Goal: Task Accomplishment & Management: Manage account settings

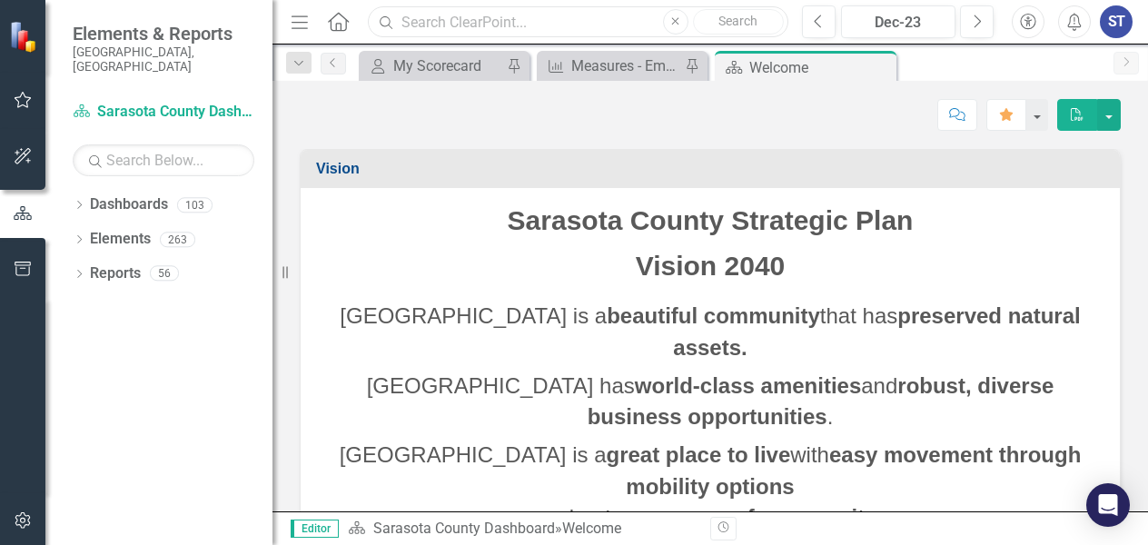
click at [544, 20] on input "text" at bounding box center [578, 22] width 420 height 32
click at [516, 15] on input "Success" at bounding box center [578, 22] width 420 height 32
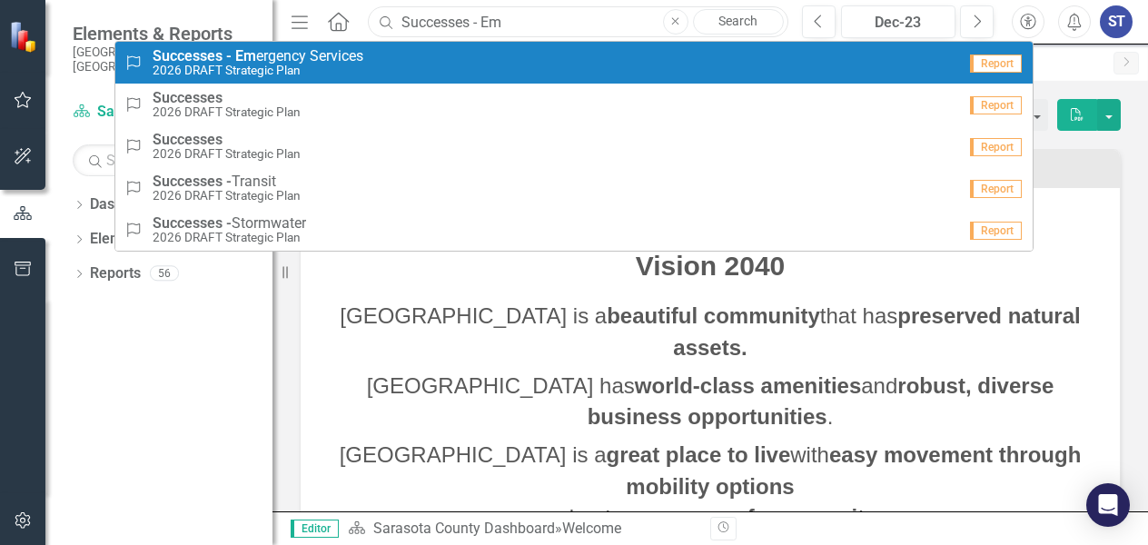
type input "Successes - Em"
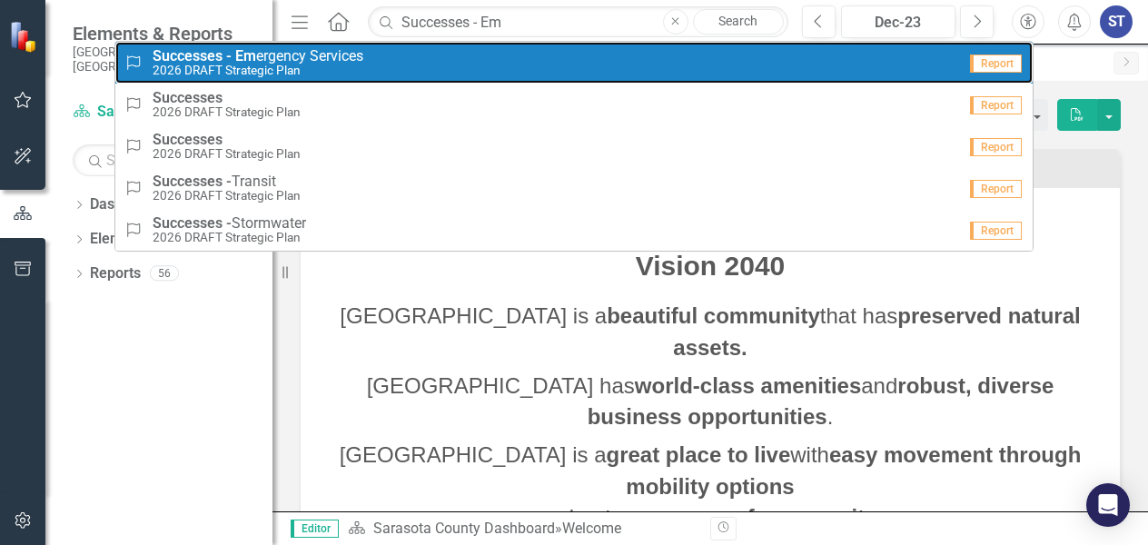
click at [252, 59] on strong "Em" at bounding box center [245, 55] width 21 height 17
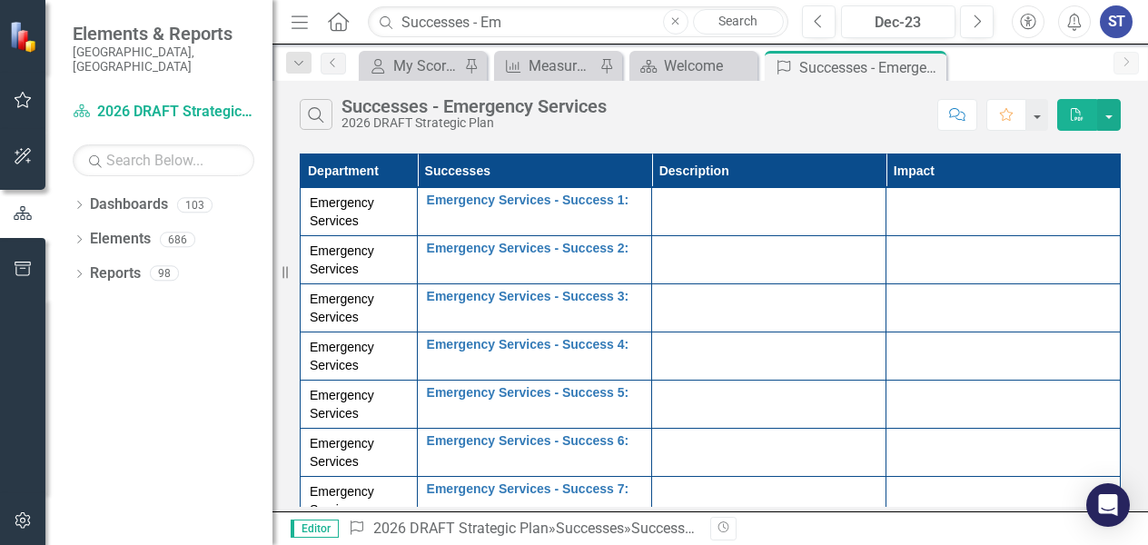
click at [668, 206] on div at bounding box center [768, 204] width 215 height 22
click at [676, 208] on div at bounding box center [768, 204] width 215 height 22
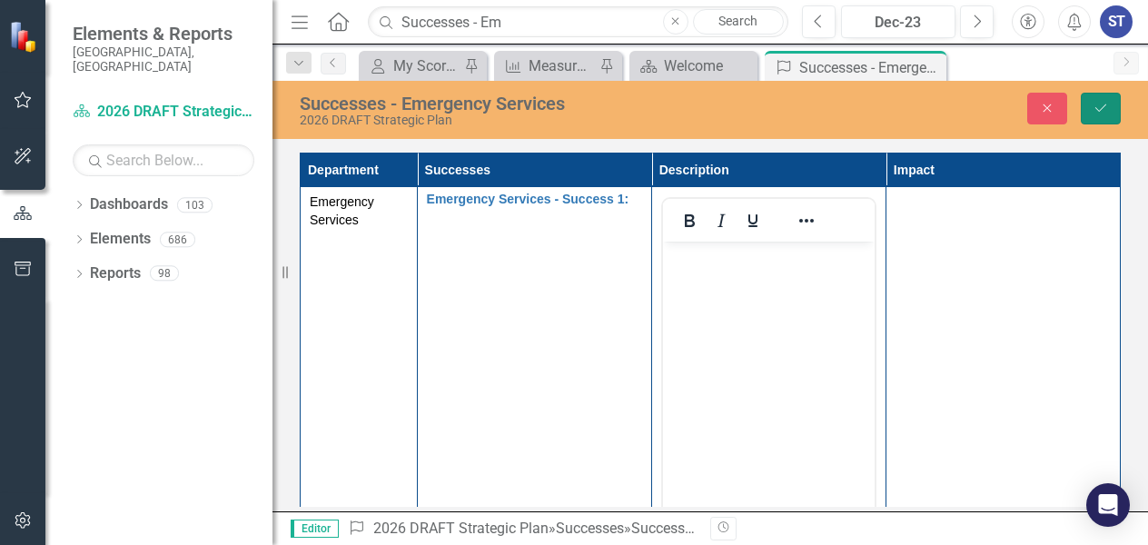
click at [1097, 102] on icon "Save" at bounding box center [1100, 108] width 16 height 13
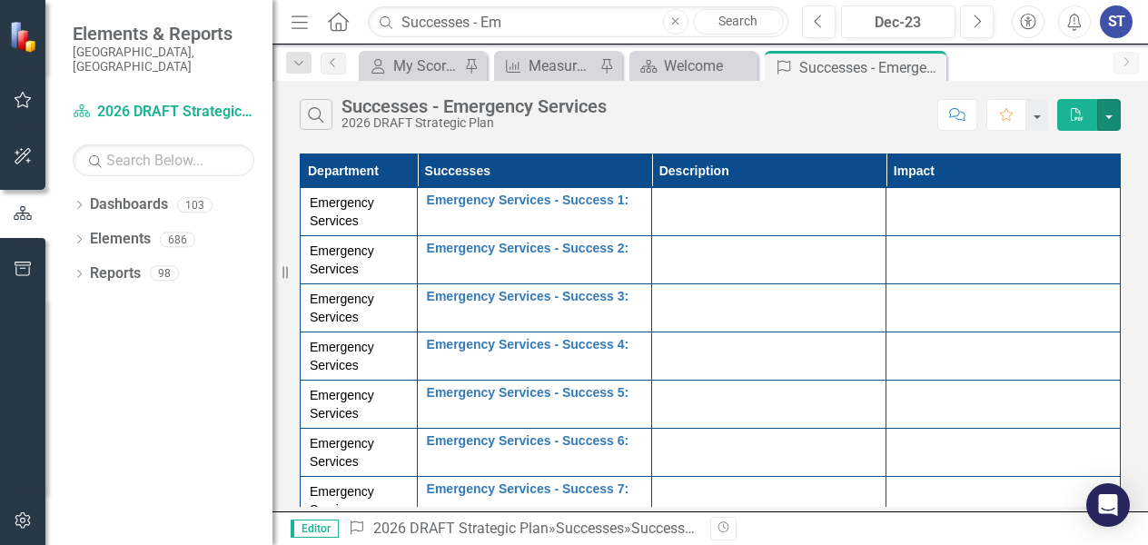
click at [1097, 102] on button "button" at bounding box center [1109, 115] width 24 height 32
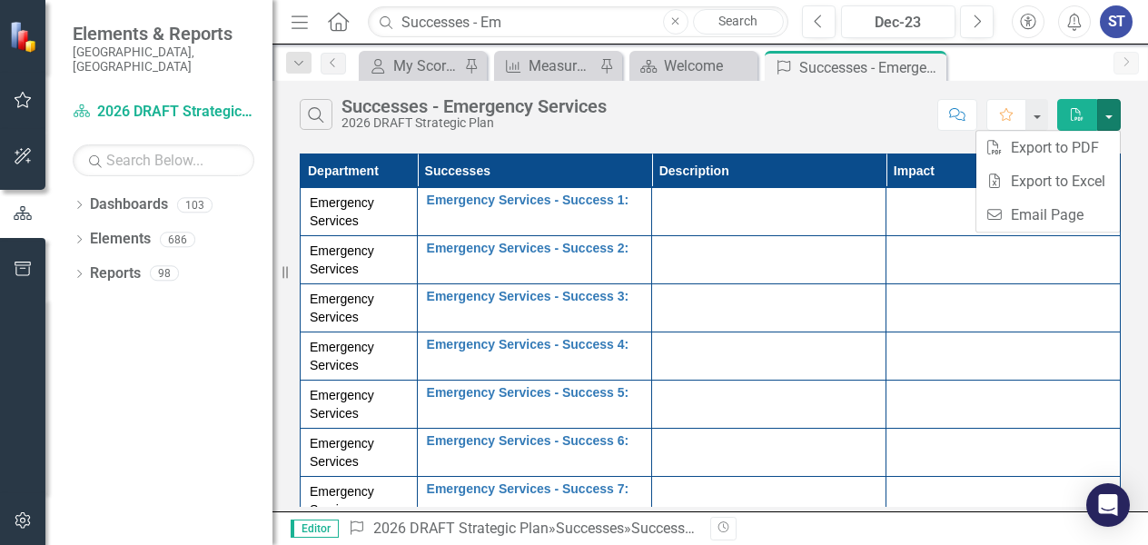
click at [870, 147] on div "Search Successes - Emergency Services 2026 DRAFT Strategic Plan Comment Favorit…" at bounding box center [709, 296] width 875 height 430
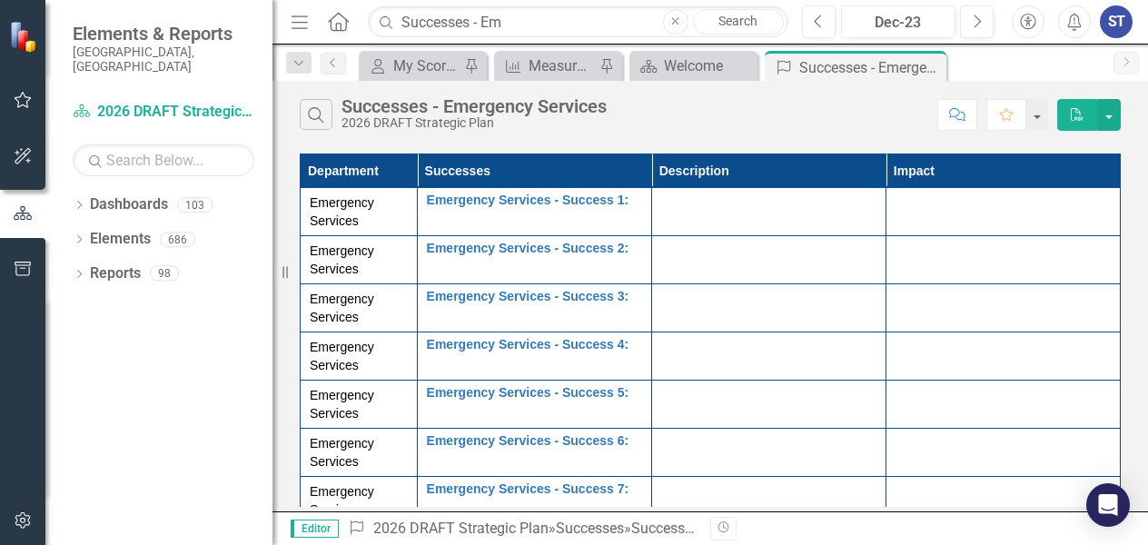
click at [783, 219] on td at bounding box center [768, 212] width 234 height 48
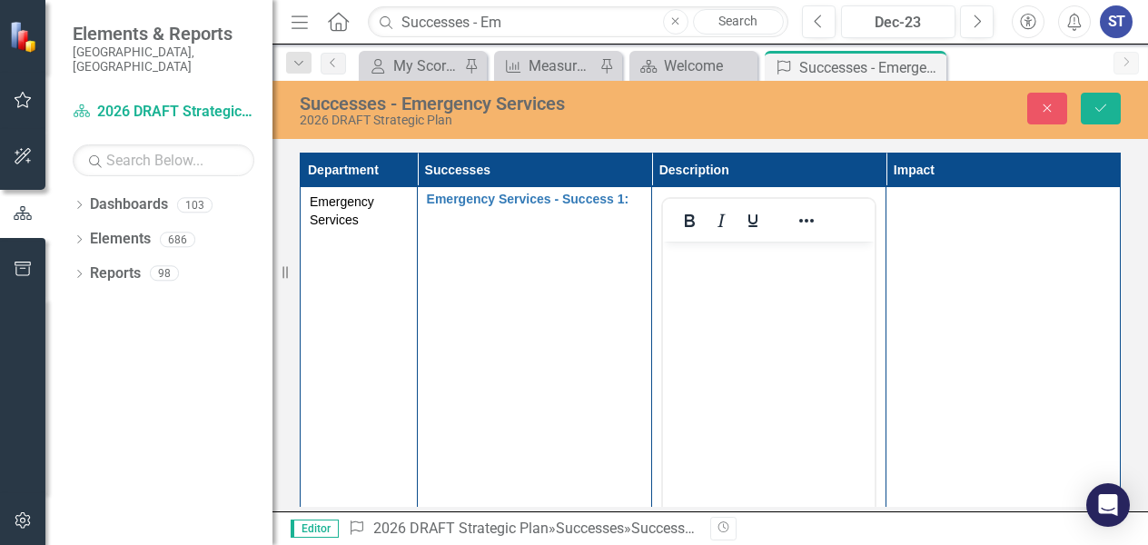
click at [758, 311] on body "Rich Text Area. Press ALT-0 for help." at bounding box center [768, 378] width 212 height 272
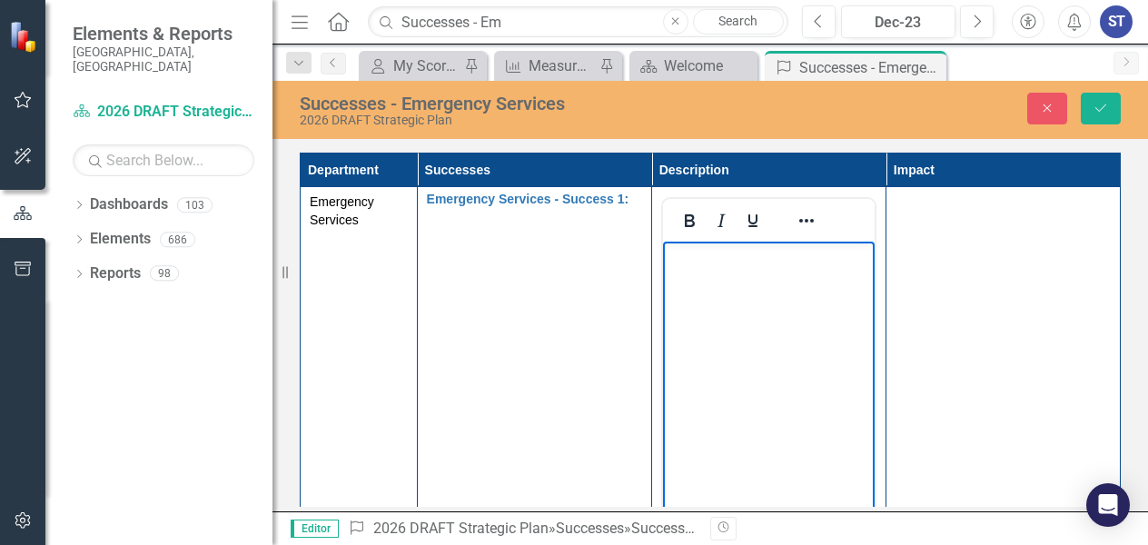
click at [758, 311] on body "Rich Text Area. Press ALT-0 for help." at bounding box center [768, 378] width 212 height 272
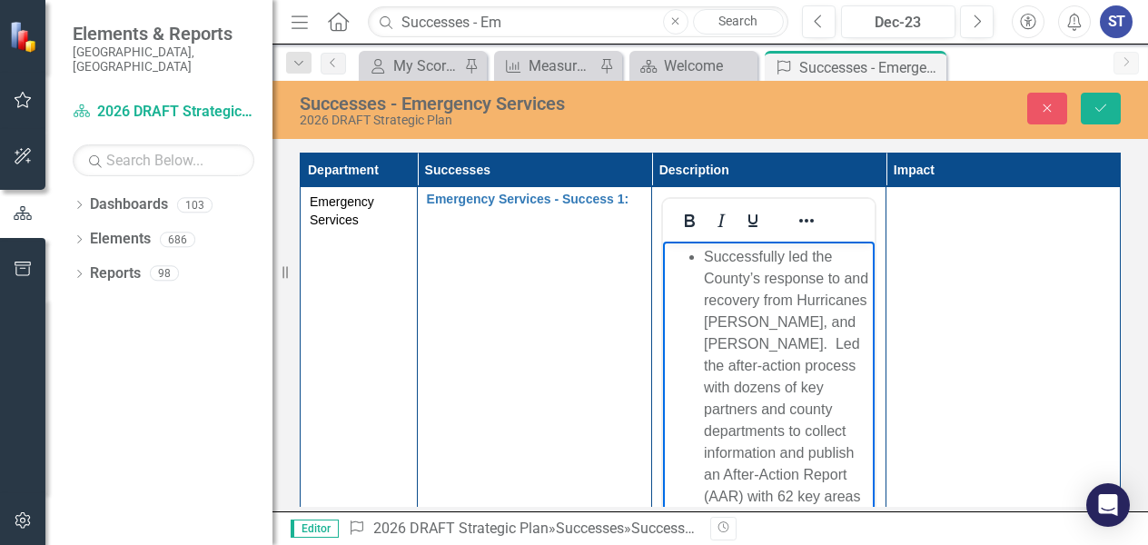
click at [704, 251] on li "Successfully led the County’s response to and recovery from Hurricanes [PERSON_…" at bounding box center [786, 387] width 166 height 283
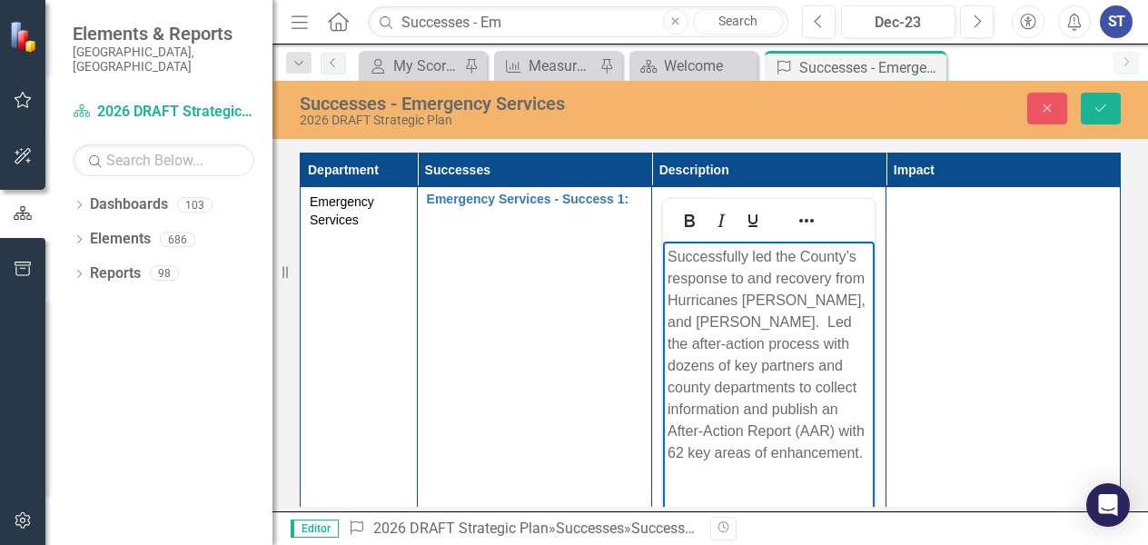
click at [972, 328] on td at bounding box center [1002, 401] width 234 height 429
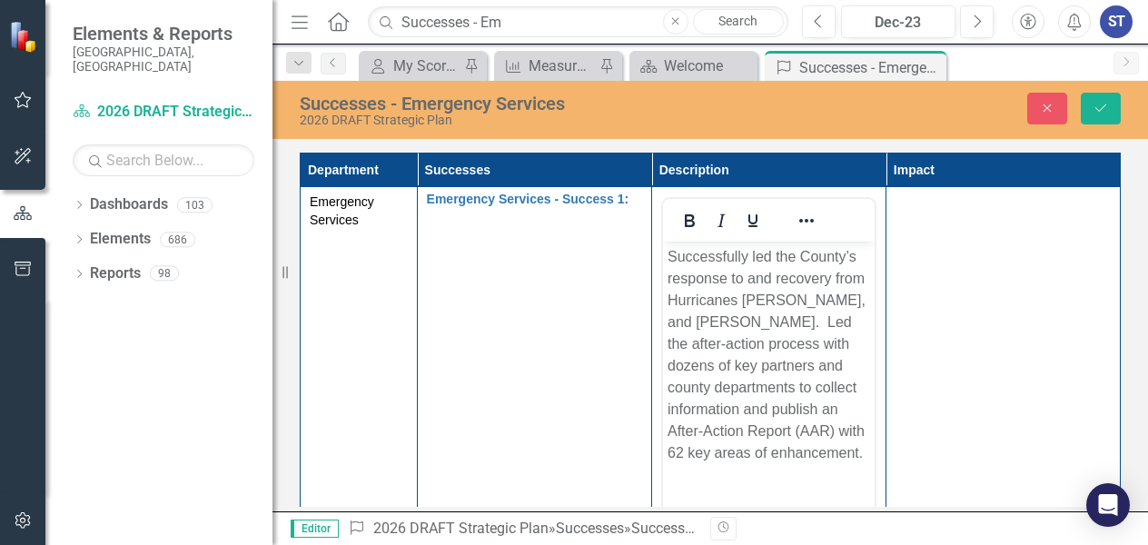
click at [1008, 339] on td at bounding box center [1002, 401] width 234 height 429
click at [964, 282] on td at bounding box center [1002, 401] width 234 height 429
click at [675, 257] on p "Successfully led the County’s response to and recovery from Hurricanes [PERSON_…" at bounding box center [767, 355] width 202 height 218
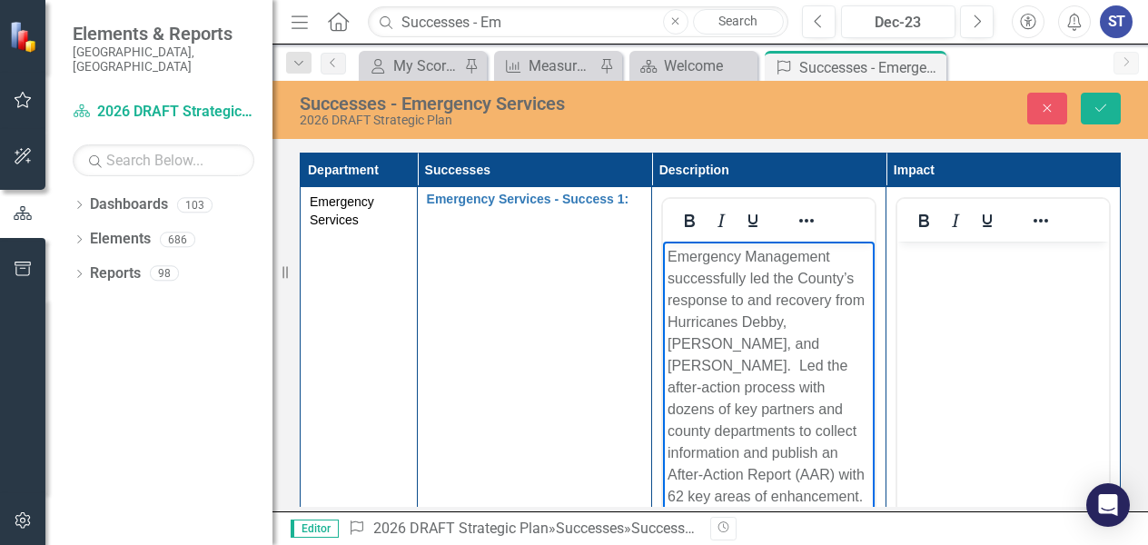
click at [964, 335] on body "Rich Text Area. Press ALT-0 for help." at bounding box center [1002, 378] width 212 height 272
click at [774, 299] on p "Emergency Management successfully led the County’s response to and recovery fro…" at bounding box center [767, 376] width 202 height 261
click at [997, 307] on body "Rich Text Area. Press ALT-0 for help." at bounding box center [1002, 378] width 212 height 272
click at [762, 385] on p "Emergency Management successfully led the County’s response to and short-term r…" at bounding box center [767, 376] width 202 height 261
click at [994, 321] on body "Rich Text Area. Press ALT-0 for help." at bounding box center [1002, 378] width 212 height 272
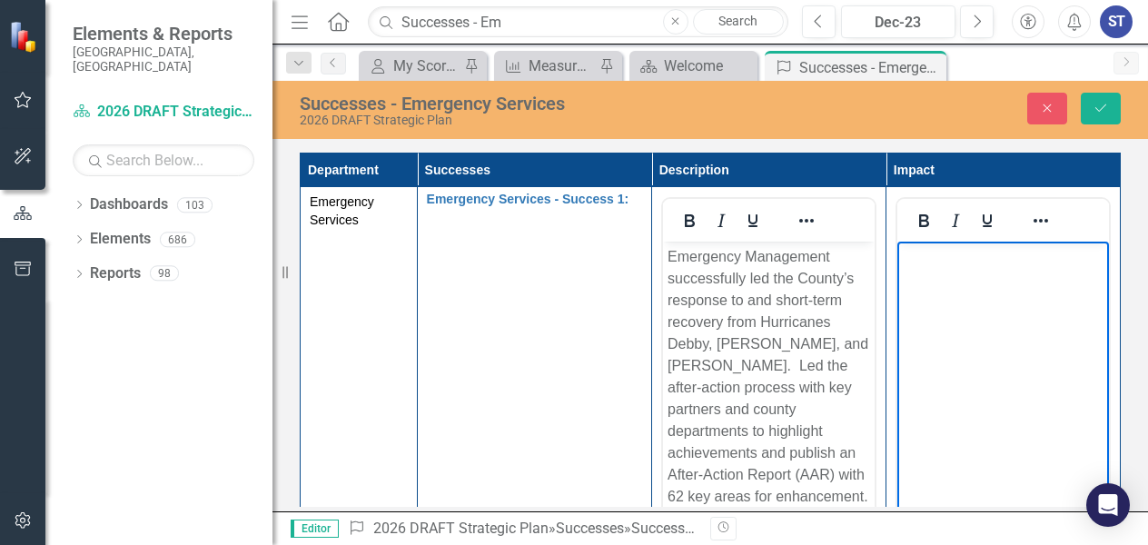
click at [715, 364] on p "Emergency Management successfully led the County’s response to and short-term r…" at bounding box center [767, 376] width 202 height 261
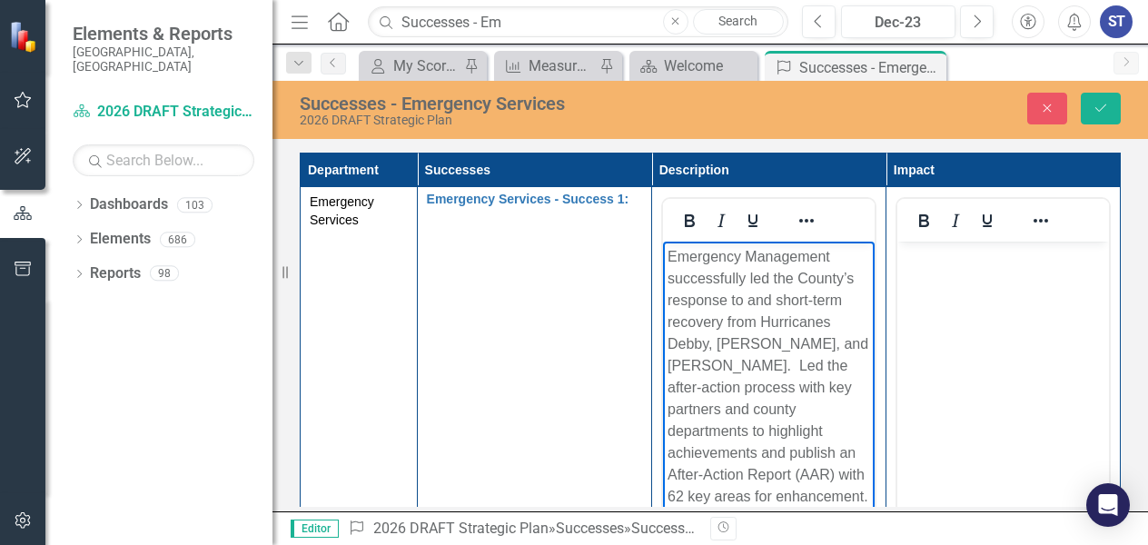
click at [975, 303] on body "Rich Text Area. Press ALT-0 for help." at bounding box center [1002, 378] width 212 height 272
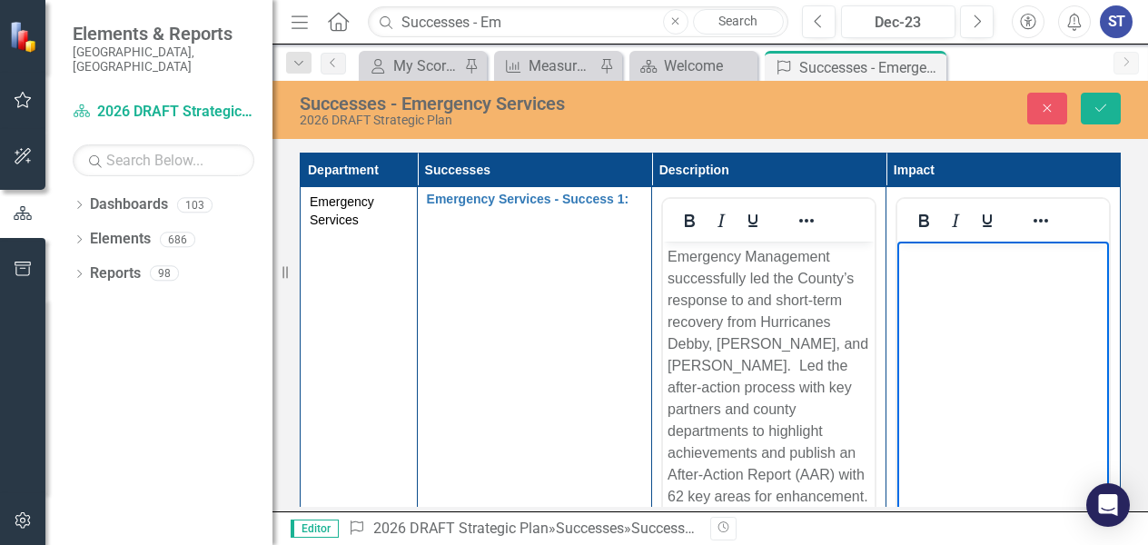
click at [959, 263] on p "Rich Text Area. Press ALT-0 for help." at bounding box center [1002, 257] width 202 height 22
click at [746, 274] on p "Emergency Management successfully led the County’s response to and short-term r…" at bounding box center [767, 376] width 202 height 261
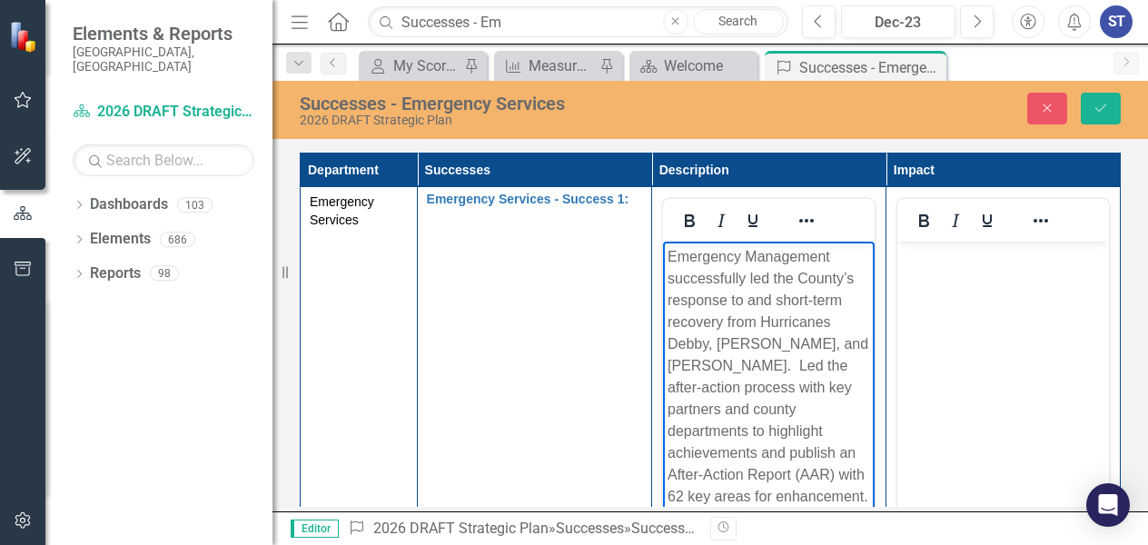
click at [754, 278] on p "Emergency Management successfully led the County’s response to and short-term r…" at bounding box center [767, 376] width 202 height 261
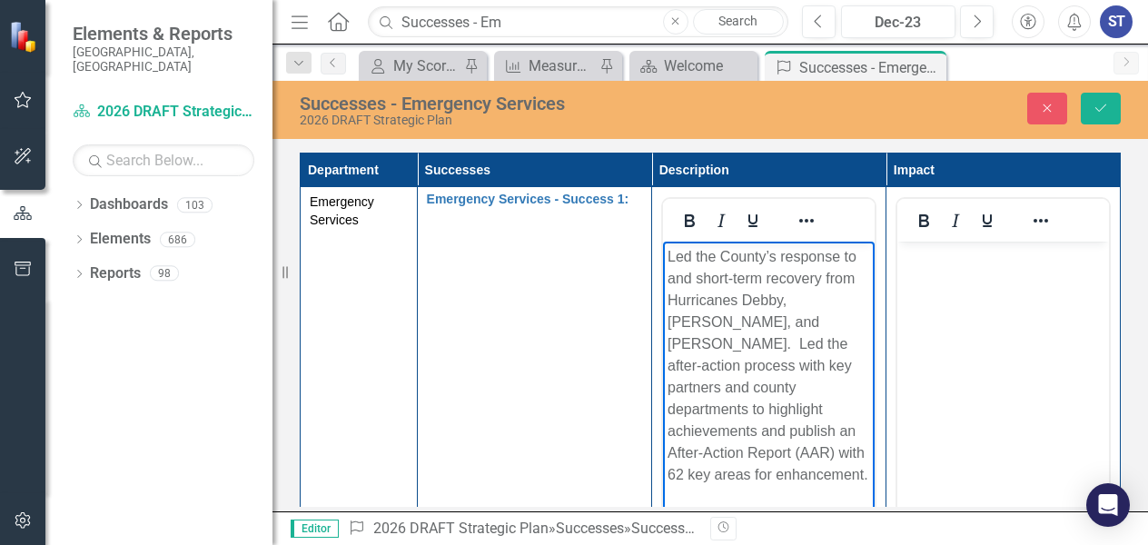
click at [956, 332] on body "Rich Text Area. Press ALT-0 for help." at bounding box center [1002, 378] width 212 height 272
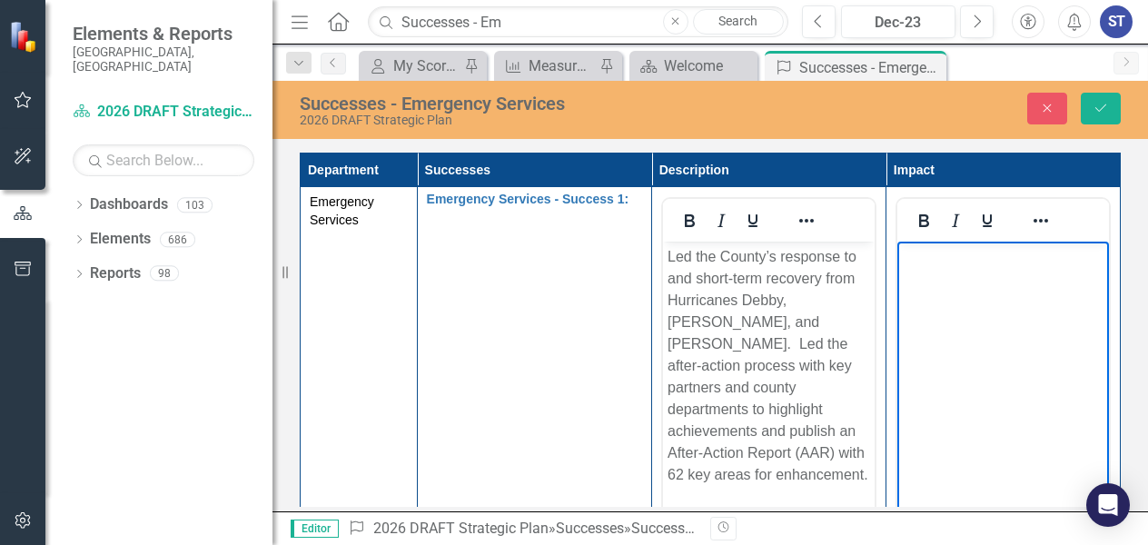
click at [992, 347] on body "Rich Text Area. Press ALT-0 for help." at bounding box center [1002, 378] width 212 height 272
click at [974, 343] on body "Rich Text Area. Press ALT-0 for help." at bounding box center [1002, 378] width 212 height 272
click at [978, 287] on body "Rich Text Area. Press ALT-0 for help." at bounding box center [1002, 378] width 212 height 272
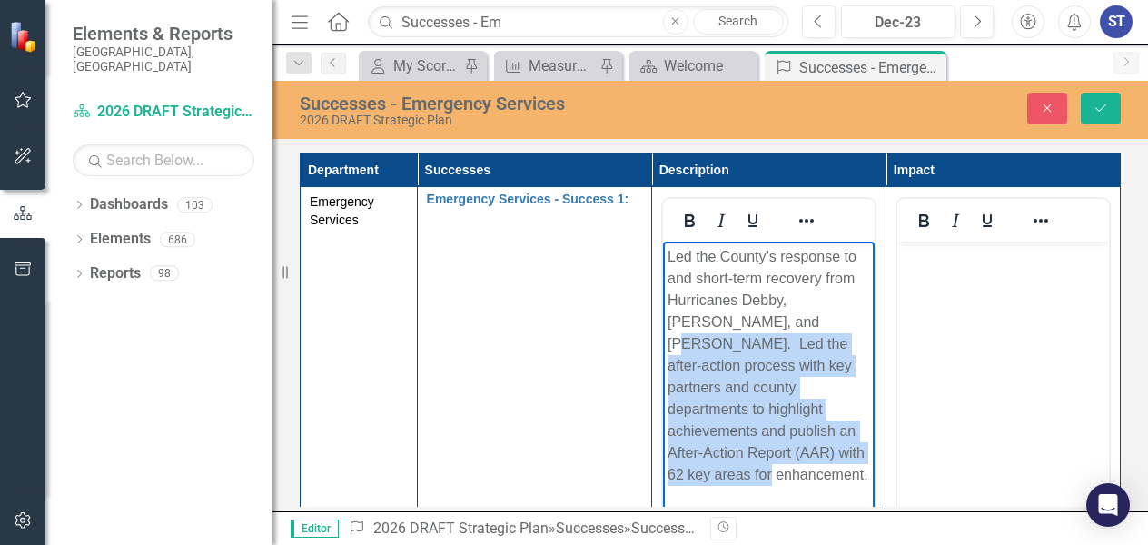
drag, startPoint x: 789, startPoint y: 467, endPoint x: 745, endPoint y: 328, distance: 145.6
click at [745, 328] on p "Led the County’s response to and short-term recovery from Hurricanes Debby, [PE…" at bounding box center [767, 366] width 202 height 240
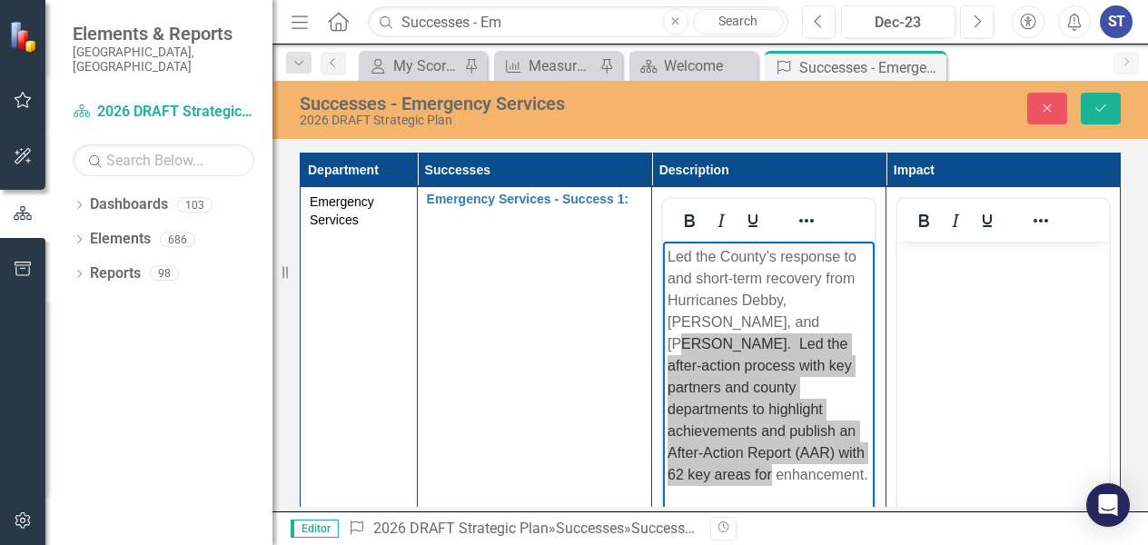
click at [1031, 303] on body "Rich Text Area. Press ALT-0 for help." at bounding box center [1002, 378] width 212 height 272
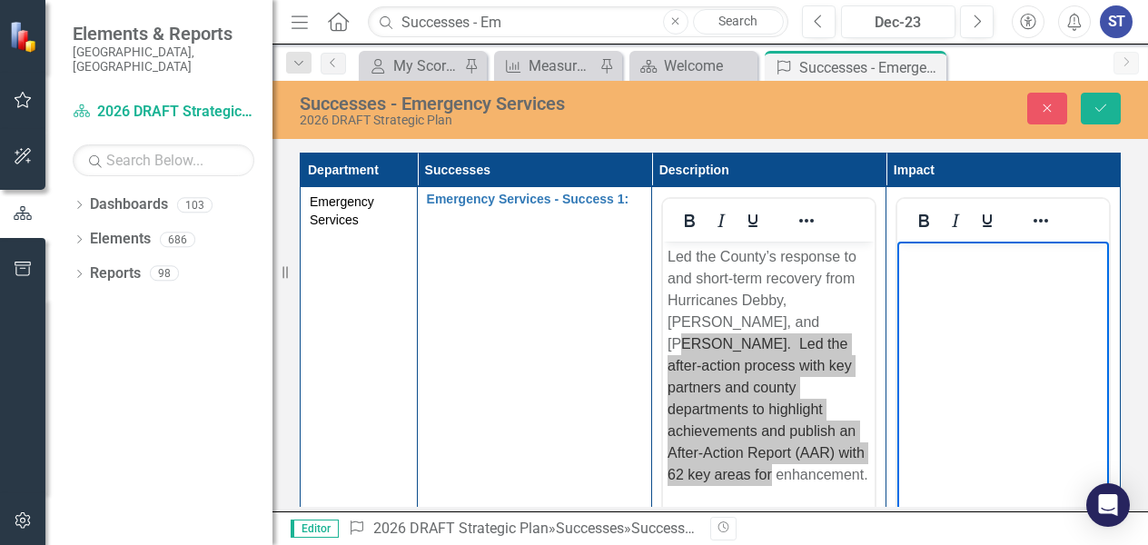
click at [1031, 303] on body "Rich Text Area. Press ALT-0 for help." at bounding box center [1002, 378] width 212 height 272
click at [1001, 302] on body "Rich Text Area. Press ALT-0 for help." at bounding box center [1002, 378] width 212 height 272
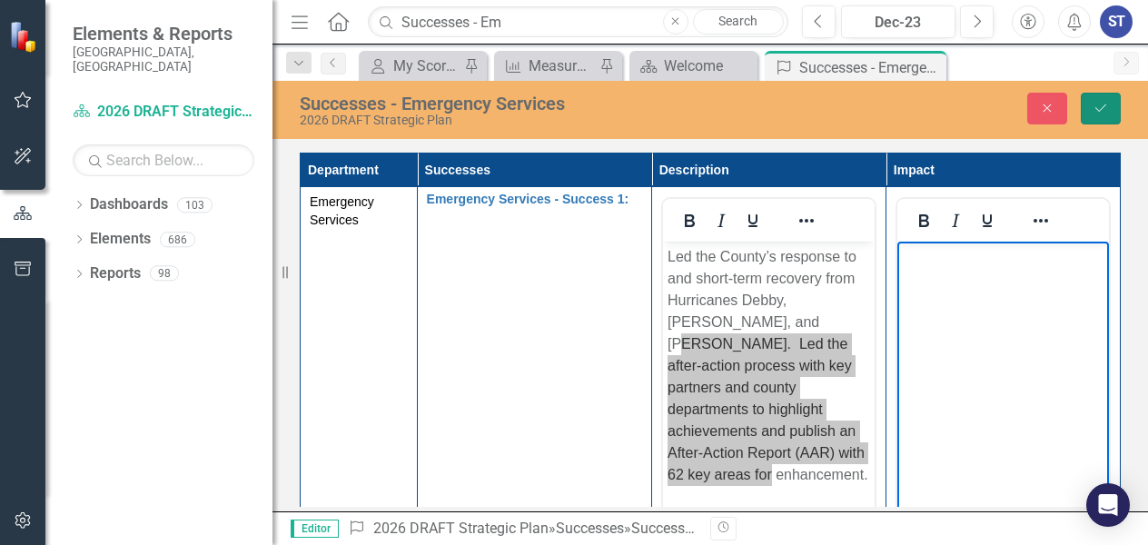
click at [1099, 109] on icon "Save" at bounding box center [1100, 108] width 16 height 13
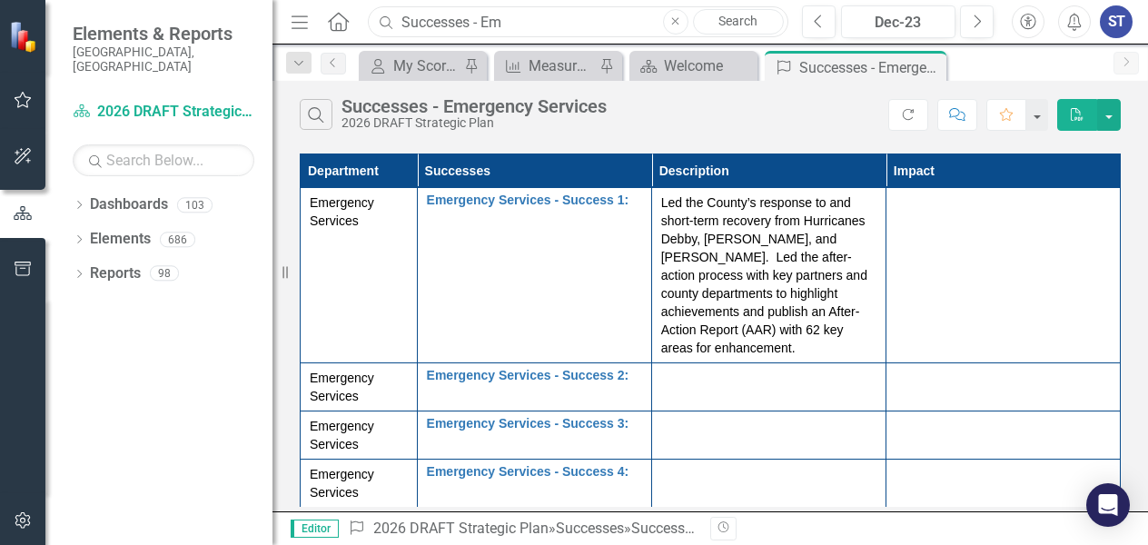
click at [523, 29] on input "Successes - Em" at bounding box center [578, 22] width 420 height 32
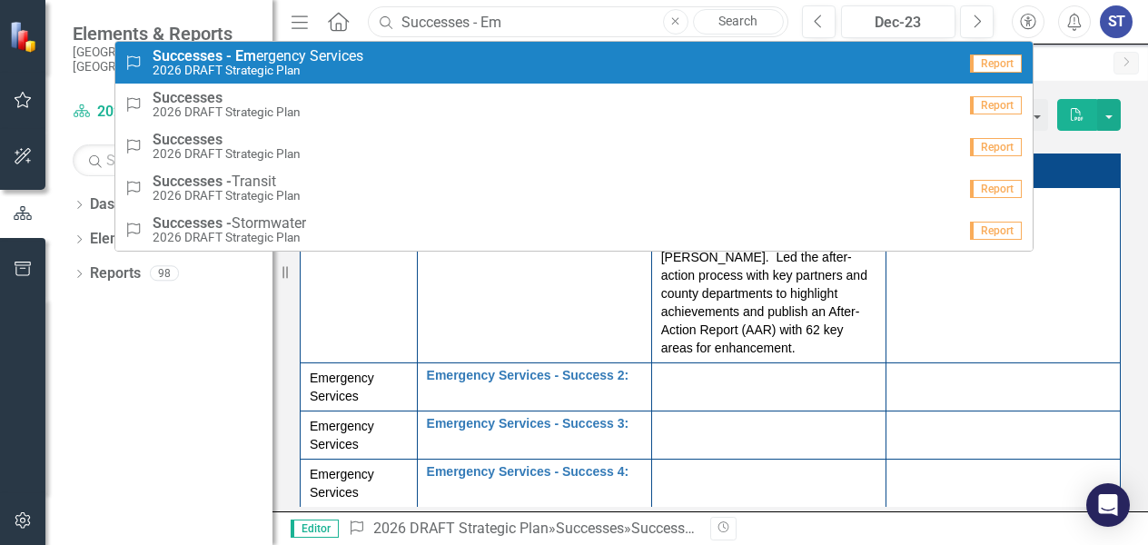
click at [520, 27] on input "Successes - Em" at bounding box center [578, 22] width 420 height 32
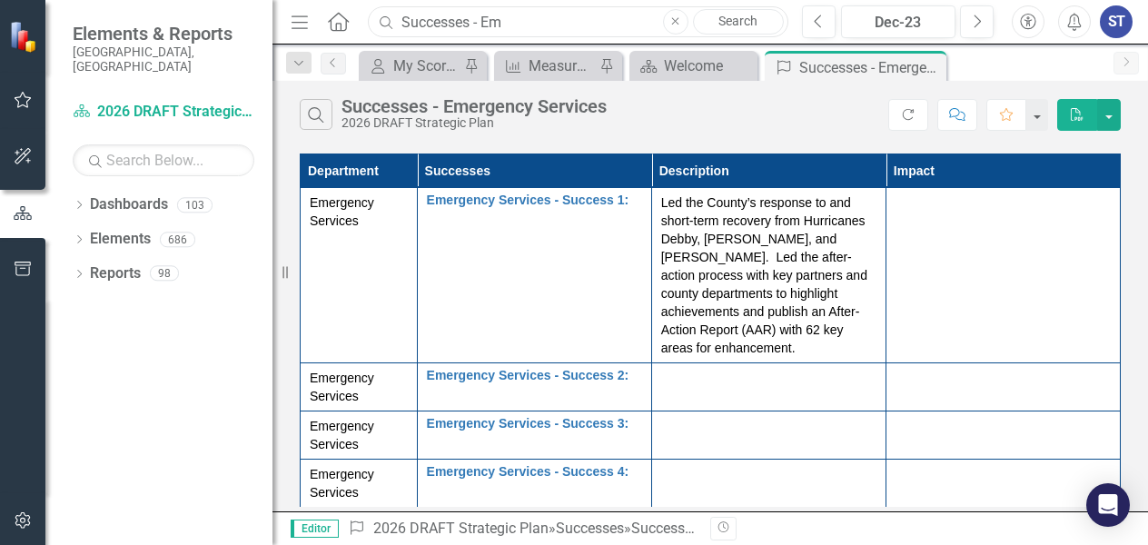
click at [520, 27] on input "Successes - Em" at bounding box center [578, 22] width 420 height 32
click at [165, 419] on div "Dropdown Dashboards 103 2026 DRAFT Strategic Plan Sarasota County Dashboard Dem…" at bounding box center [158, 367] width 227 height 355
click at [699, 369] on div at bounding box center [768, 380] width 215 height 22
click at [721, 369] on div at bounding box center [768, 380] width 215 height 22
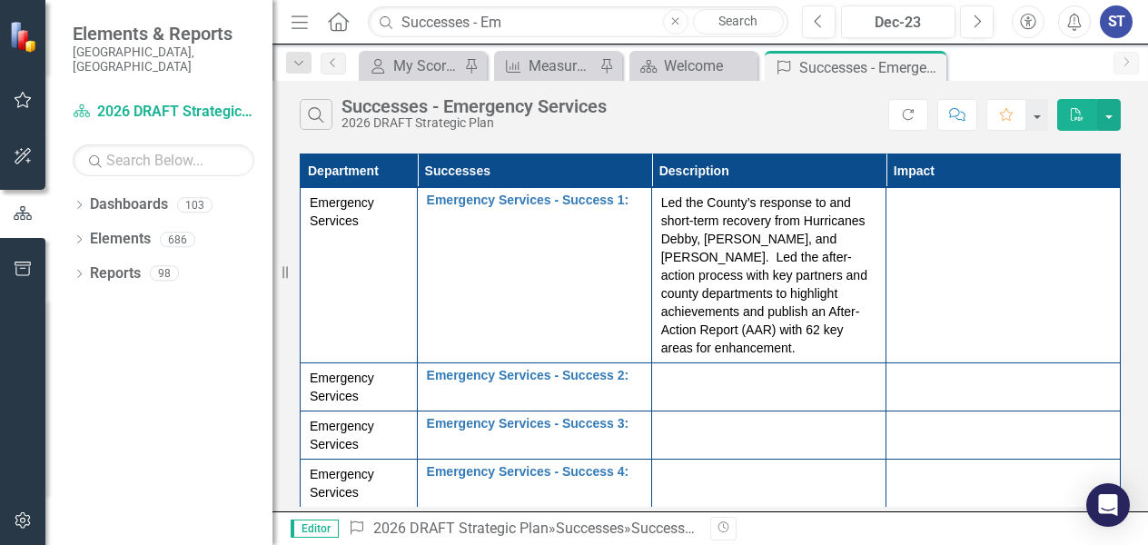
click at [721, 369] on div at bounding box center [768, 380] width 215 height 22
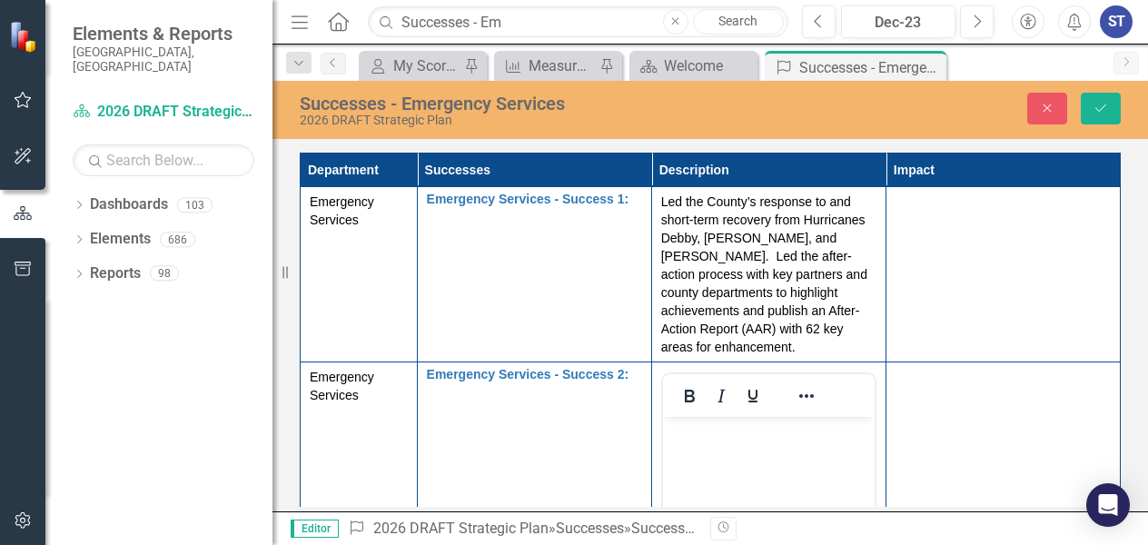
click at [705, 437] on p "Rich Text Area. Press ALT-0 for help." at bounding box center [767, 432] width 202 height 22
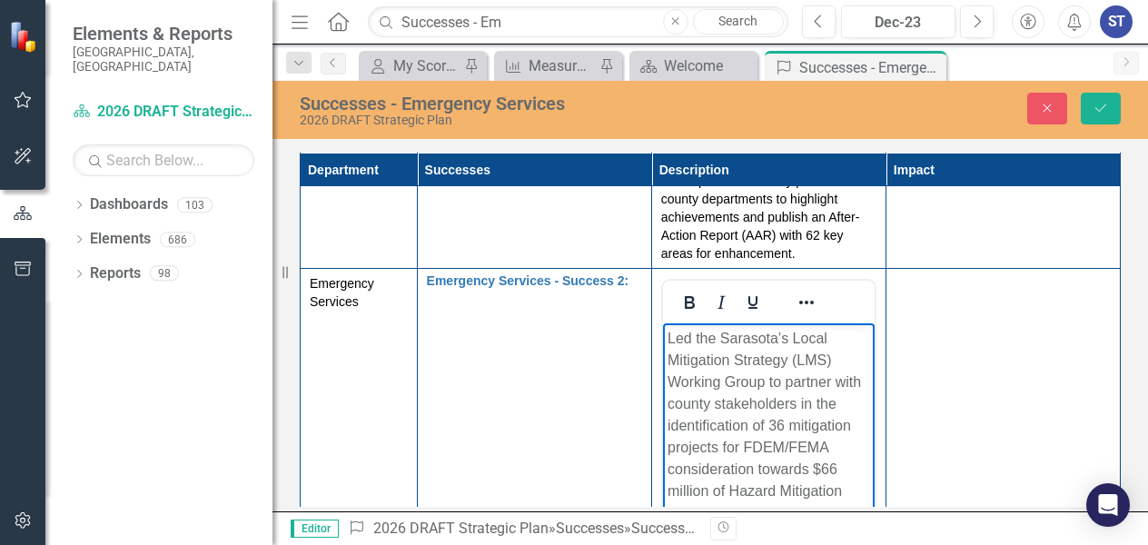
click at [930, 411] on td at bounding box center [1002, 483] width 234 height 429
click at [952, 386] on td at bounding box center [1002, 483] width 234 height 429
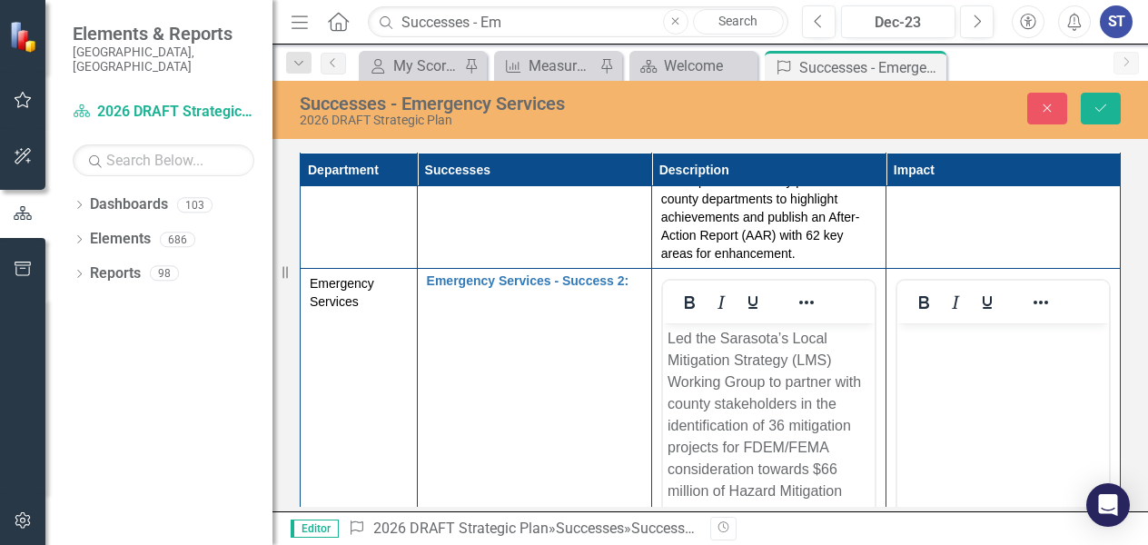
click at [956, 418] on body "Rich Text Area. Press ALT-0 for help." at bounding box center [1002, 459] width 212 height 272
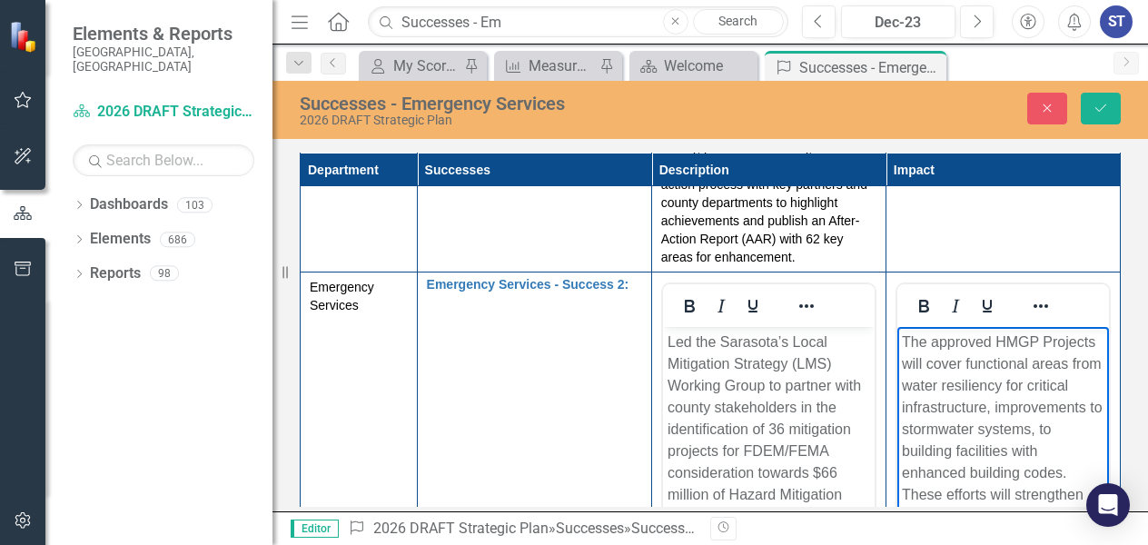
scroll to position [110, 0]
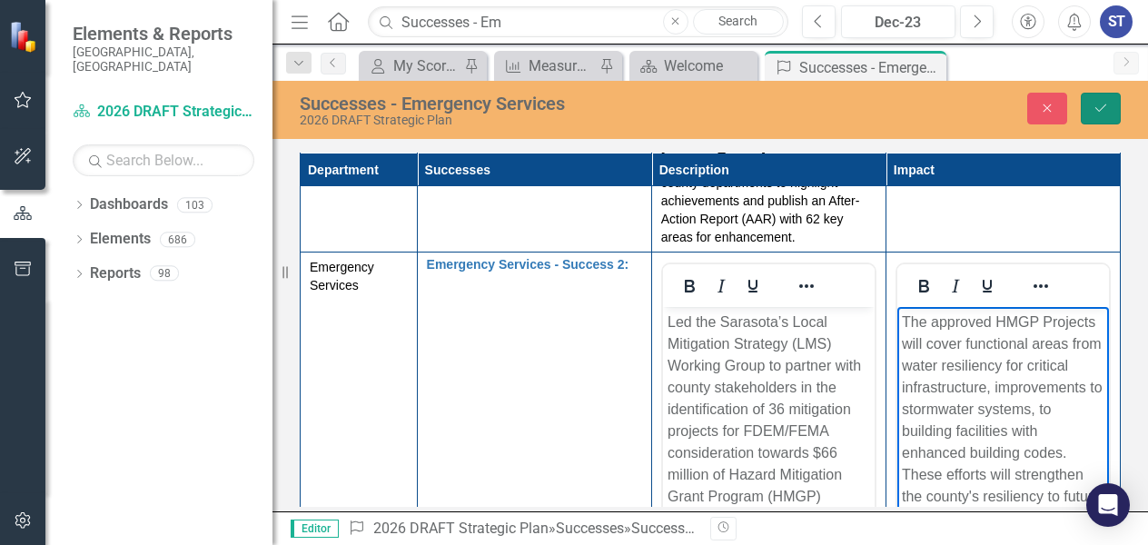
click at [1101, 101] on button "Save" at bounding box center [1100, 109] width 40 height 32
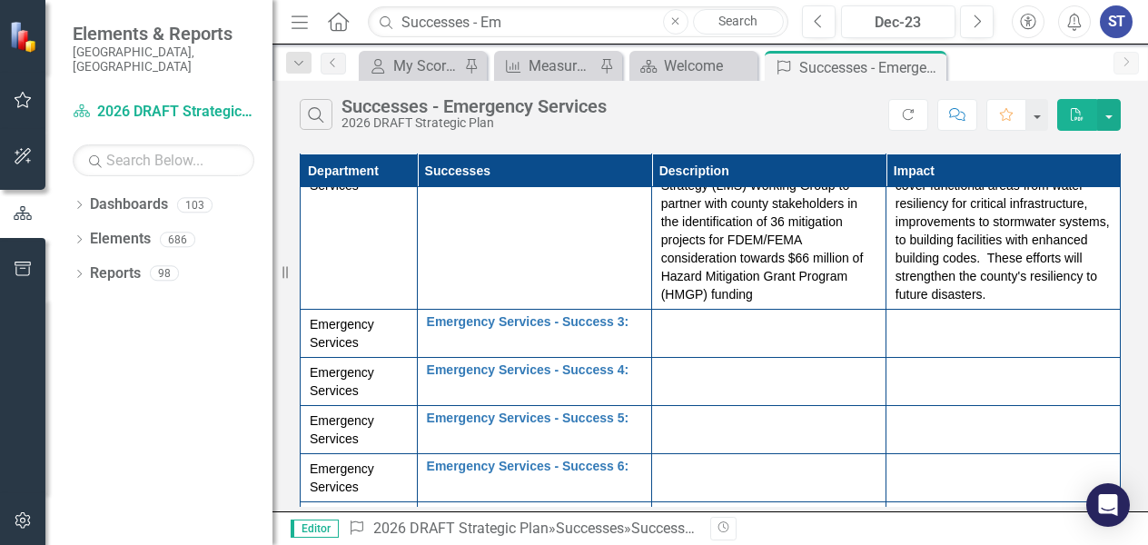
scroll to position [240, 0]
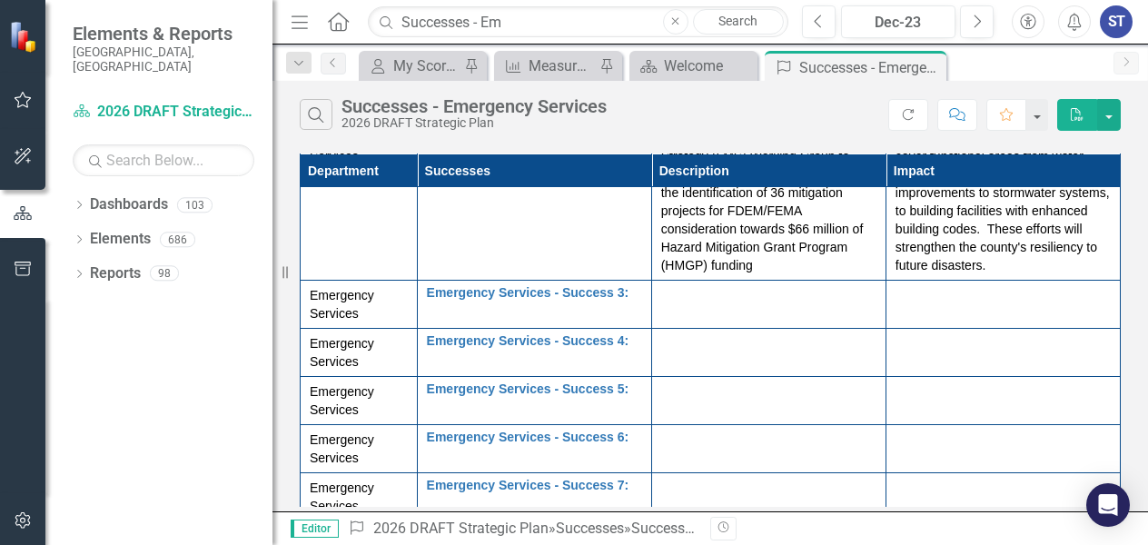
click at [745, 286] on div at bounding box center [768, 297] width 215 height 22
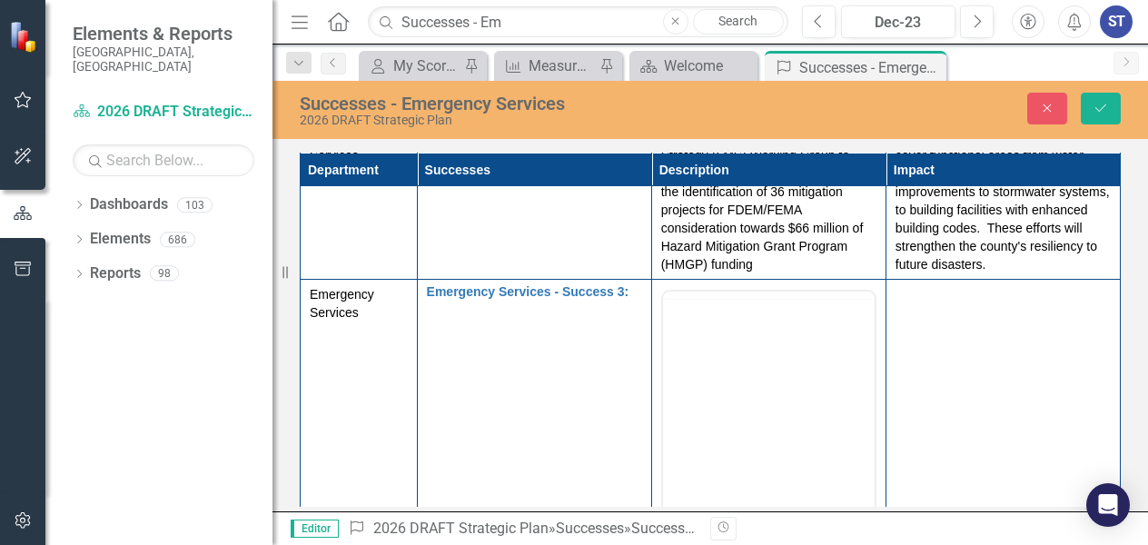
scroll to position [0, 0]
click at [730, 418] on body "Rich Text Area. Press ALT-0 for help." at bounding box center [768, 470] width 212 height 272
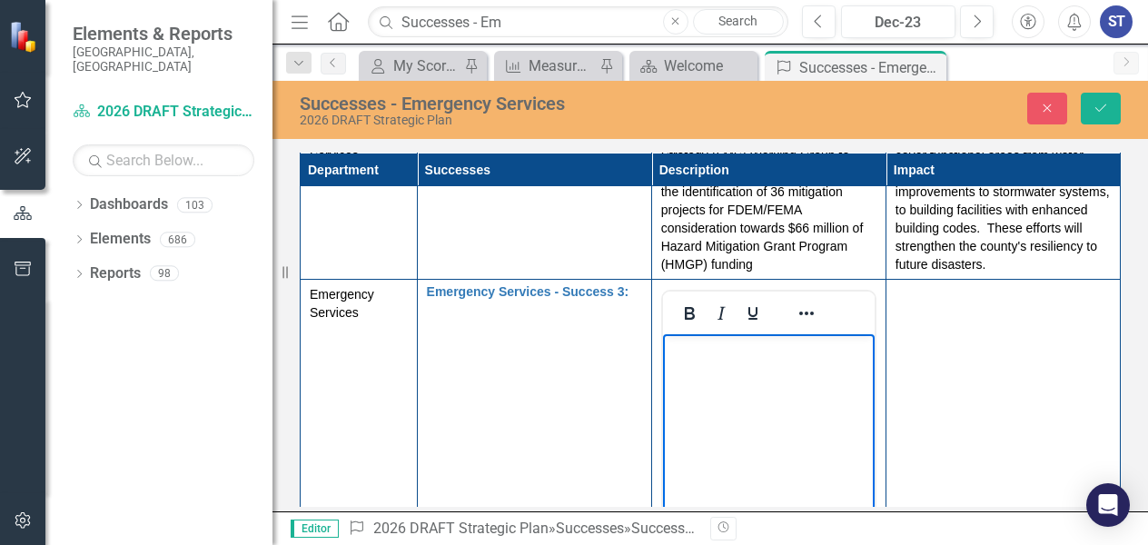
click at [730, 418] on body "Rich Text Area. Press ALT-0 for help." at bounding box center [768, 470] width 212 height 272
click at [717, 390] on body "Rich Text Area. Press ALT-0 for help." at bounding box center [768, 470] width 212 height 272
click at [703, 356] on li "Earned StormReady renewal designation from NWS" at bounding box center [786, 371] width 166 height 65
click at [964, 355] on td at bounding box center [1002, 494] width 234 height 429
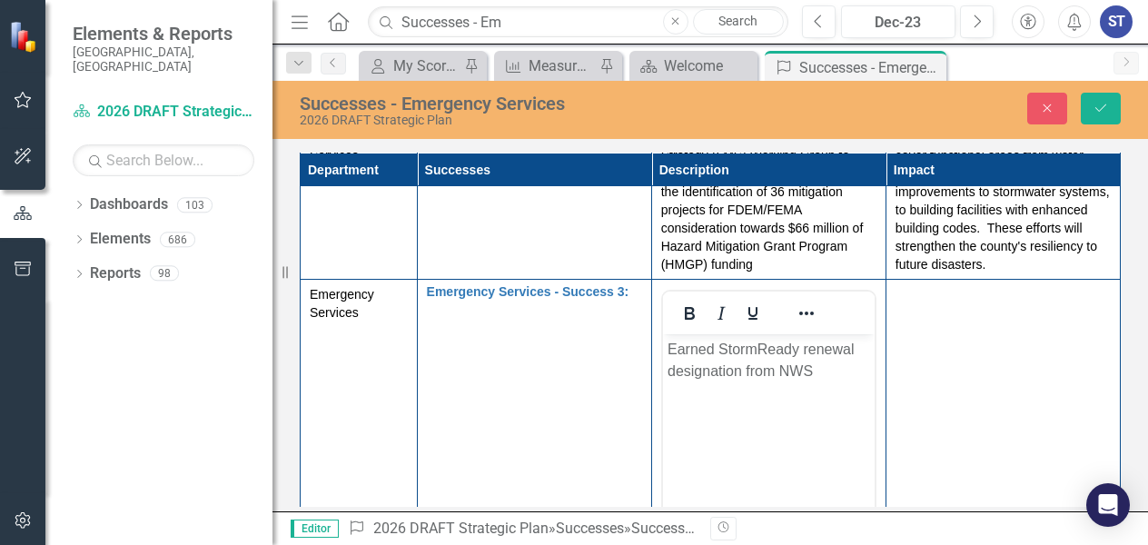
click at [807, 379] on p "Earned StormReady renewal designation from NWS" at bounding box center [767, 361] width 202 height 44
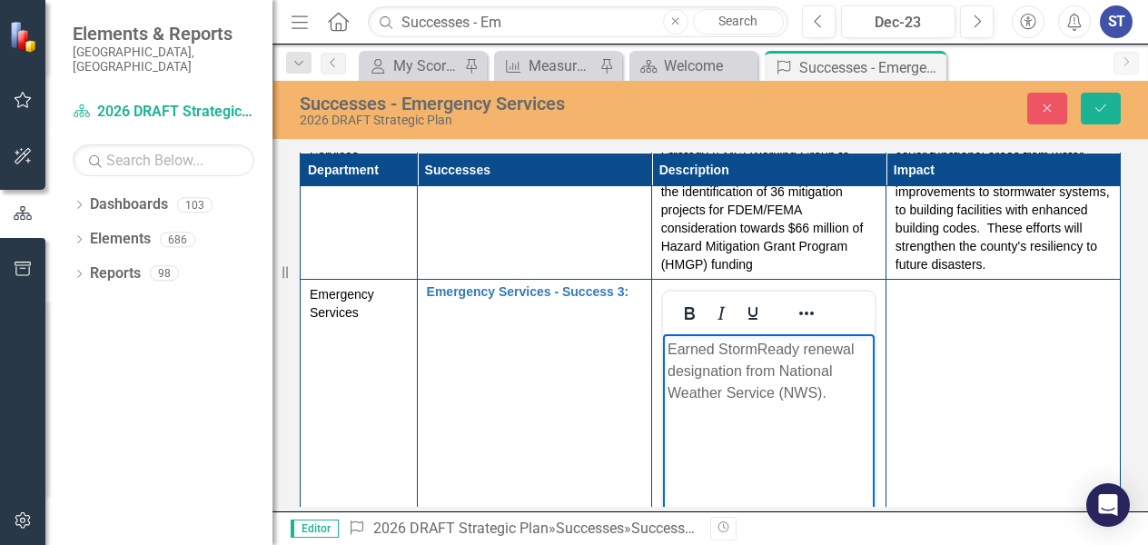
click at [932, 358] on td at bounding box center [1002, 494] width 234 height 429
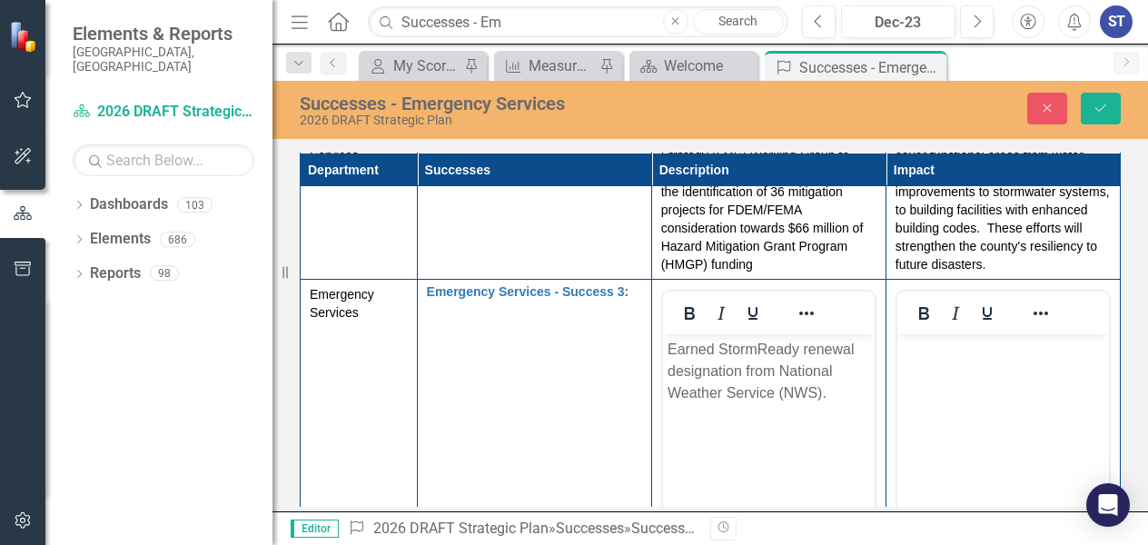
click at [947, 422] on body "Rich Text Area. Press ALT-0 for help." at bounding box center [1002, 470] width 212 height 272
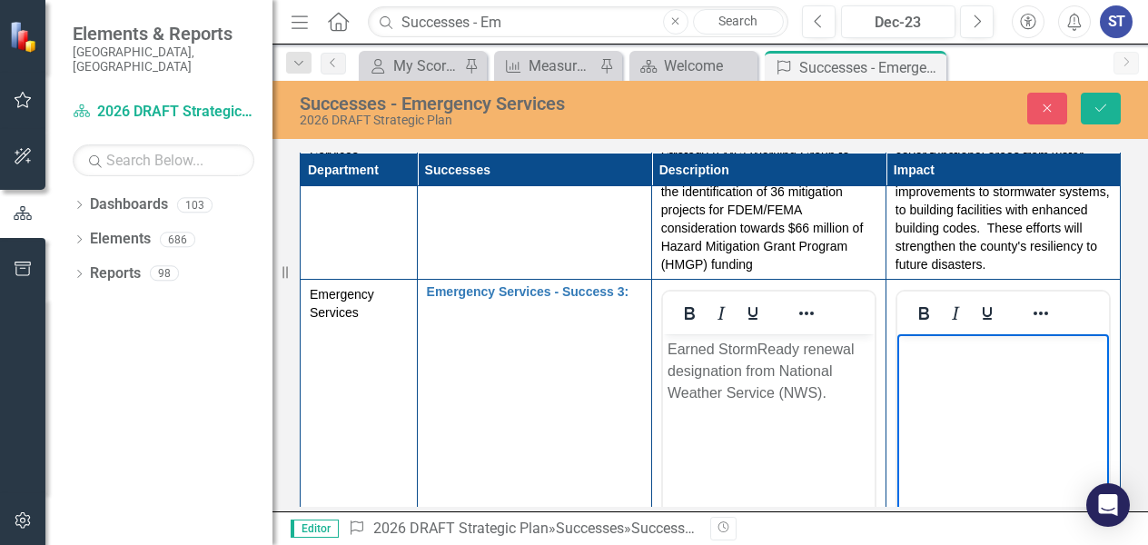
click at [923, 390] on body "Rich Text Area. Press ALT-0 for help." at bounding box center [1002, 470] width 212 height 272
paste body "Rich Text Area. Press ALT-0 for help."
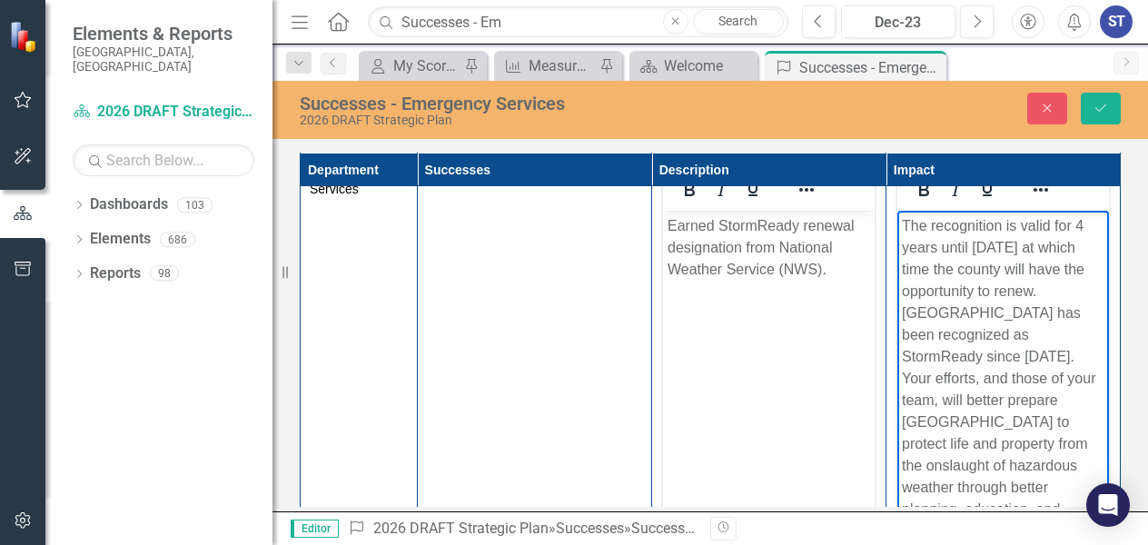
click at [937, 311] on p "The recognition is valid for 4 years until [DATE] at which time the county will…" at bounding box center [1002, 454] width 202 height 479
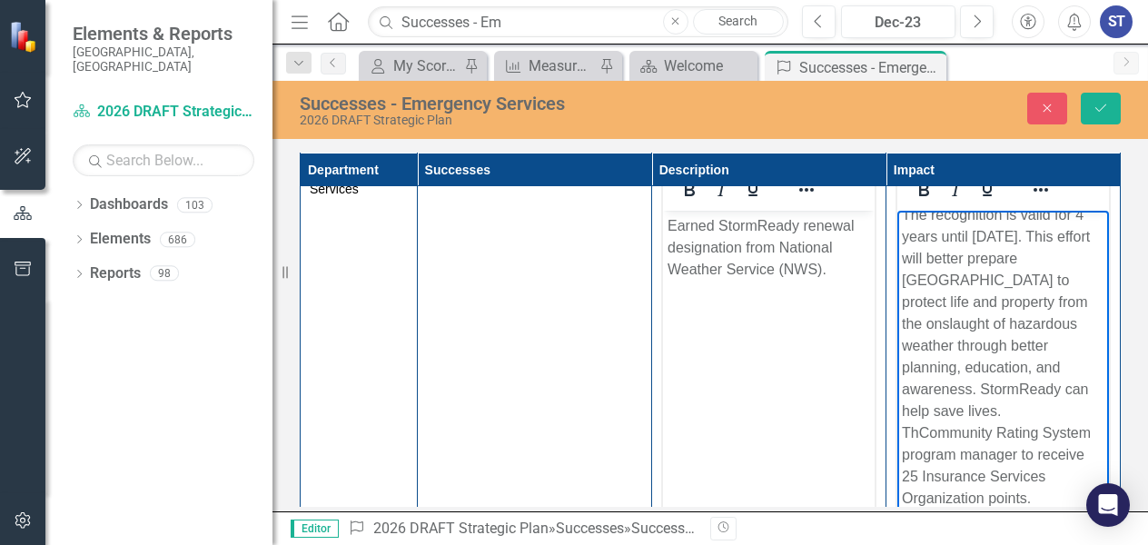
scroll to position [33, 0]
click at [1101, 110] on icon "Save" at bounding box center [1100, 108] width 16 height 13
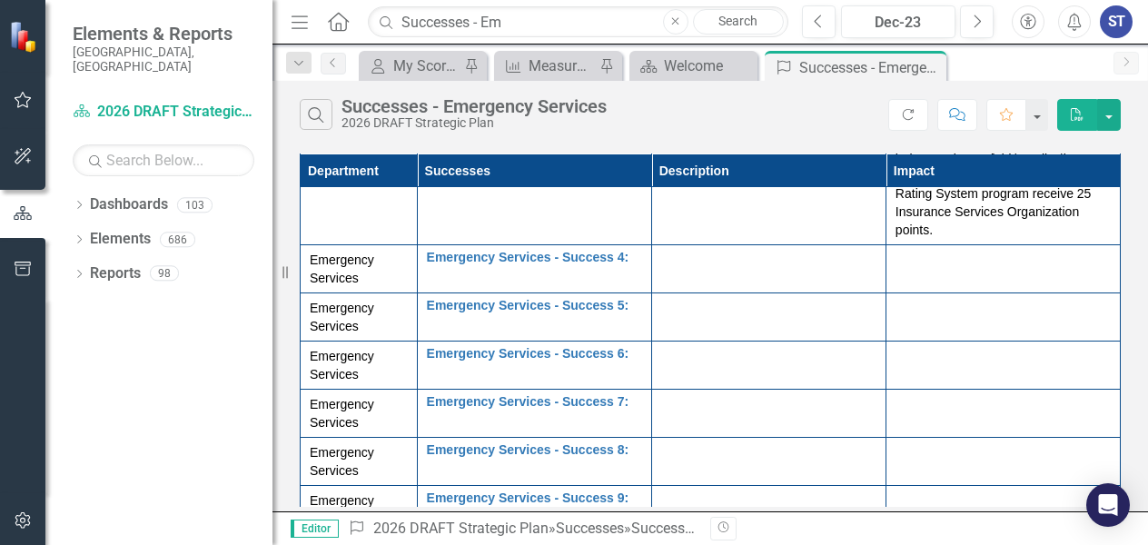
scroll to position [507, 0]
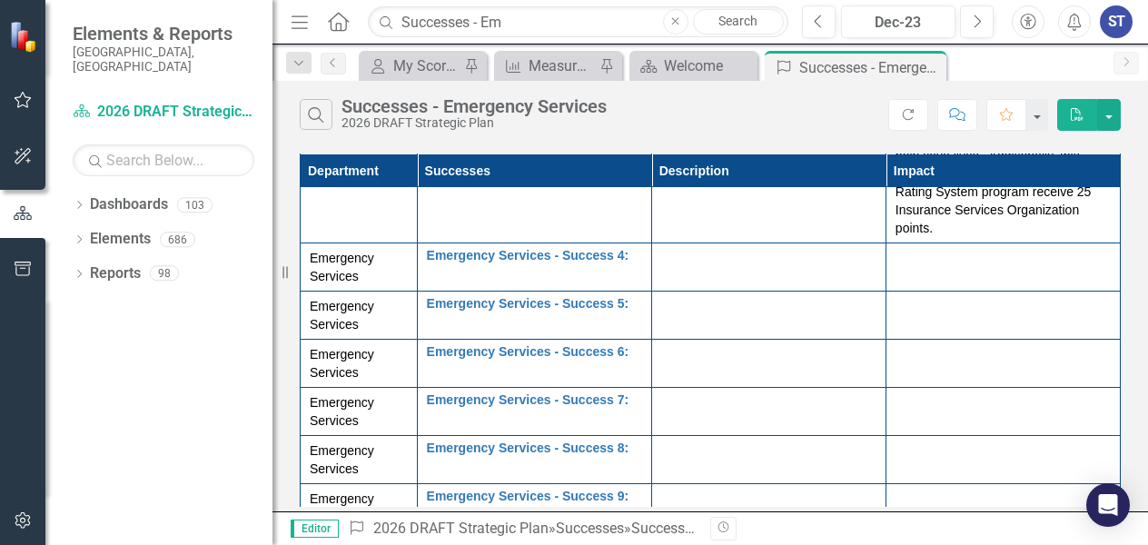
click at [750, 253] on td at bounding box center [768, 267] width 234 height 48
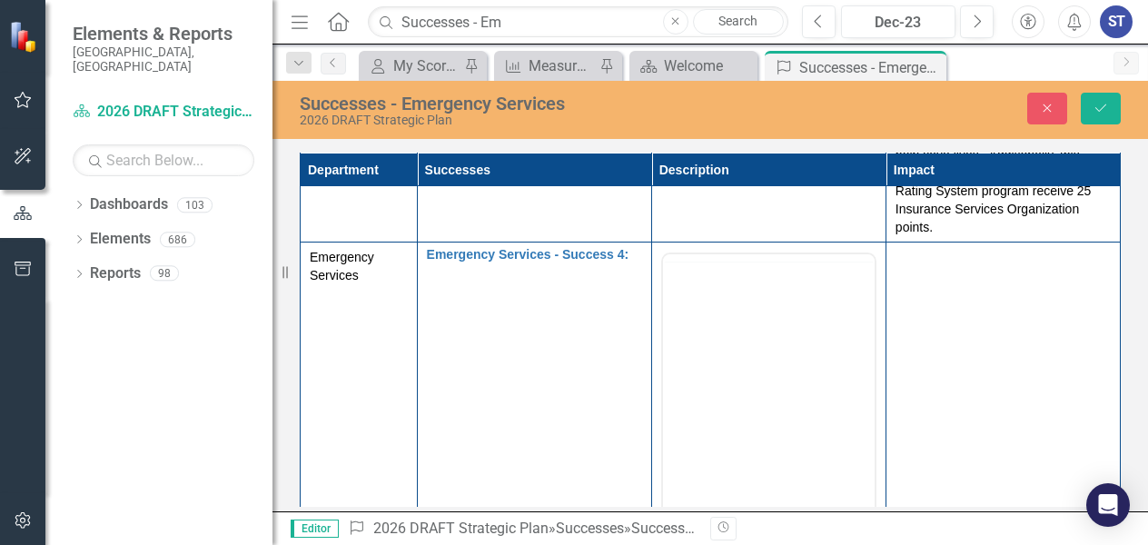
scroll to position [0, 0]
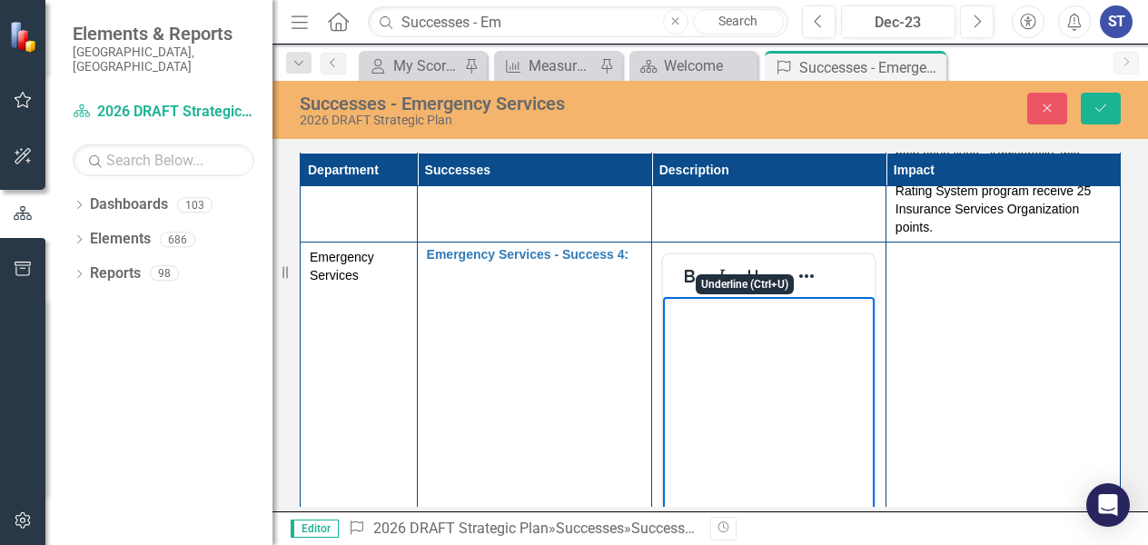
click at [748, 371] on body "Rich Text Area. Press ALT-0 for help." at bounding box center [768, 433] width 212 height 272
paste body "Rich Text Area. Press ALT-0 for help."
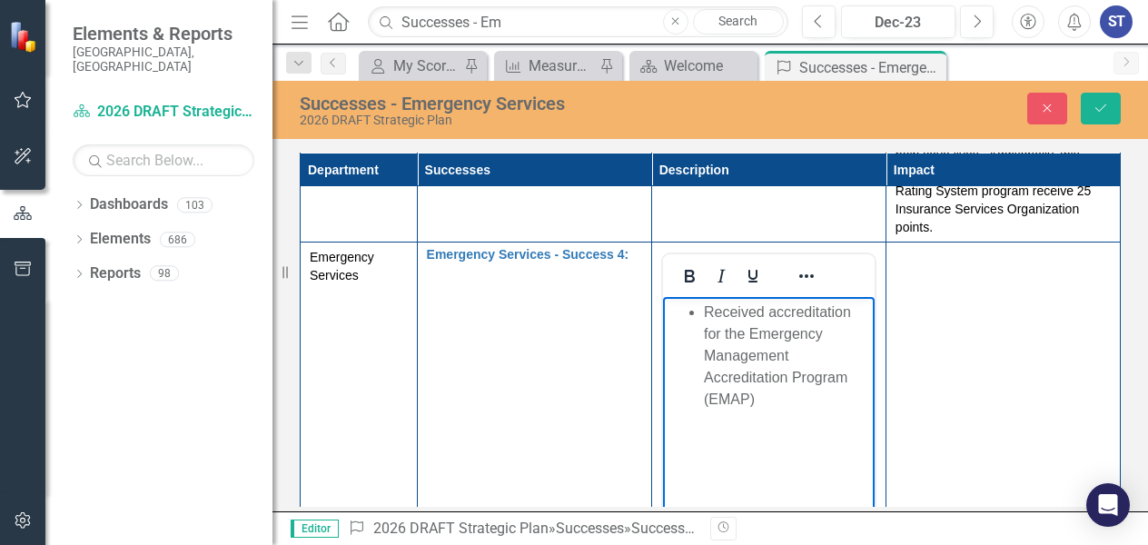
click at [703, 311] on li "Received accreditation for the Emergency Management Accreditation Program (EMAP)" at bounding box center [786, 355] width 166 height 109
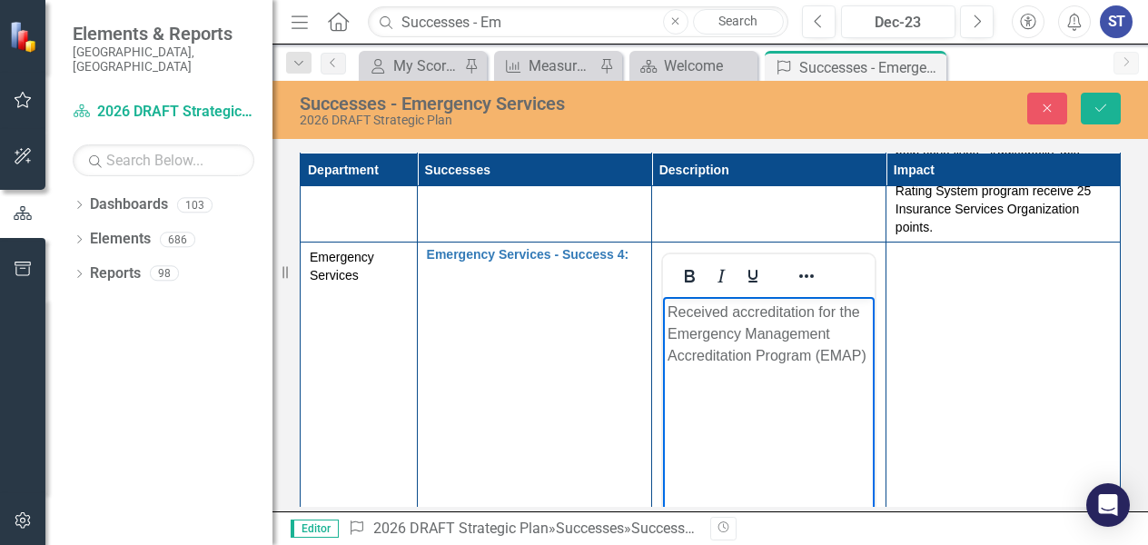
click at [984, 355] on td at bounding box center [1002, 456] width 234 height 429
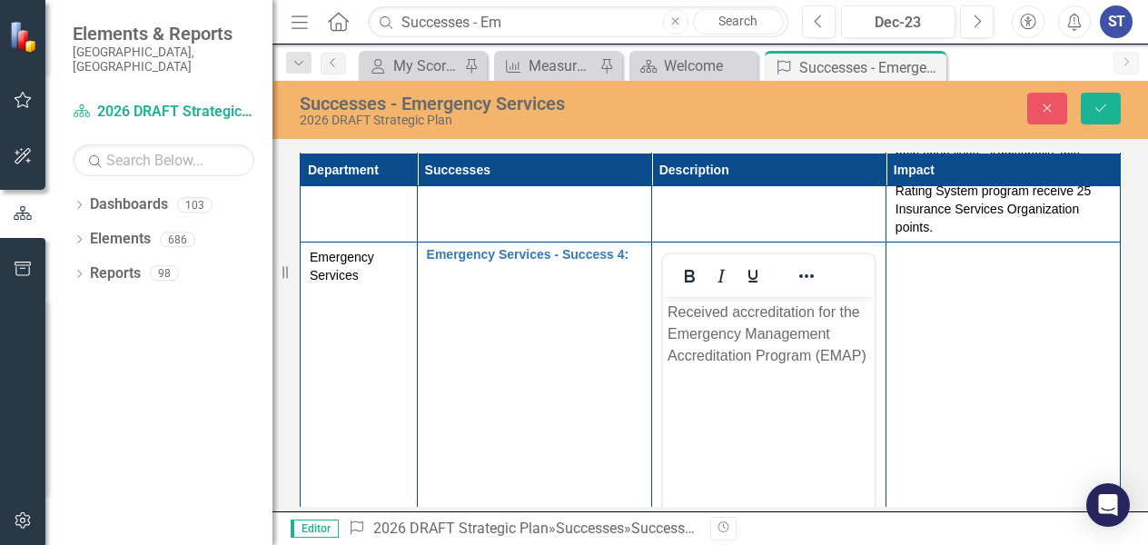
click at [834, 310] on p "Received accreditation for the Emergency Management Accreditation Program (EMAP)" at bounding box center [767, 333] width 202 height 65
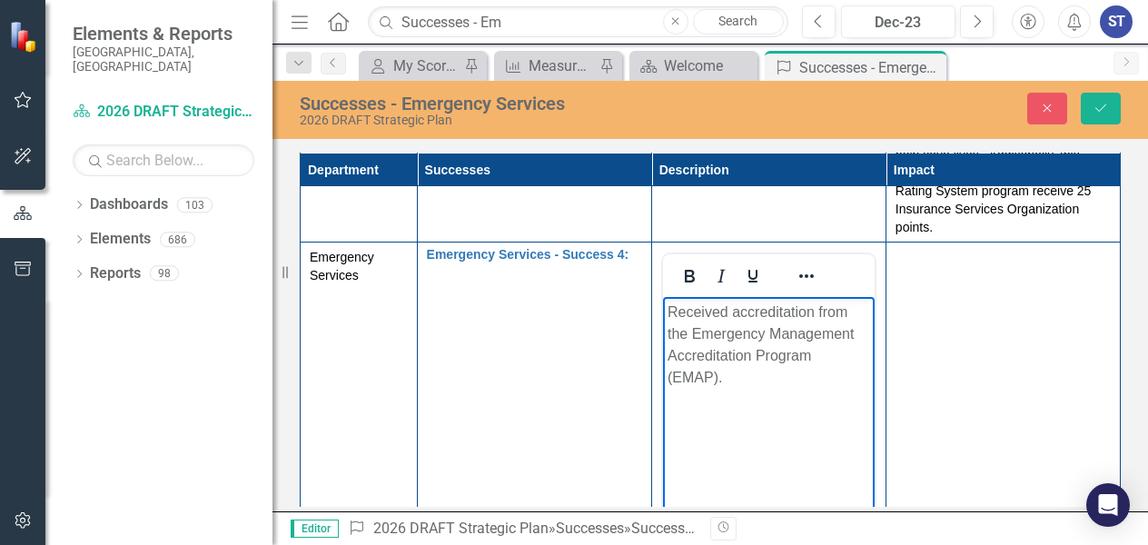
click at [955, 340] on td at bounding box center [1002, 456] width 234 height 429
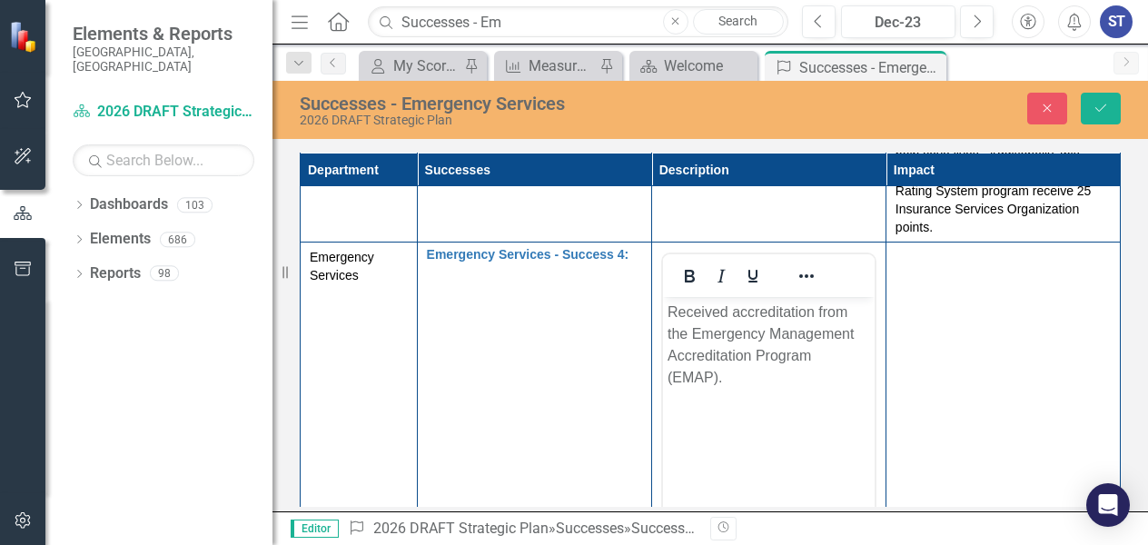
click at [955, 340] on td at bounding box center [1002, 456] width 234 height 429
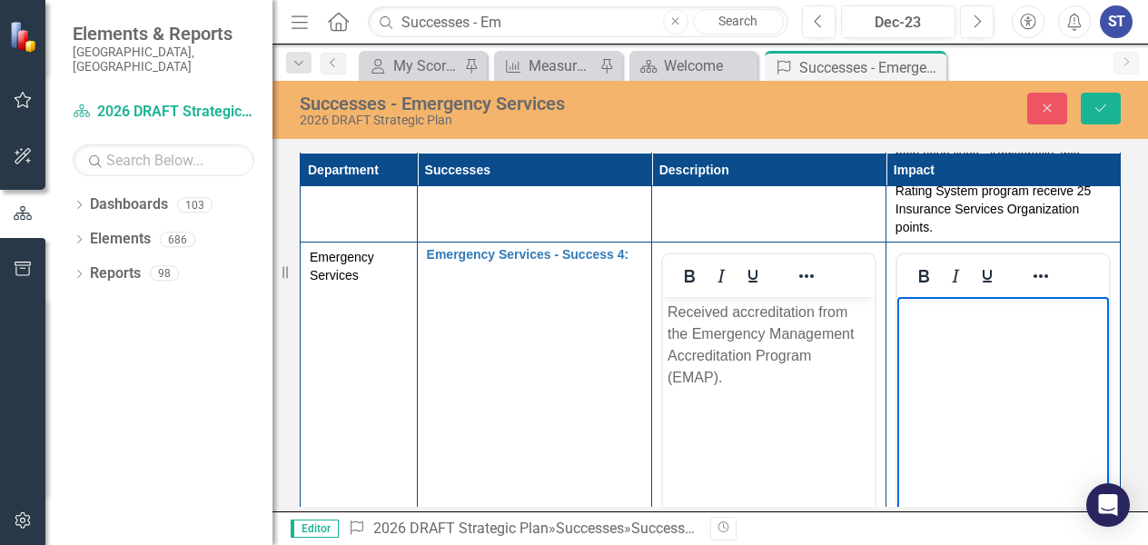
click at [932, 372] on body "Rich Text Area. Press ALT-0 for help." at bounding box center [1002, 433] width 212 height 272
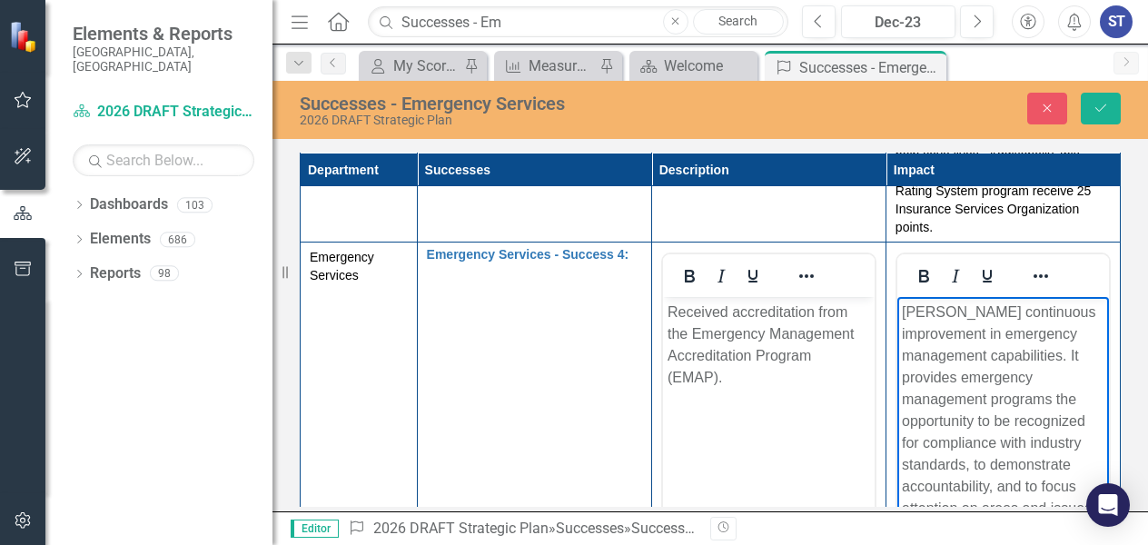
click at [1029, 344] on p "[PERSON_NAME] continuous improvement in emergency management capabilities. It p…" at bounding box center [1002, 421] width 202 height 240
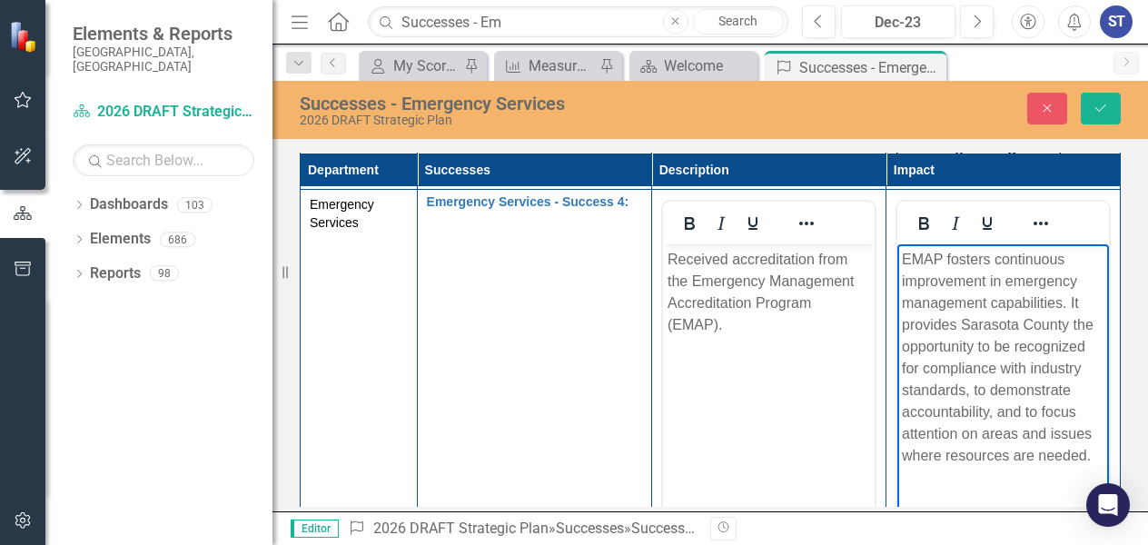
scroll to position [602, 0]
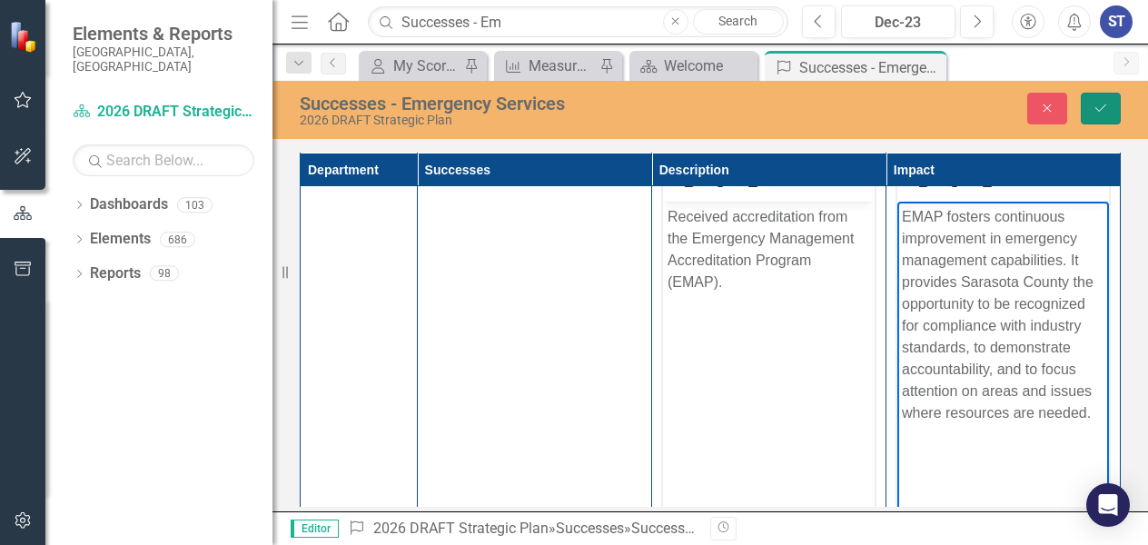
click at [1102, 104] on icon "Save" at bounding box center [1100, 108] width 16 height 13
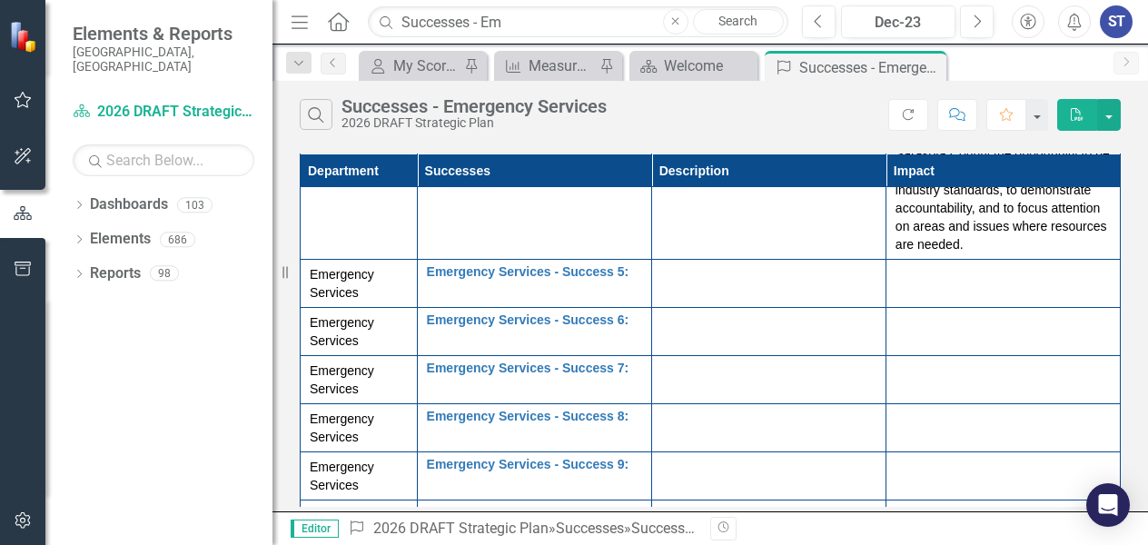
scroll to position [684, 0]
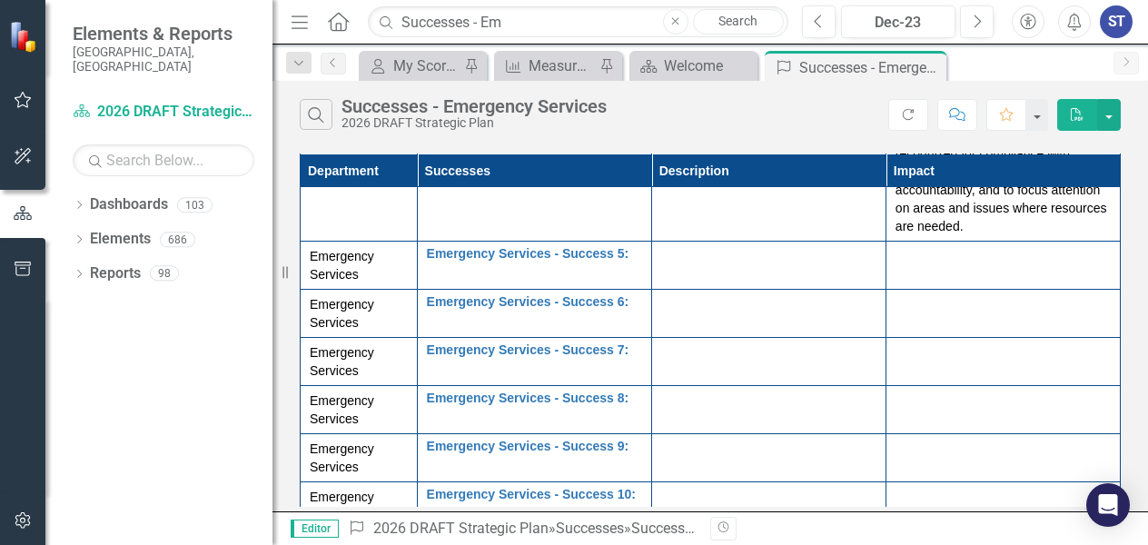
click at [745, 247] on div at bounding box center [768, 258] width 215 height 22
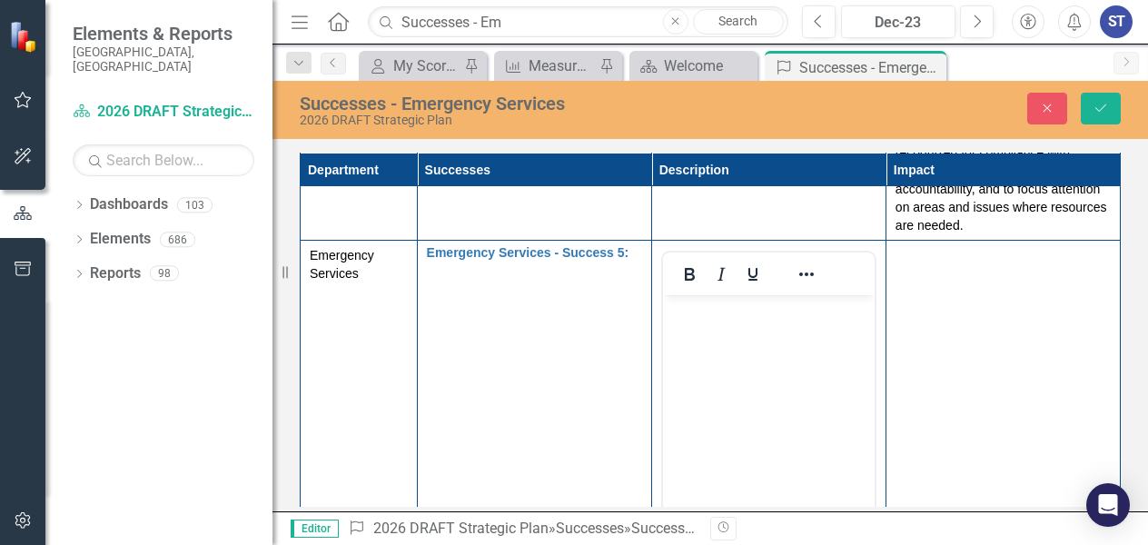
scroll to position [0, 0]
click at [718, 349] on body "Rich Text Area. Press ALT-0 for help." at bounding box center [768, 431] width 212 height 272
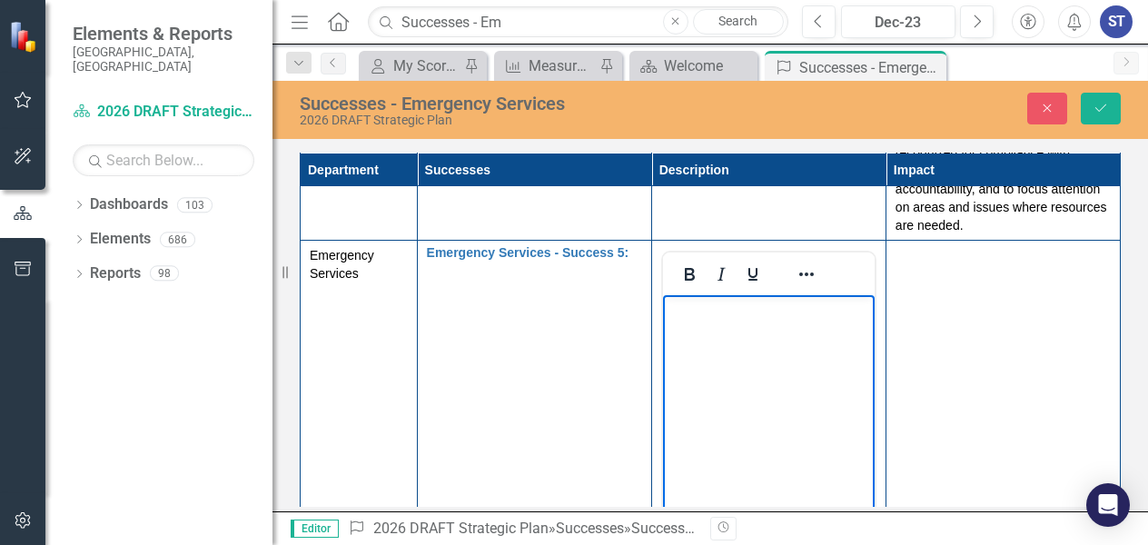
paste body "Rich Text Area. Press ALT-0 for help."
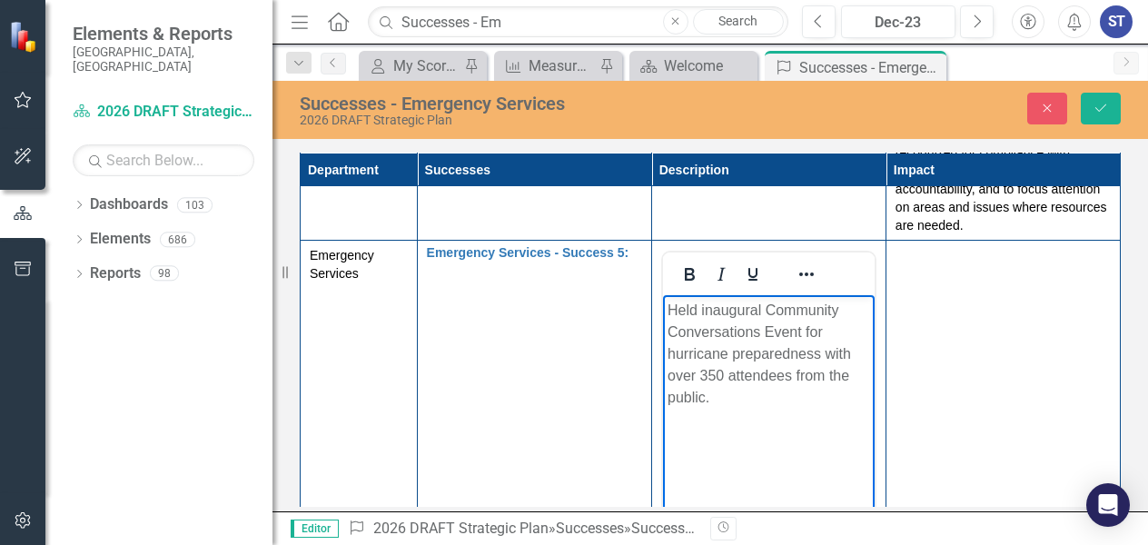
click at [1004, 342] on td at bounding box center [1002, 455] width 234 height 429
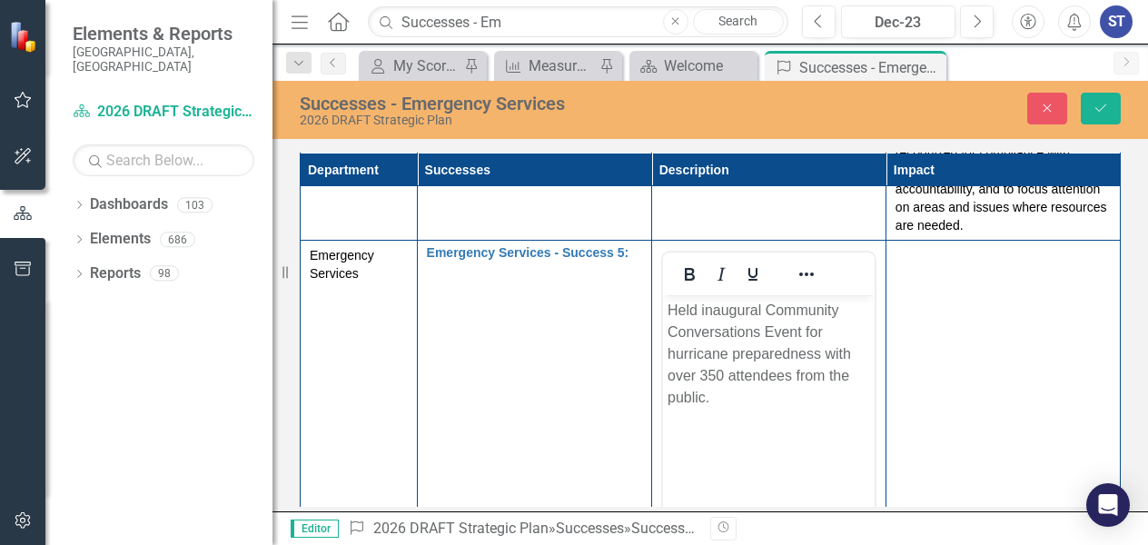
click at [1004, 342] on td at bounding box center [1002, 455] width 234 height 429
click at [957, 357] on td at bounding box center [1002, 455] width 234 height 429
click at [957, 375] on body "Rich Text Area. Press ALT-0 for help." at bounding box center [1002, 431] width 212 height 272
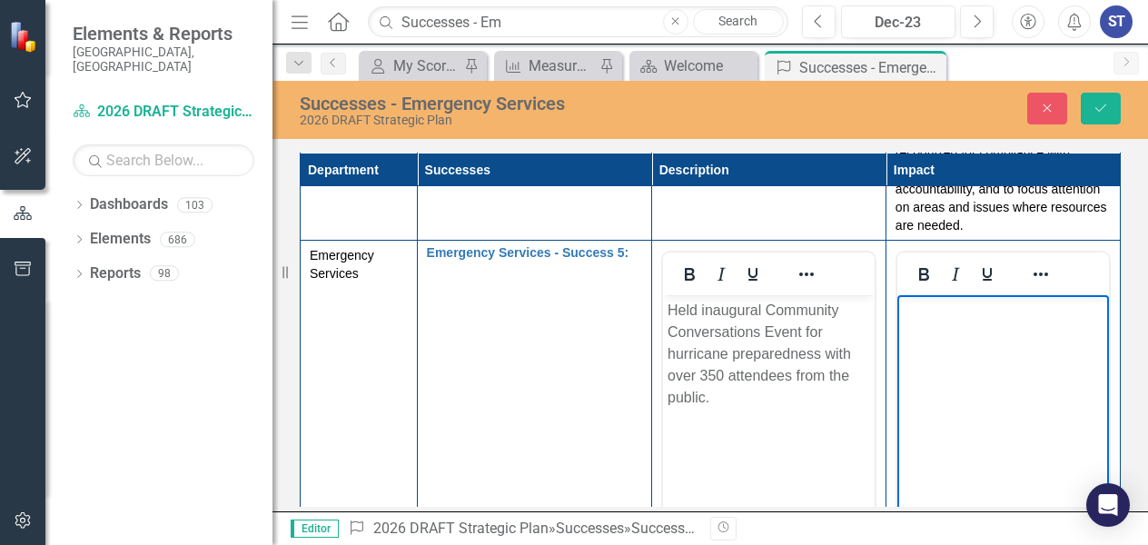
click at [957, 375] on body "Rich Text Area. Press ALT-0 for help." at bounding box center [1002, 431] width 212 height 272
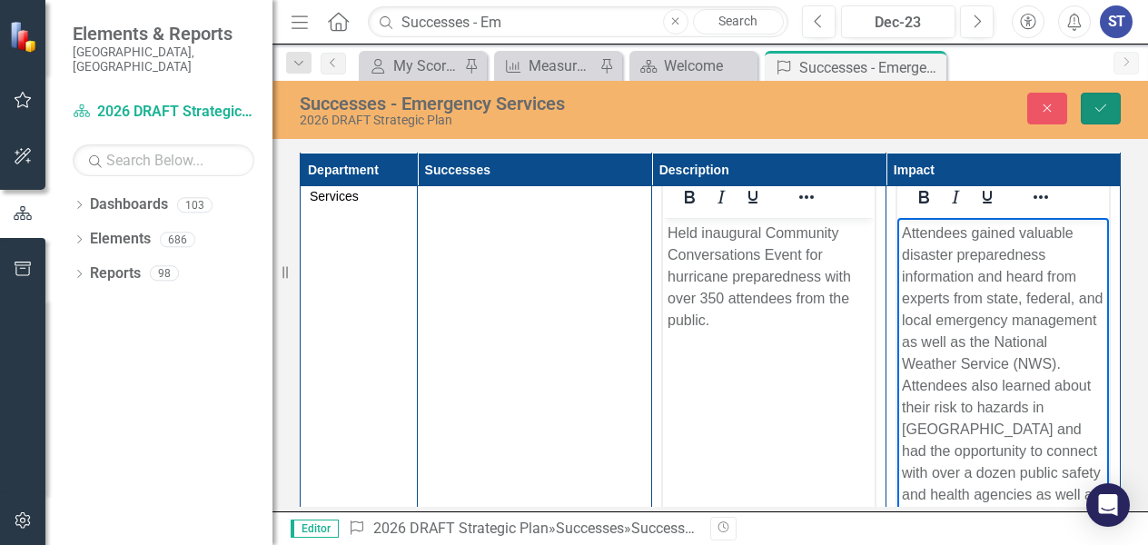
click at [1113, 113] on button "Save" at bounding box center [1100, 109] width 40 height 32
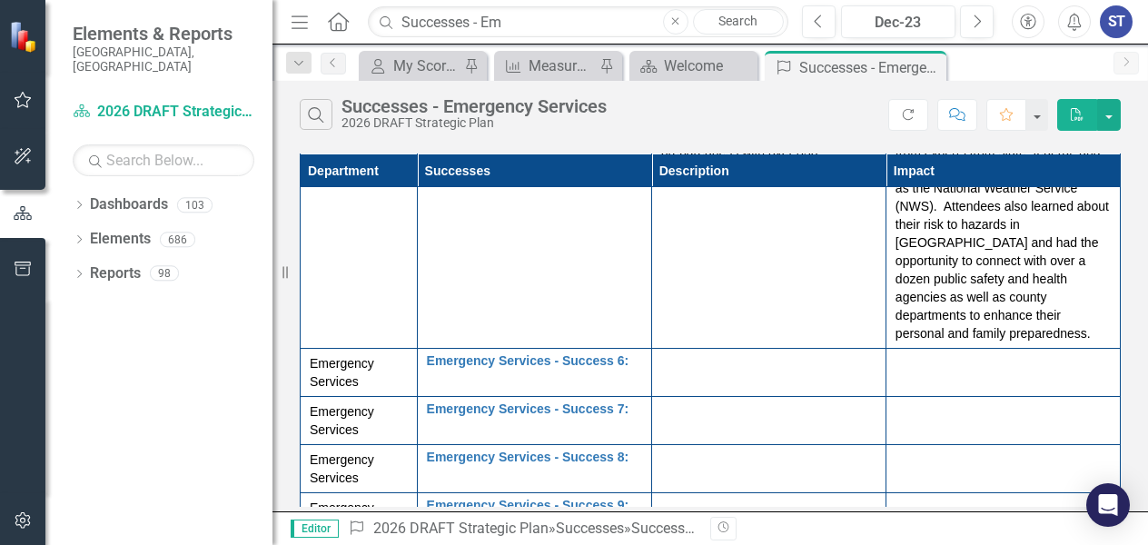
scroll to position [883, 0]
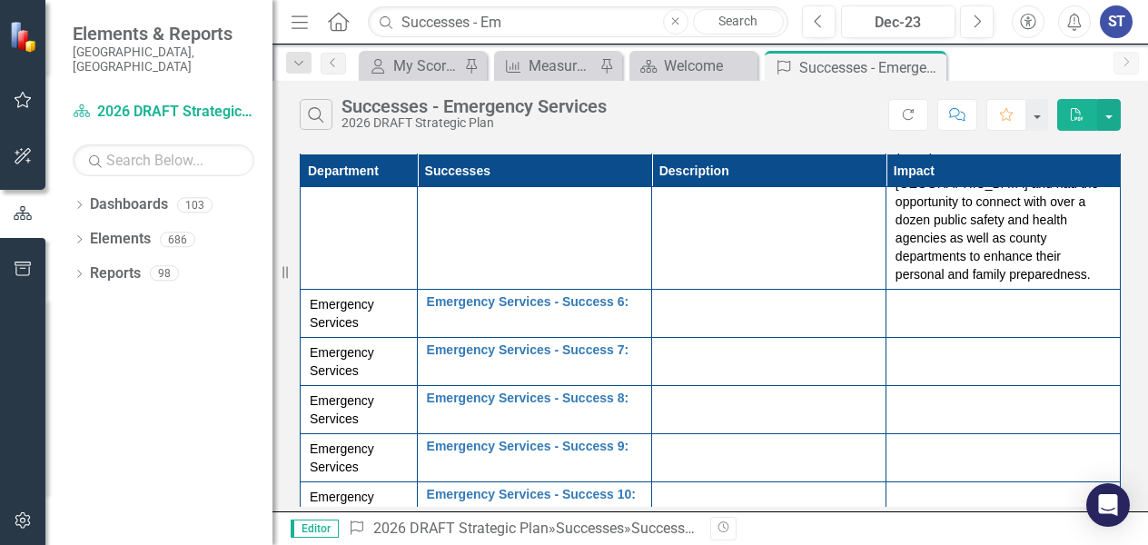
click at [696, 295] on div at bounding box center [768, 306] width 215 height 22
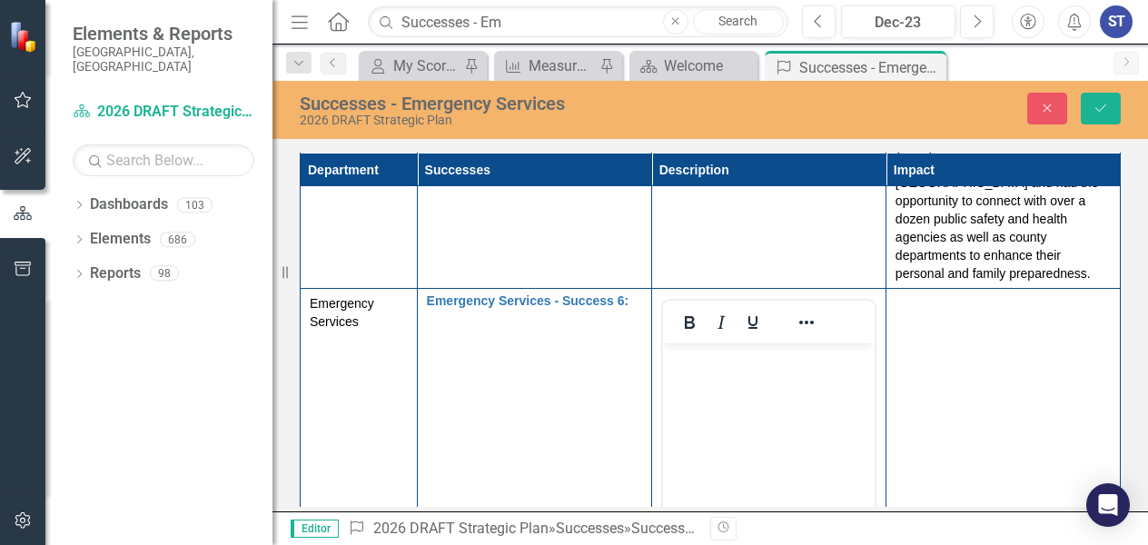
scroll to position [0, 0]
click at [703, 381] on body "Rich Text Area. Press ALT-0 for help." at bounding box center [768, 479] width 212 height 272
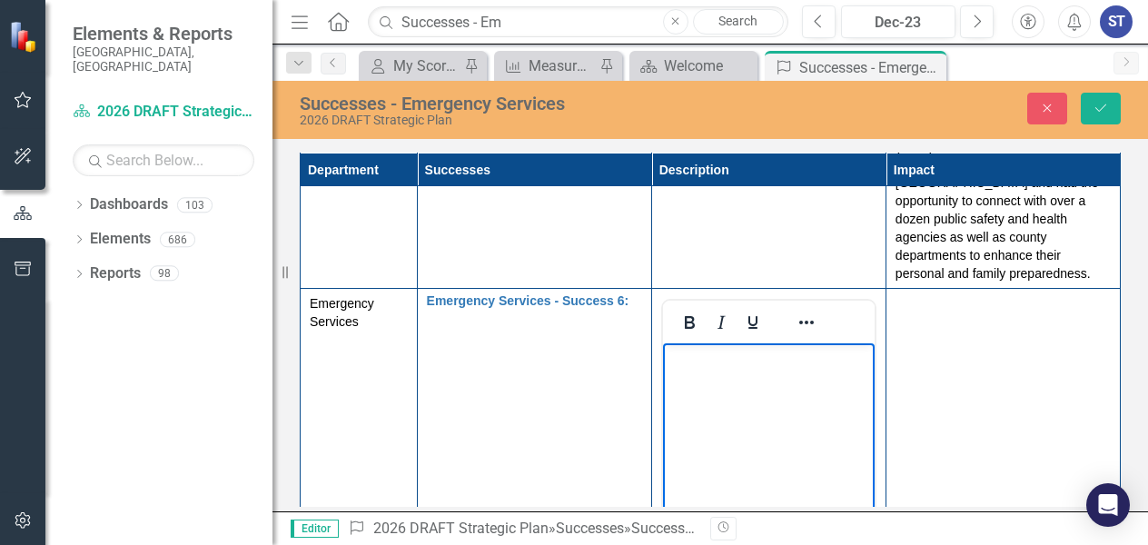
scroll to position [1011, 0]
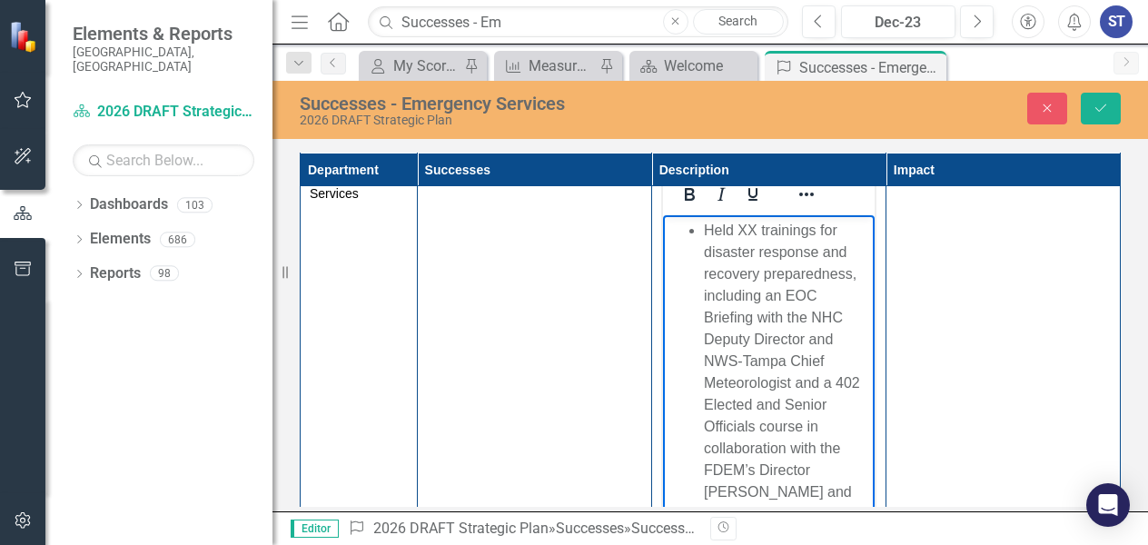
click at [705, 231] on li "Held XX trainings for disaster response and recovery preparedness, including an…" at bounding box center [786, 372] width 166 height 305
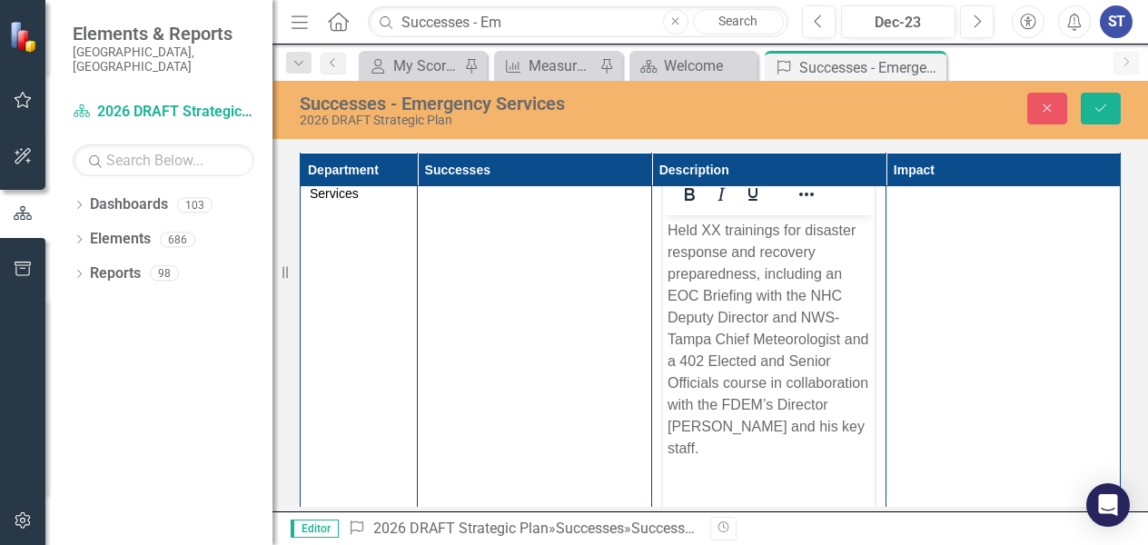
click at [1013, 353] on td at bounding box center [1002, 375] width 234 height 429
click at [969, 326] on td at bounding box center [1002, 375] width 234 height 429
click at [805, 444] on p "Held XX trainings for disaster response and recovery preparedness, including an…" at bounding box center [767, 340] width 202 height 240
click at [951, 346] on td at bounding box center [1002, 375] width 234 height 429
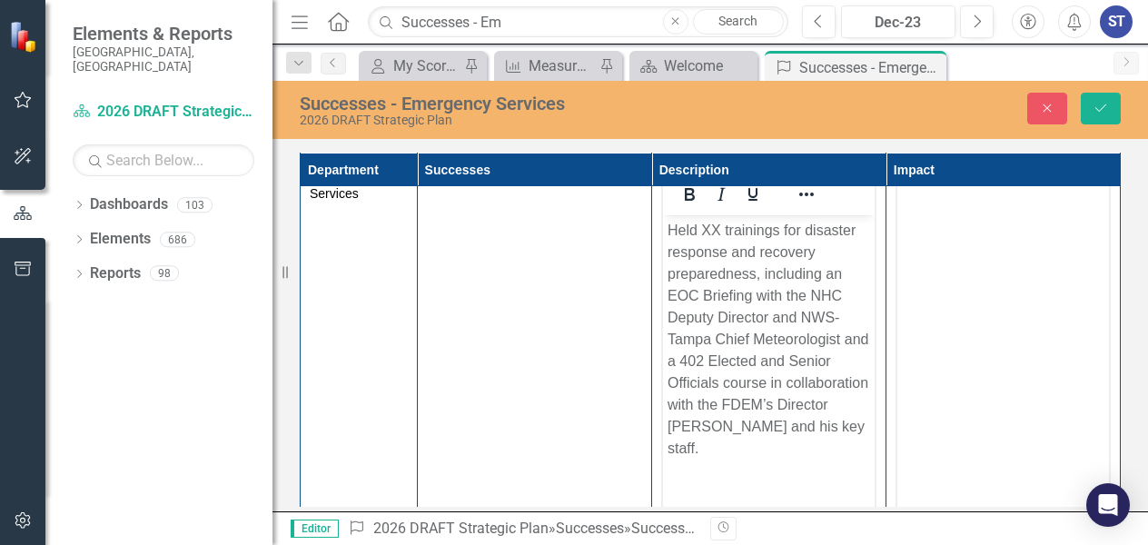
scroll to position [0, 0]
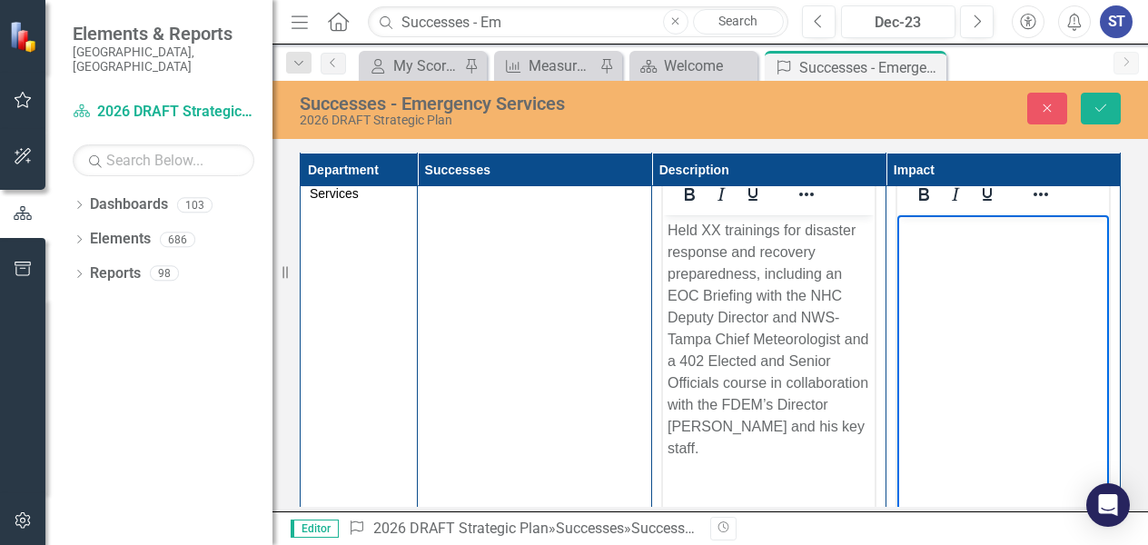
click at [958, 318] on body "Rich Text Area. Press ALT-0 for help." at bounding box center [1002, 351] width 212 height 272
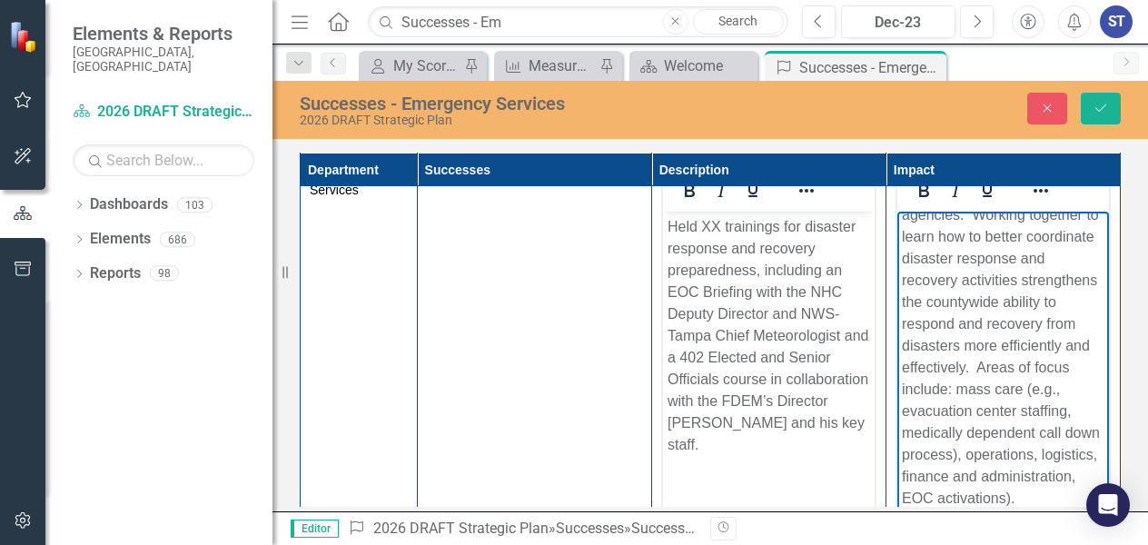
scroll to position [120, 0]
click at [1116, 112] on button "Save" at bounding box center [1100, 109] width 40 height 32
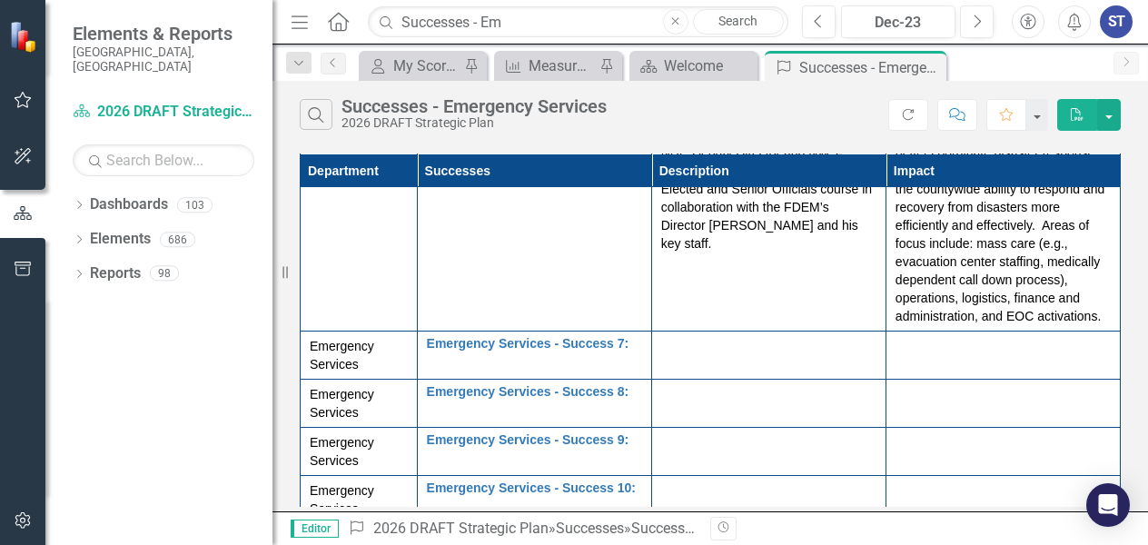
scroll to position [1101, 0]
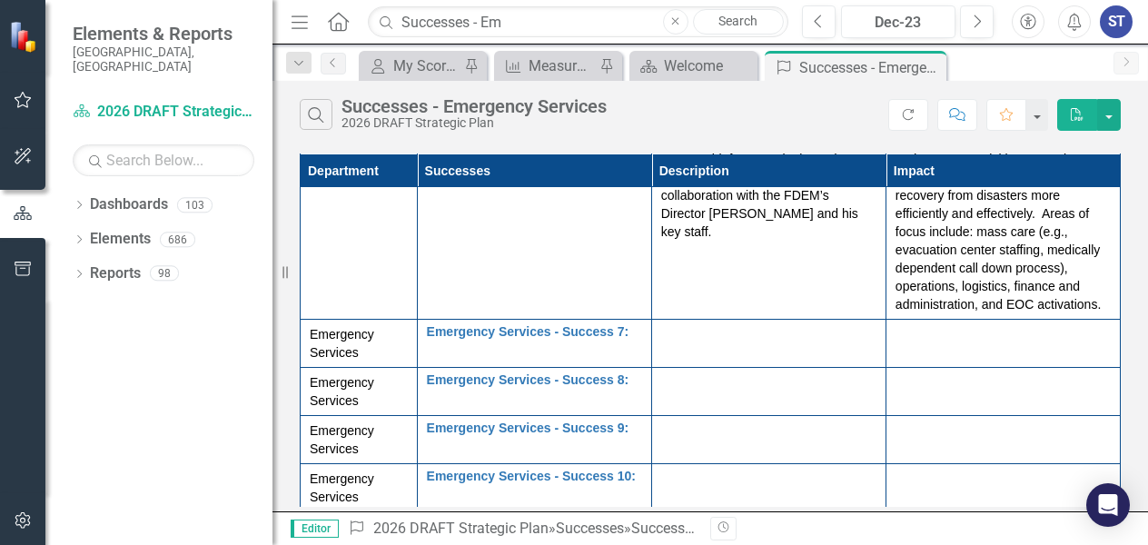
click at [713, 339] on div at bounding box center [768, 336] width 215 height 22
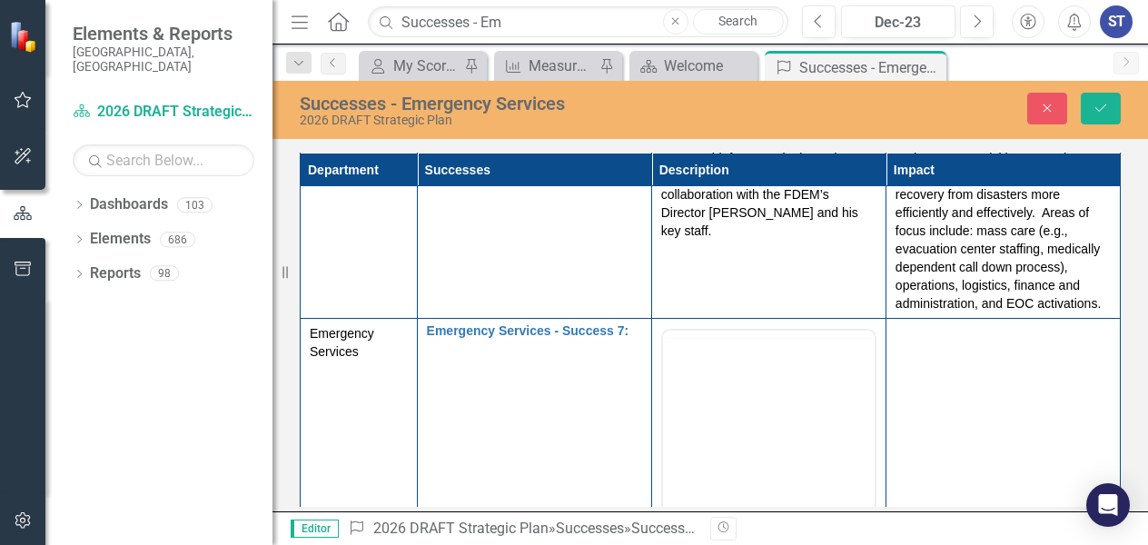
scroll to position [0, 0]
click at [707, 419] on body "Rich Text Area. Press ALT-0 for help." at bounding box center [768, 509] width 212 height 272
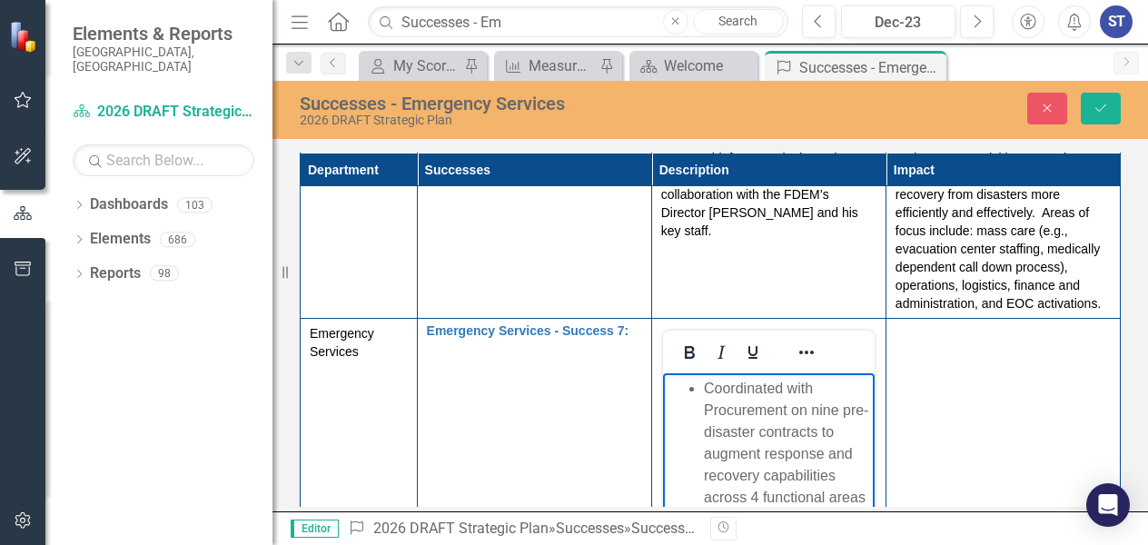
click at [707, 388] on li "Coordinated with Procurement on nine pre-disaster contracts to augment response…" at bounding box center [786, 443] width 166 height 131
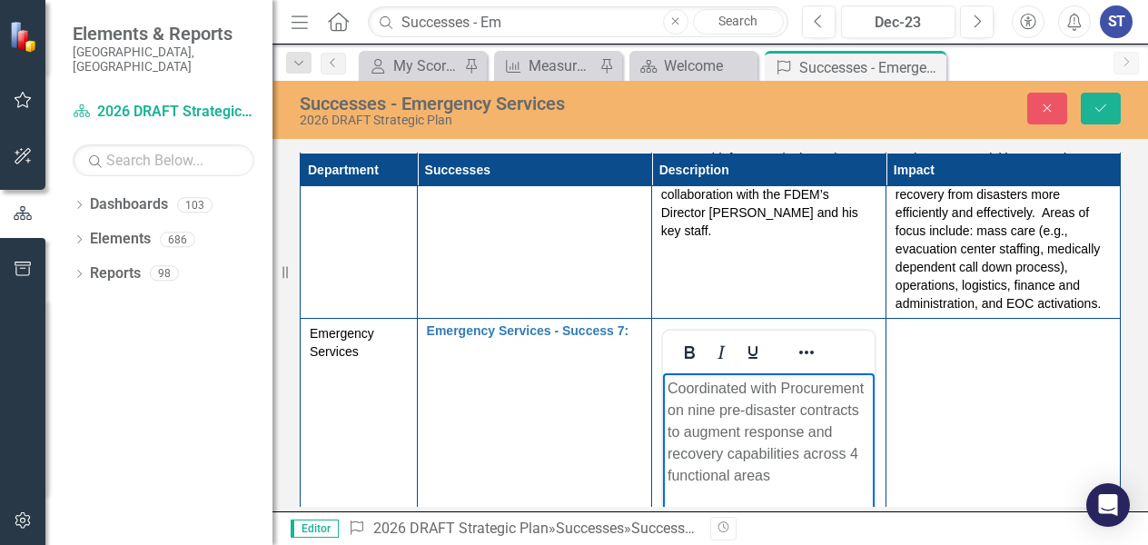
click at [953, 435] on td at bounding box center [1002, 533] width 234 height 429
click at [954, 406] on td at bounding box center [1002, 533] width 234 height 429
click at [963, 409] on body "Rich Text Area. Press ALT-0 for help." at bounding box center [1002, 509] width 212 height 272
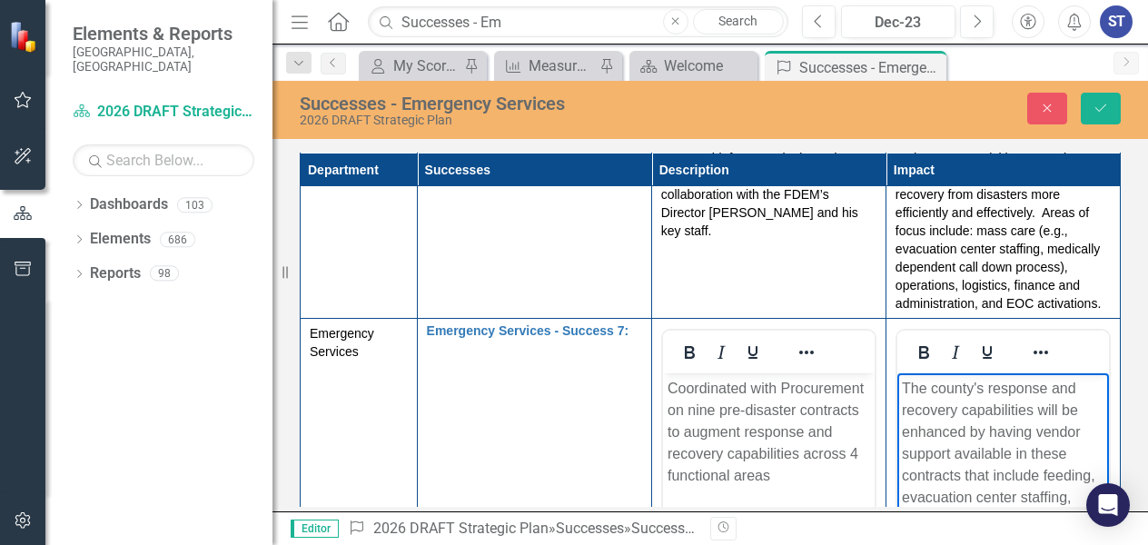
scroll to position [1119, 0]
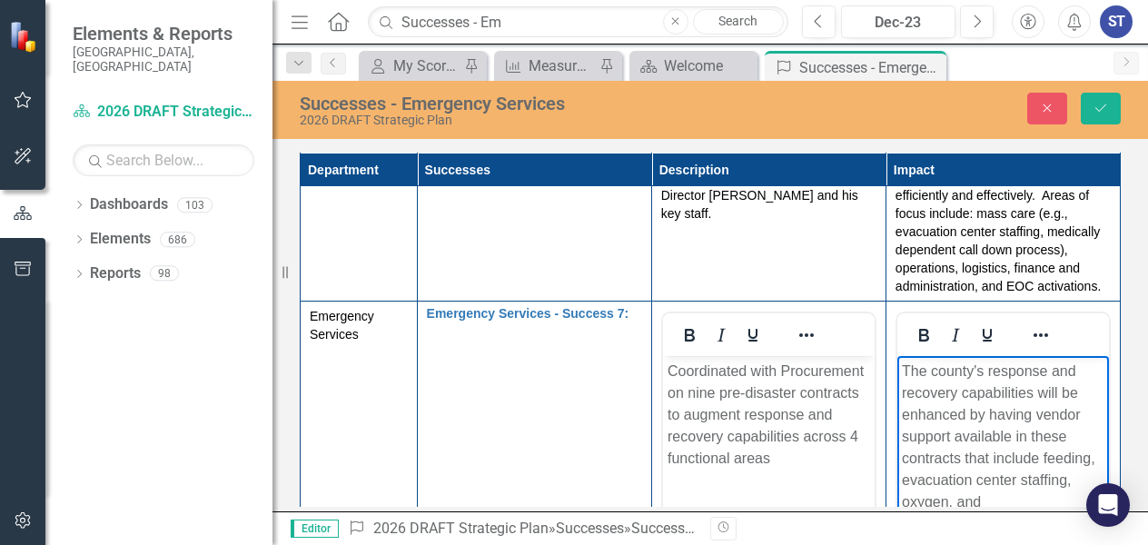
click at [1039, 459] on p "The county's response and recovery capabilities will be enhanced by having vend…" at bounding box center [1002, 436] width 202 height 153
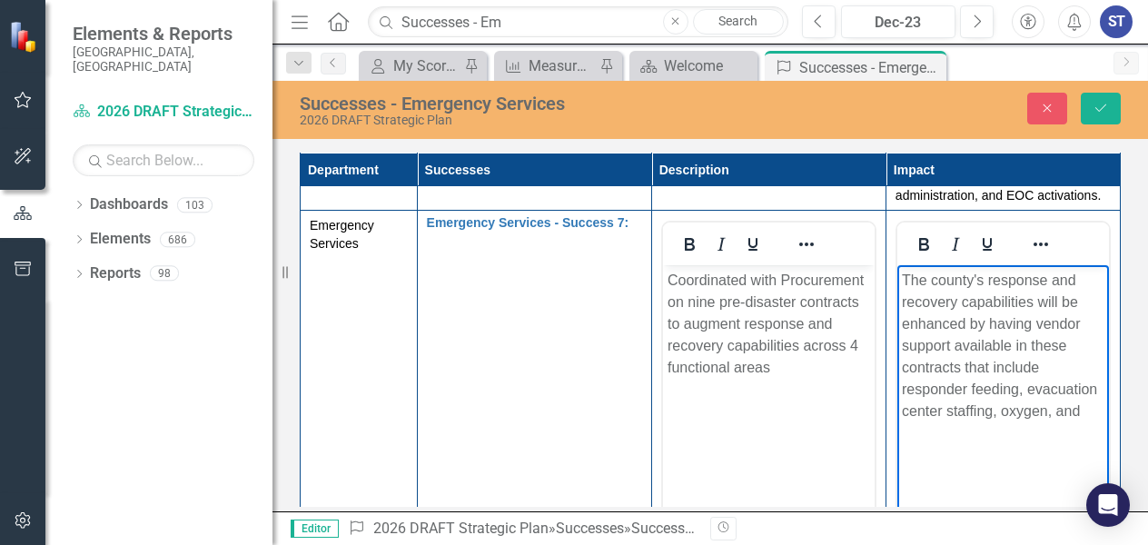
scroll to position [1238, 0]
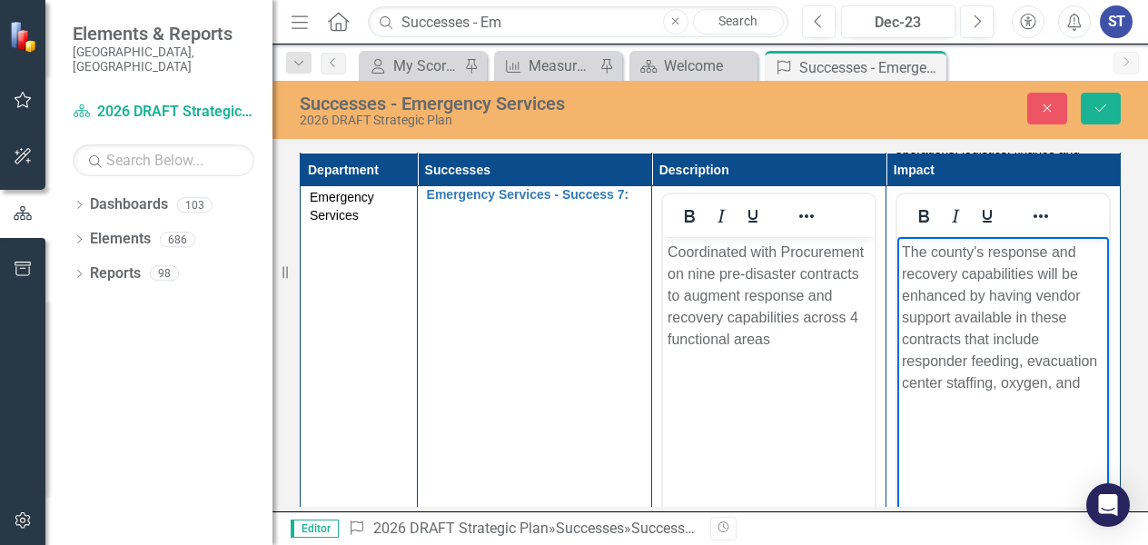
click at [987, 433] on body "The county's response and recovery capabilities will be enhanced by having vend…" at bounding box center [1002, 373] width 212 height 272
click at [1087, 382] on p "The county's response and recovery capabilities will be enhanced by having vend…" at bounding box center [1002, 318] width 202 height 153
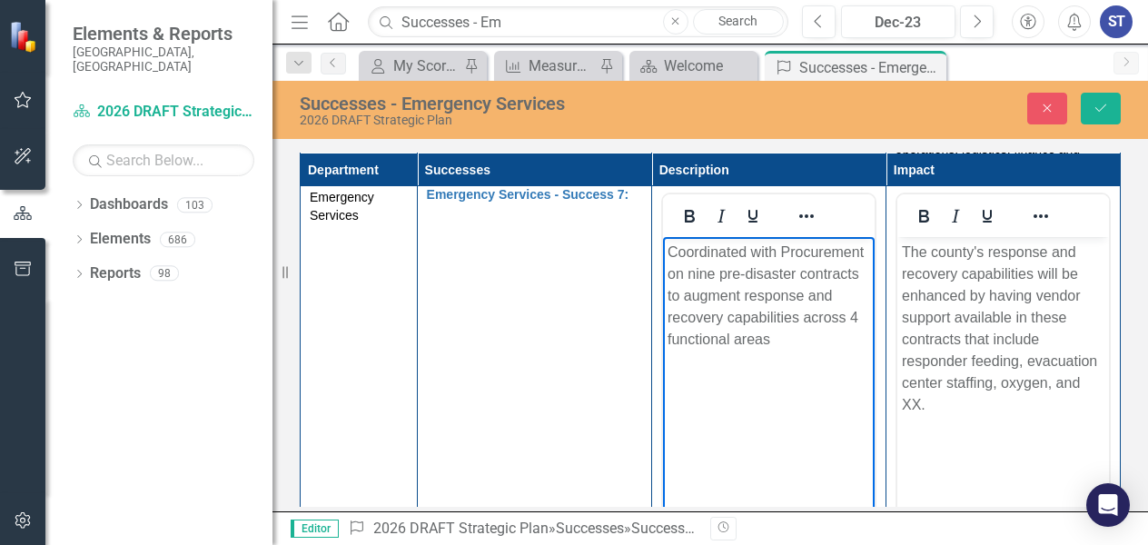
click at [795, 330] on p "Coordinated with Procurement on nine pre-disaster contracts to augment response…" at bounding box center [767, 296] width 202 height 109
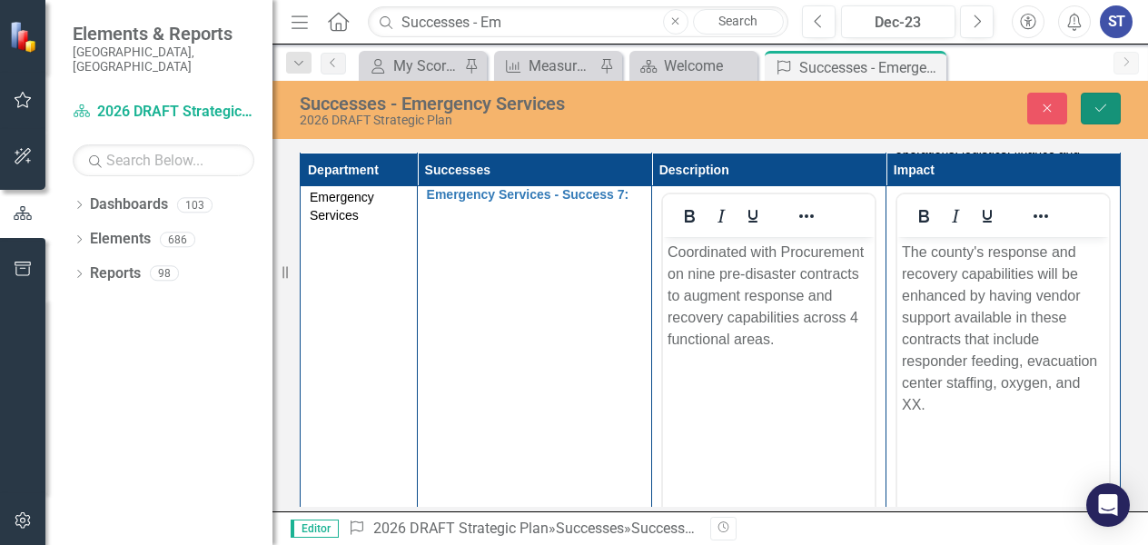
click at [1100, 104] on icon "Save" at bounding box center [1100, 108] width 16 height 13
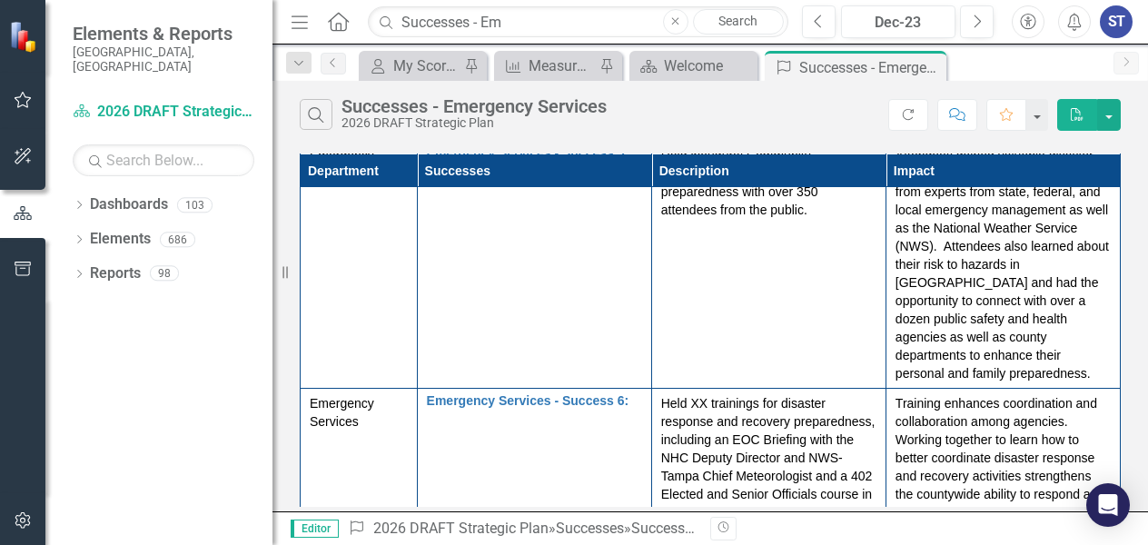
scroll to position [1174, 0]
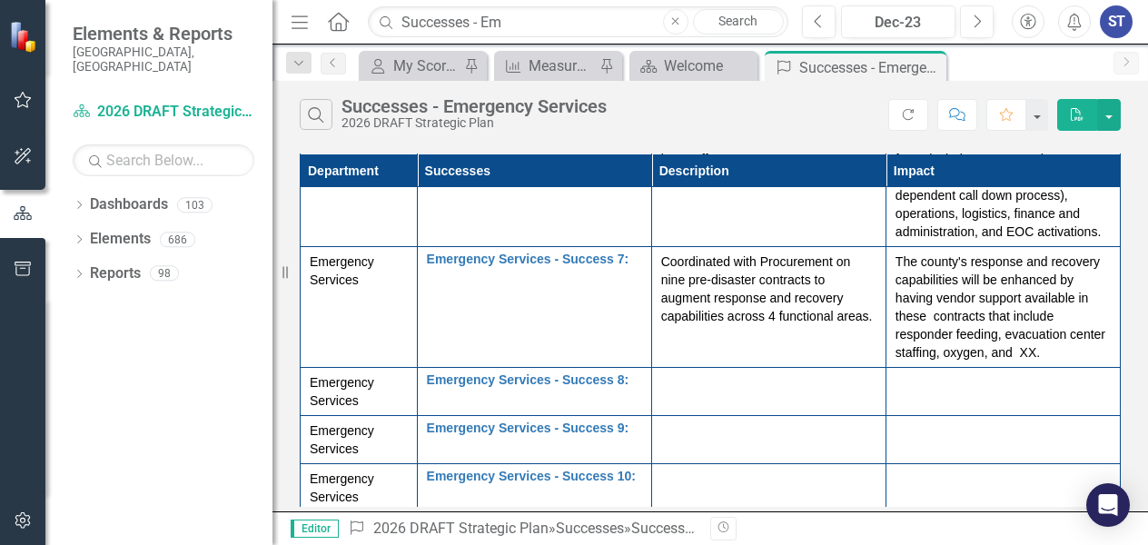
click at [706, 388] on div at bounding box center [768, 384] width 215 height 22
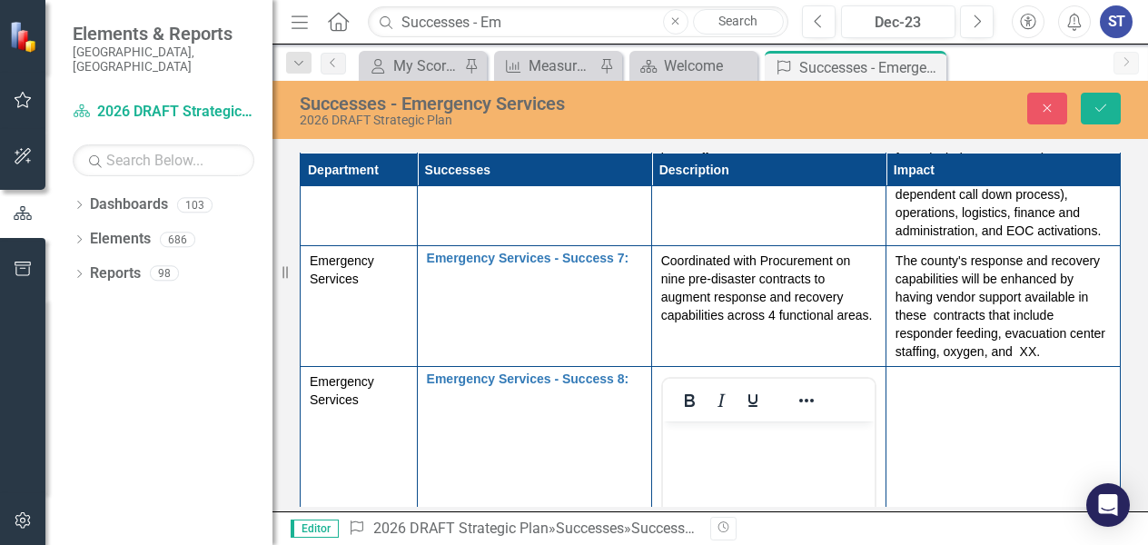
scroll to position [0, 0]
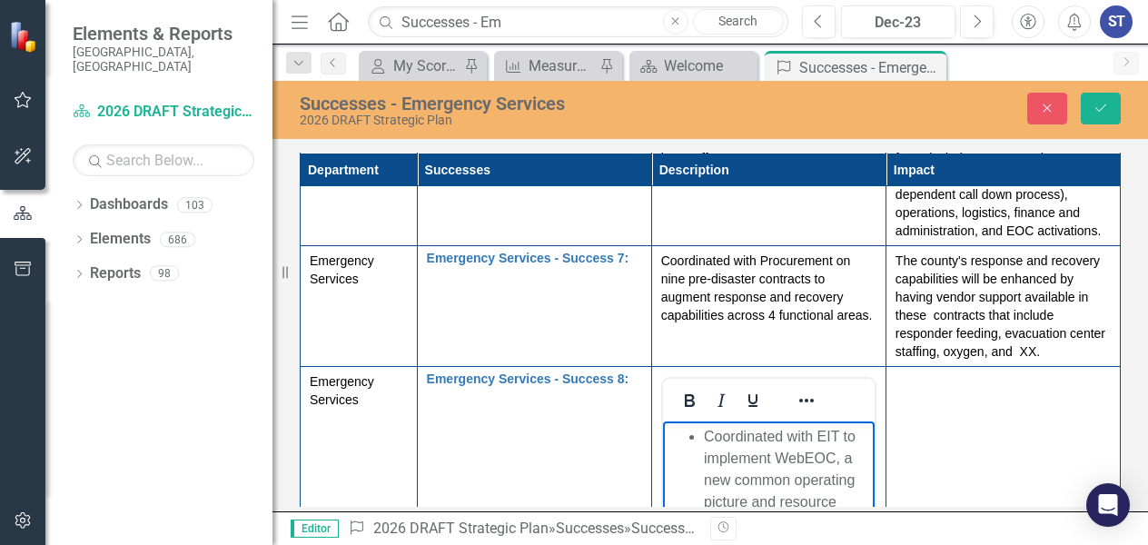
click at [702, 439] on ul "Coordinated with EIT to implement WebEOC, a new common operating picture and re…" at bounding box center [767, 491] width 202 height 131
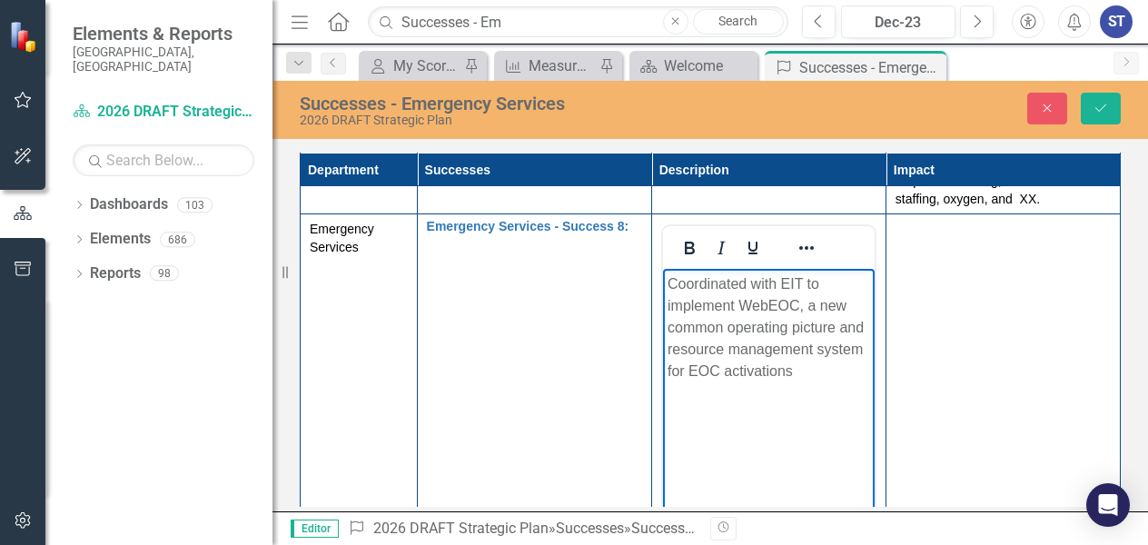
scroll to position [1333, 0]
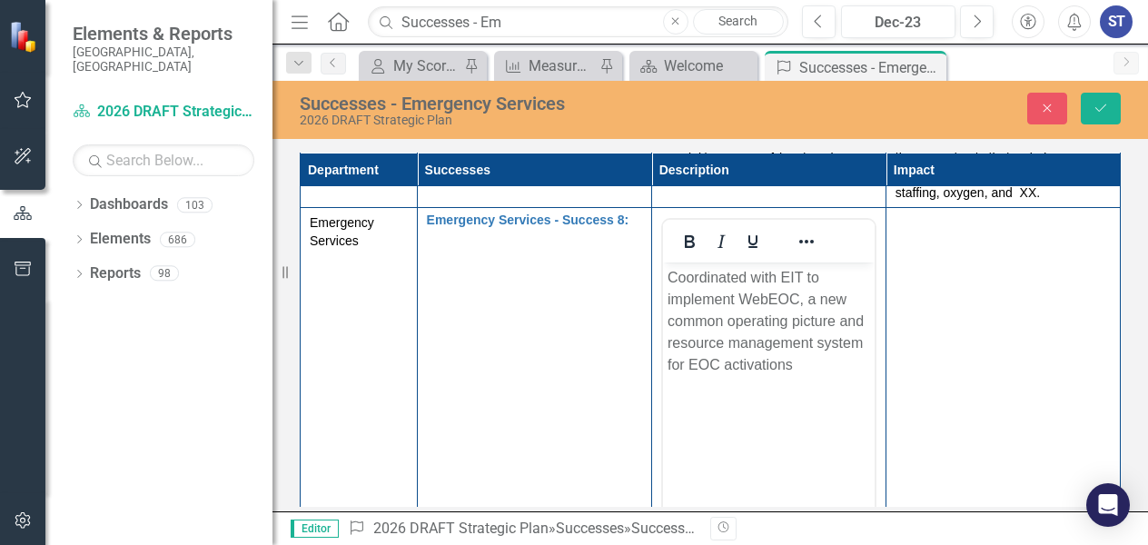
click at [933, 324] on td at bounding box center [1002, 422] width 234 height 429
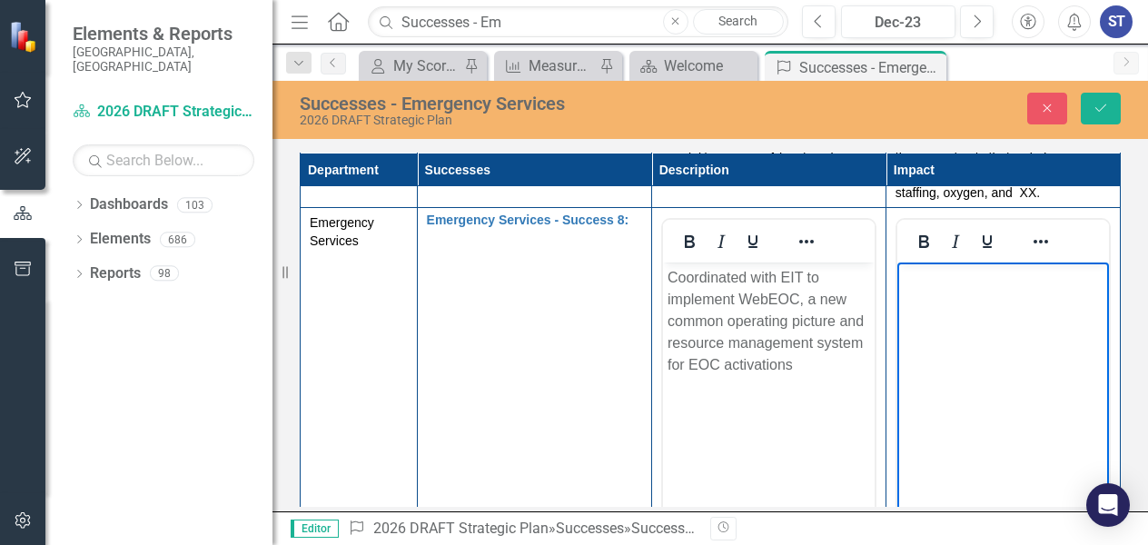
click at [936, 313] on body "Rich Text Area. Press ALT-0 for help." at bounding box center [1002, 398] width 212 height 272
click at [812, 360] on p "Coordinated with EIT to implement WebEOC, a new common operating picture and re…" at bounding box center [767, 321] width 202 height 109
click at [1068, 302] on p "The incorporation of WebEOC into EOC operations will" at bounding box center [1002, 289] width 202 height 44
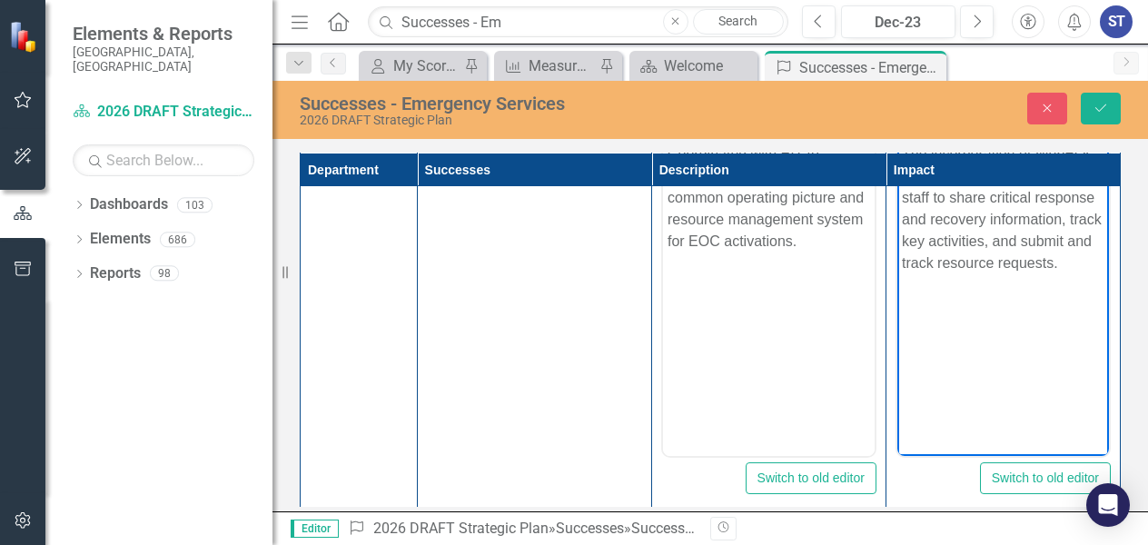
scroll to position [1314, 0]
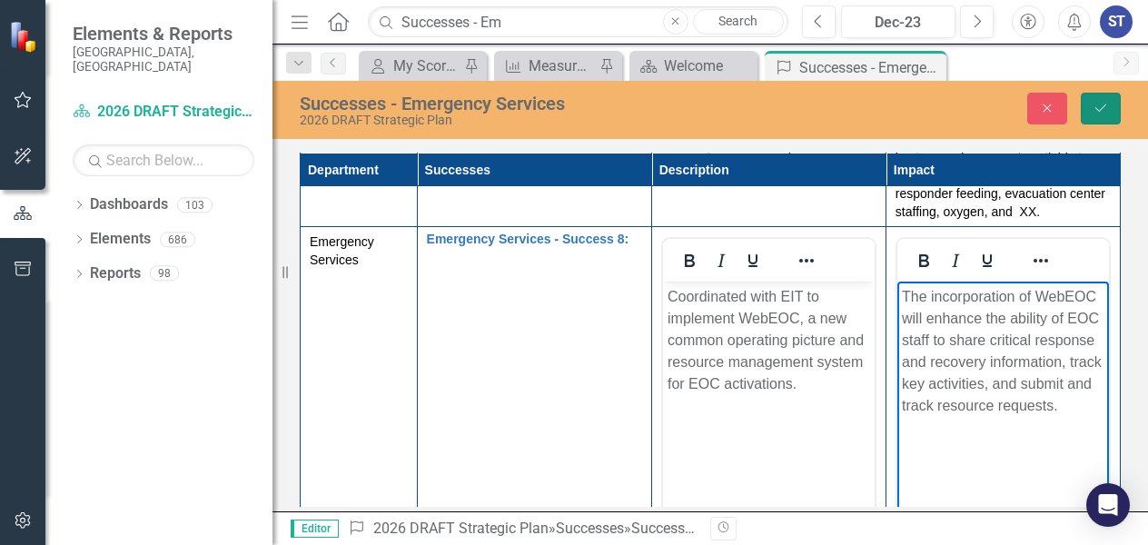
click at [1101, 102] on icon "Save" at bounding box center [1100, 108] width 16 height 13
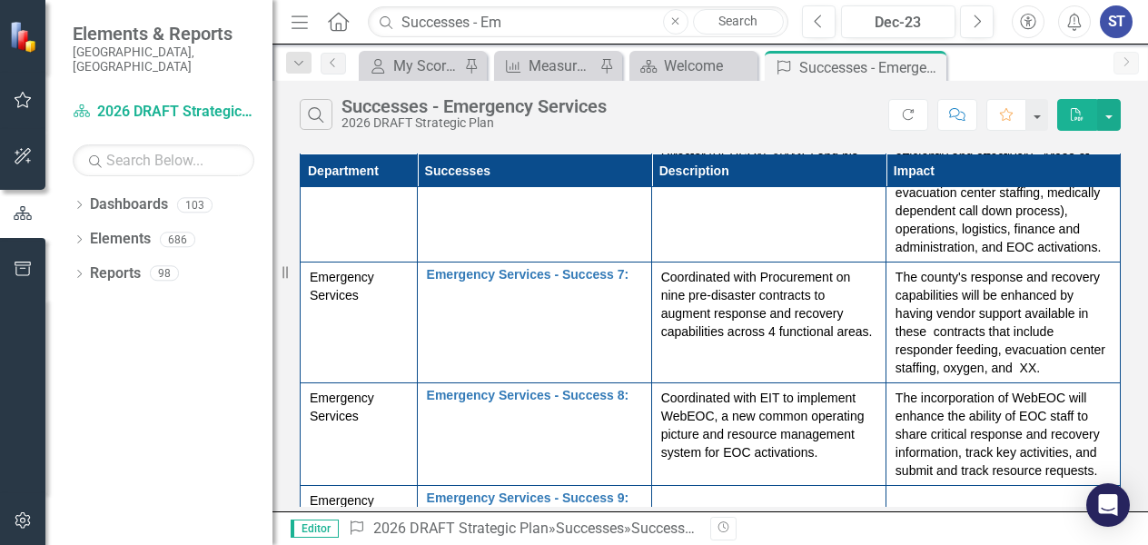
scroll to position [1228, 0]
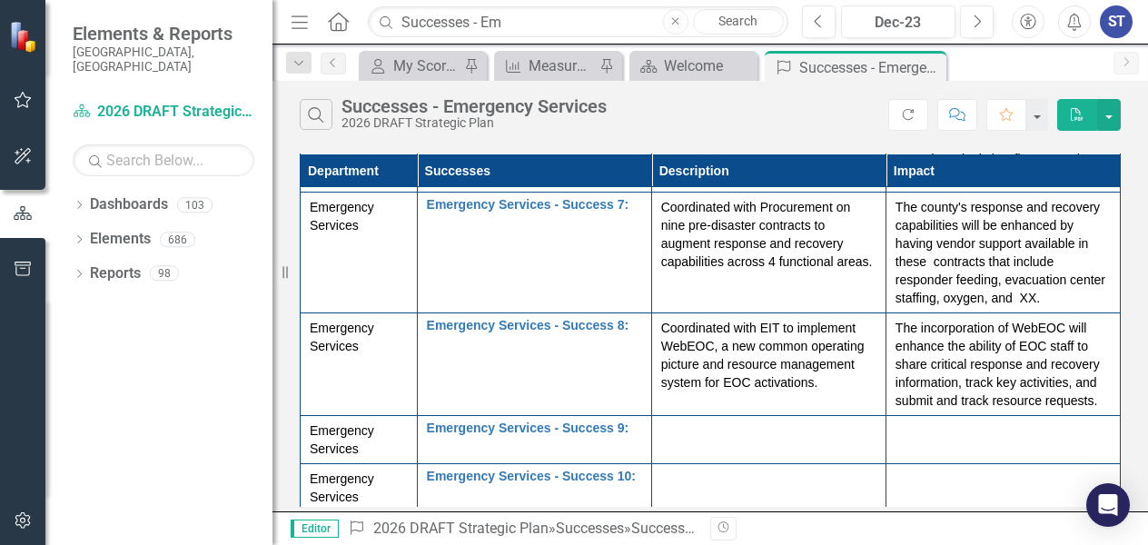
click at [678, 430] on div at bounding box center [768, 432] width 215 height 22
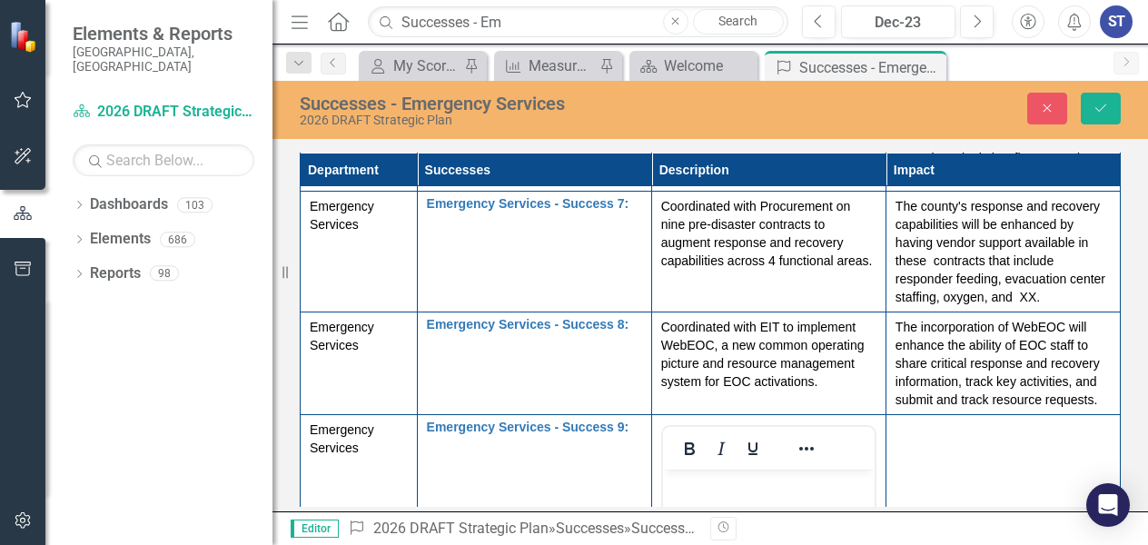
scroll to position [0, 0]
click at [705, 488] on p "Rich Text Area. Press ALT-0 for help." at bounding box center [767, 485] width 202 height 22
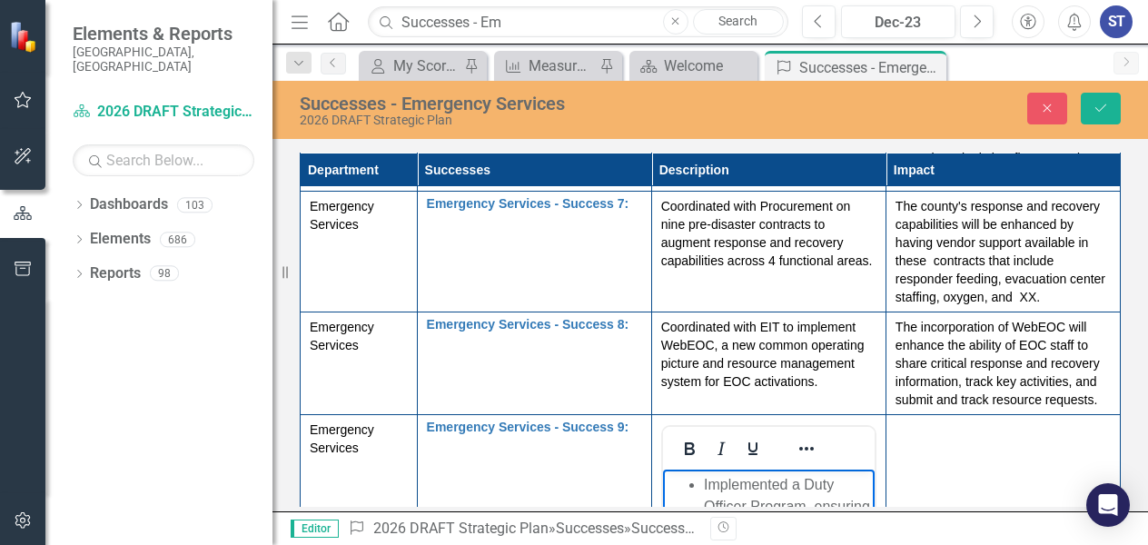
scroll to position [1282, 0]
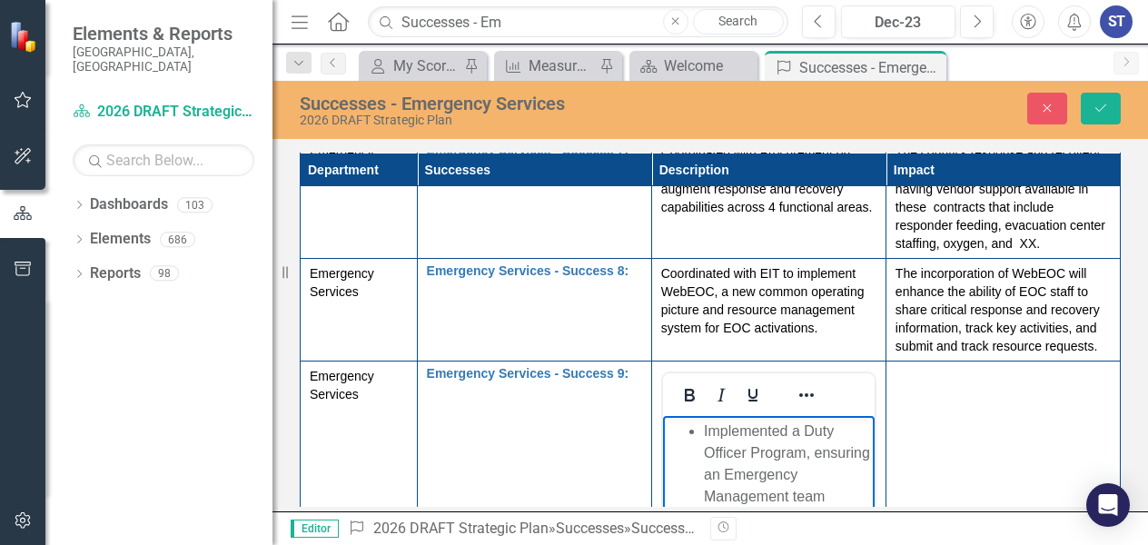
click at [701, 427] on ul "Implemented a Duty Officer Program, ensuring an Emergency Management team membe…" at bounding box center [767, 474] width 202 height 109
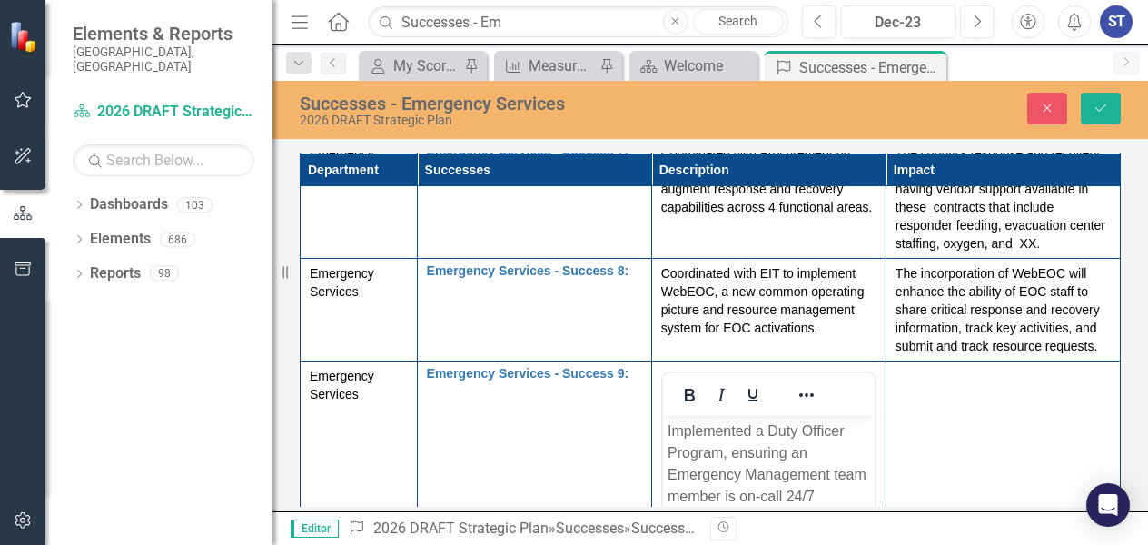
click at [973, 458] on body "Rich Text Area. Press ALT-0 for help." at bounding box center [1002, 552] width 212 height 272
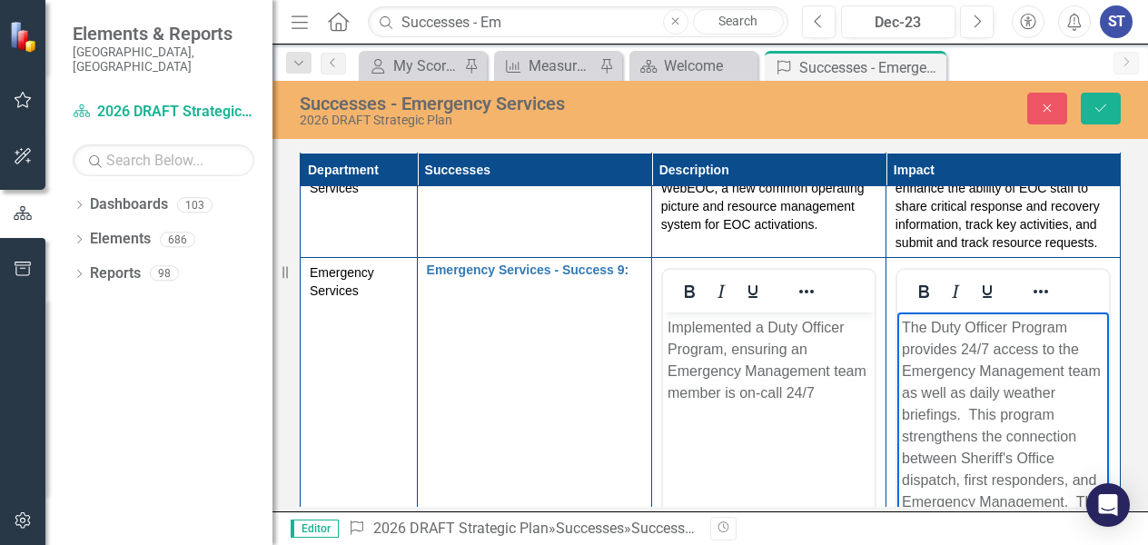
scroll to position [1407, 0]
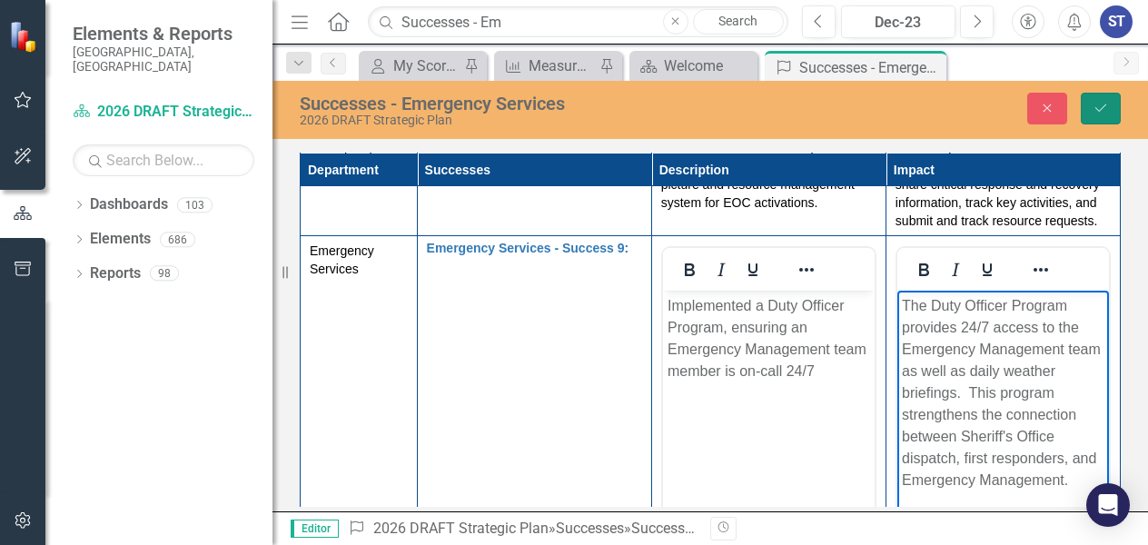
click at [1110, 103] on button "Save" at bounding box center [1100, 109] width 40 height 32
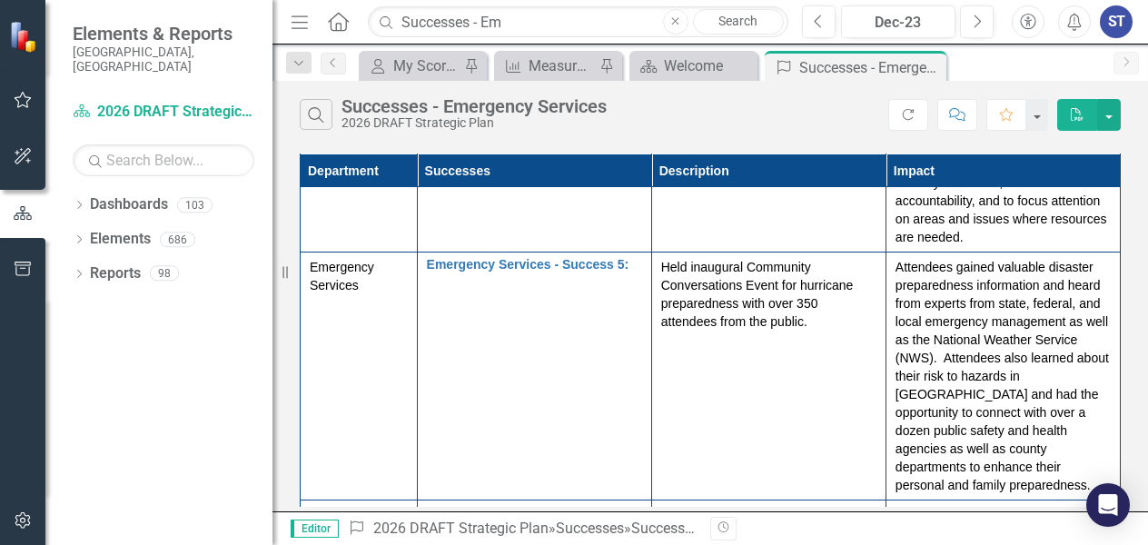
scroll to position [679, 0]
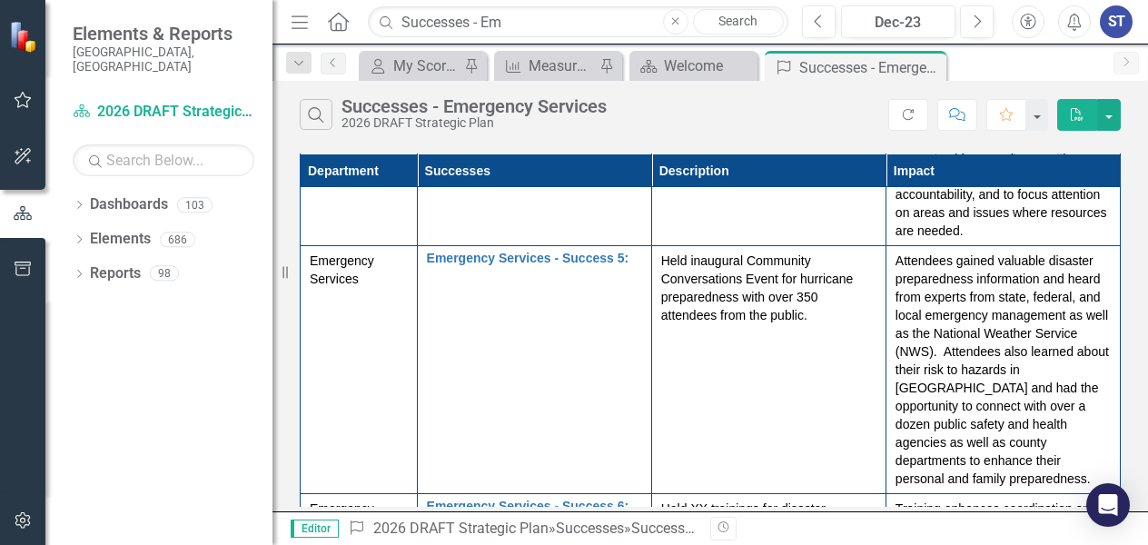
click at [750, 365] on td "Held inaugural Community Conversations Event for hurricane preparedness with ov…" at bounding box center [768, 370] width 234 height 248
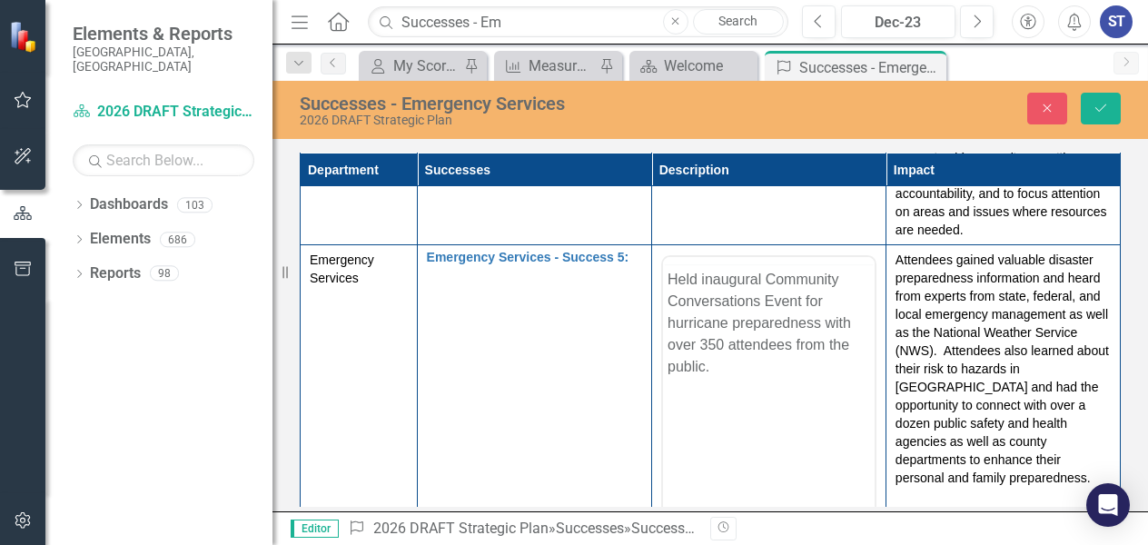
scroll to position [0, 0]
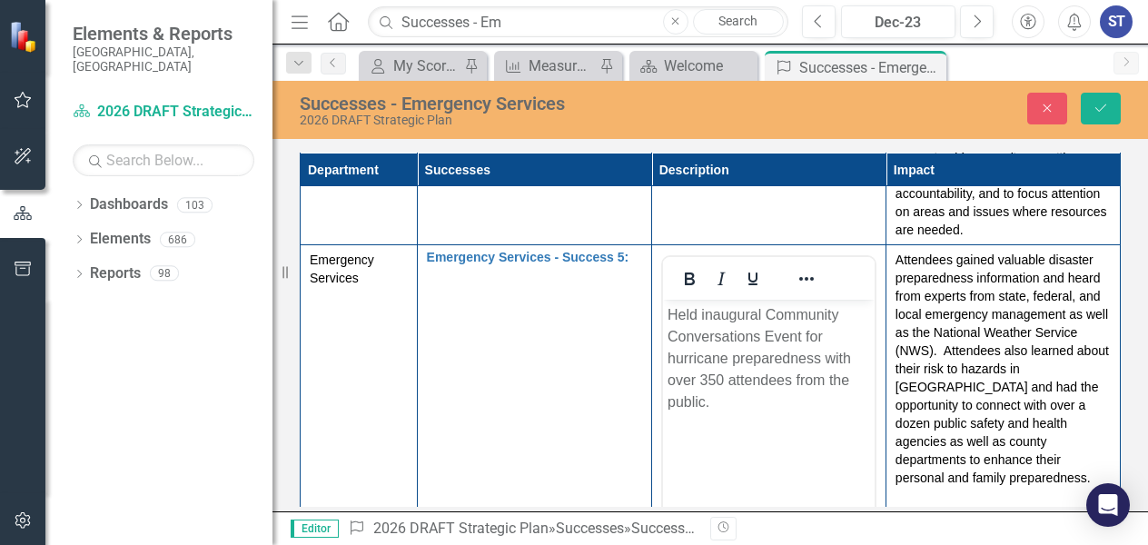
click at [668, 315] on p "Held inaugural Community Conversations Event for hurricane preparedness with ov…" at bounding box center [767, 358] width 202 height 109
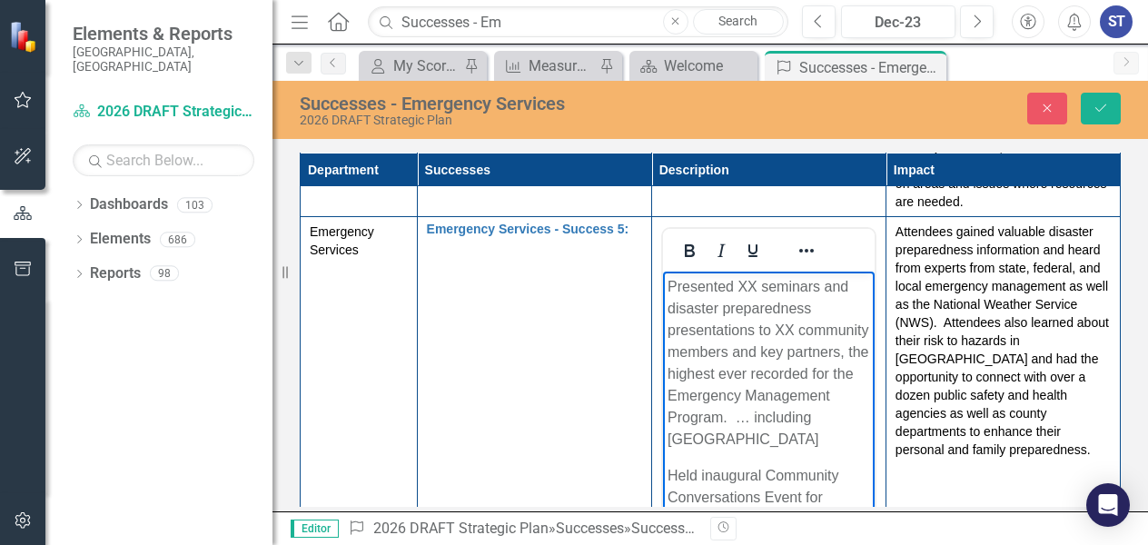
scroll to position [729, 0]
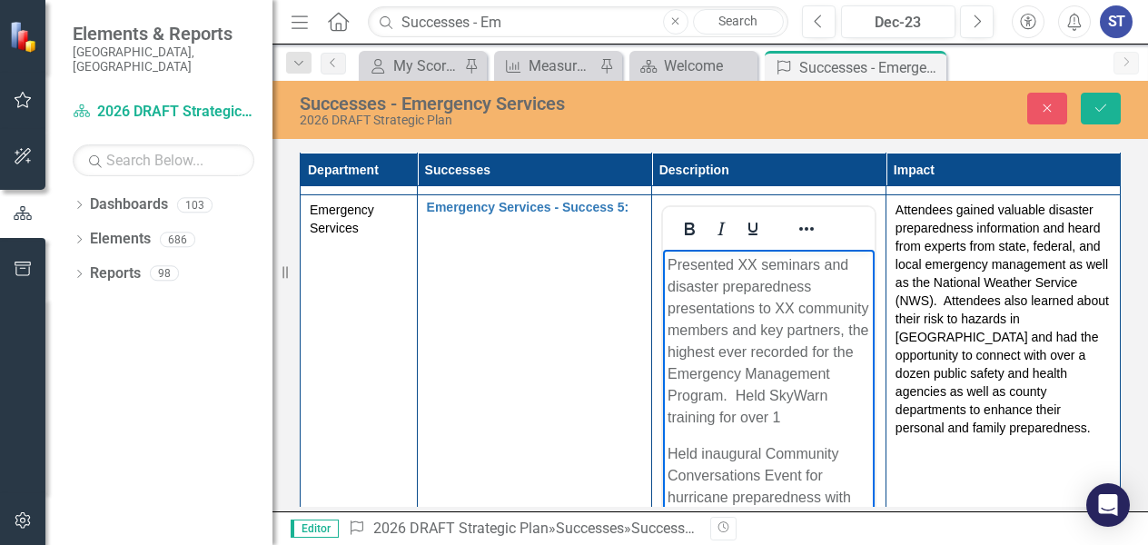
click at [783, 429] on p "Presented XX seminars and disaster preparedness presentations to XX community m…" at bounding box center [767, 341] width 202 height 174
click at [779, 439] on p "Presented XX seminars and disaster preparedness presentations to XX community m…" at bounding box center [767, 395] width 202 height 283
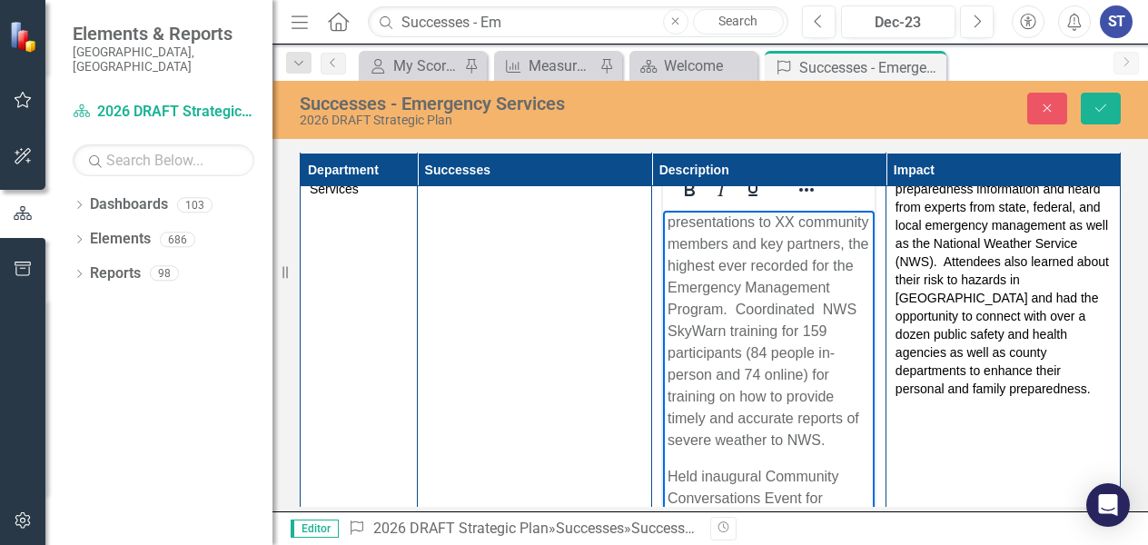
scroll to position [69, 0]
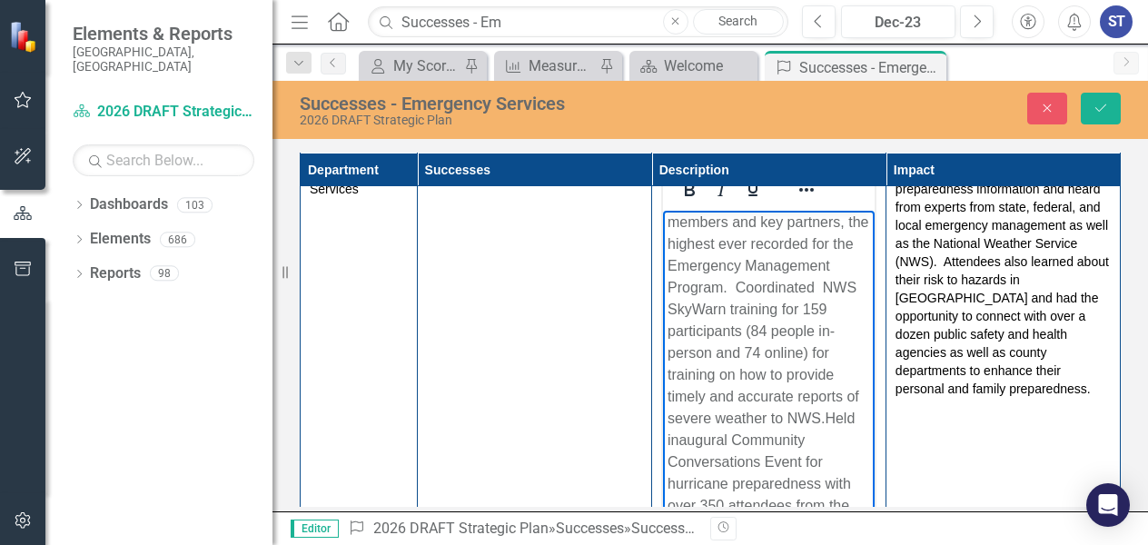
click at [1040, 362] on p "Attendees gained valuable disaster preparedness information and heard from expe…" at bounding box center [1002, 280] width 215 height 236
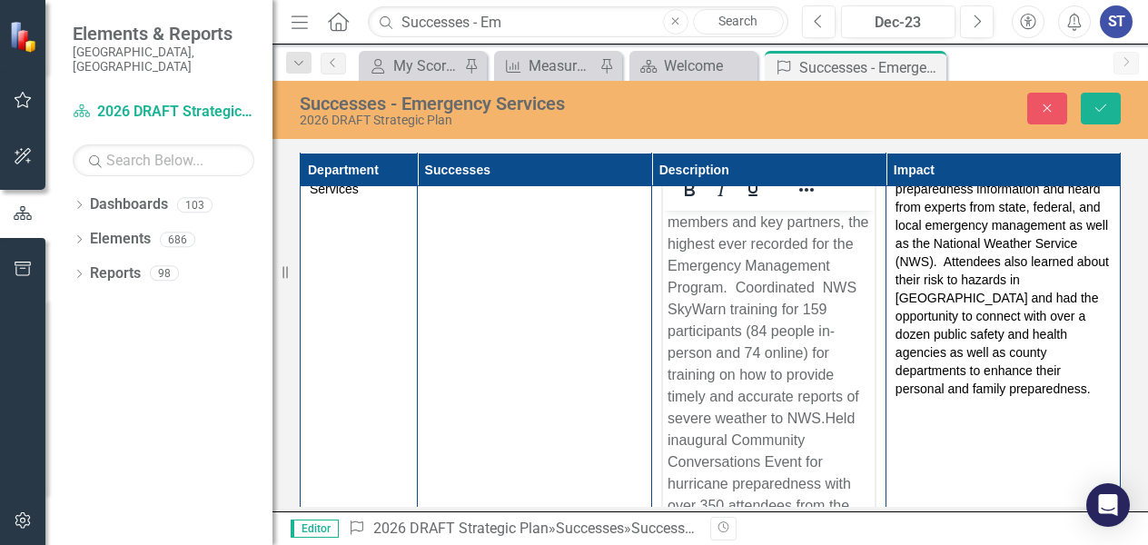
click at [1032, 408] on td "Attendees gained valuable disaster preparedness information and heard from expe…" at bounding box center [1002, 370] width 234 height 429
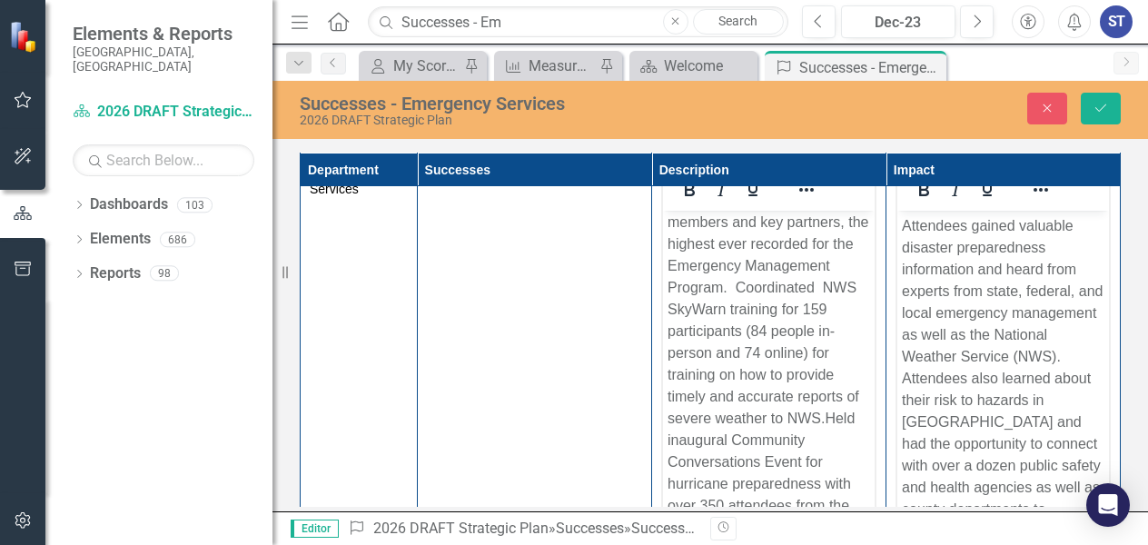
scroll to position [0, 0]
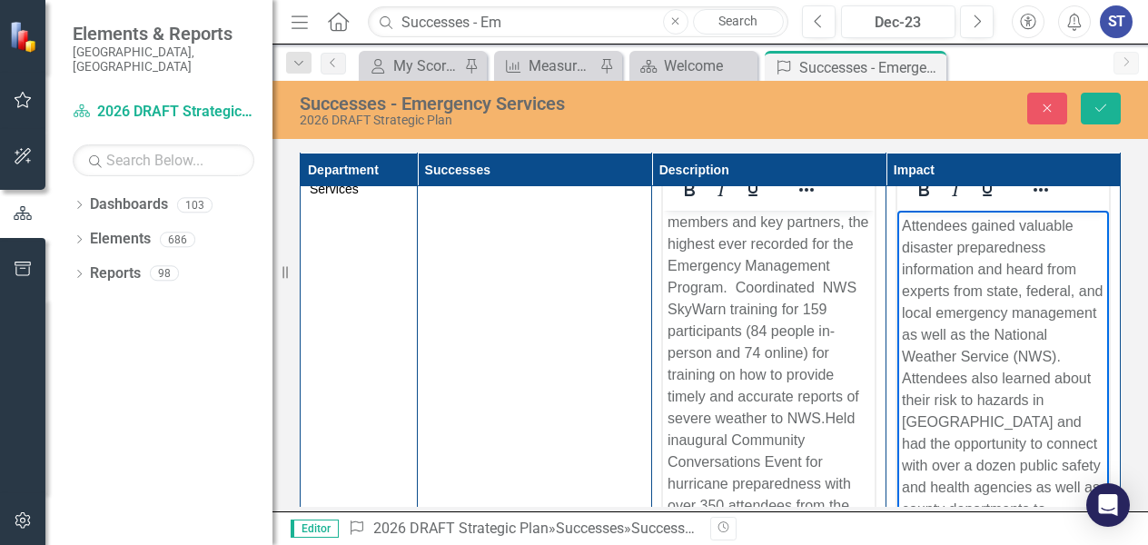
click at [972, 231] on p "Attendees gained valuable disaster preparedness information and heard from expe…" at bounding box center [1002, 389] width 202 height 349
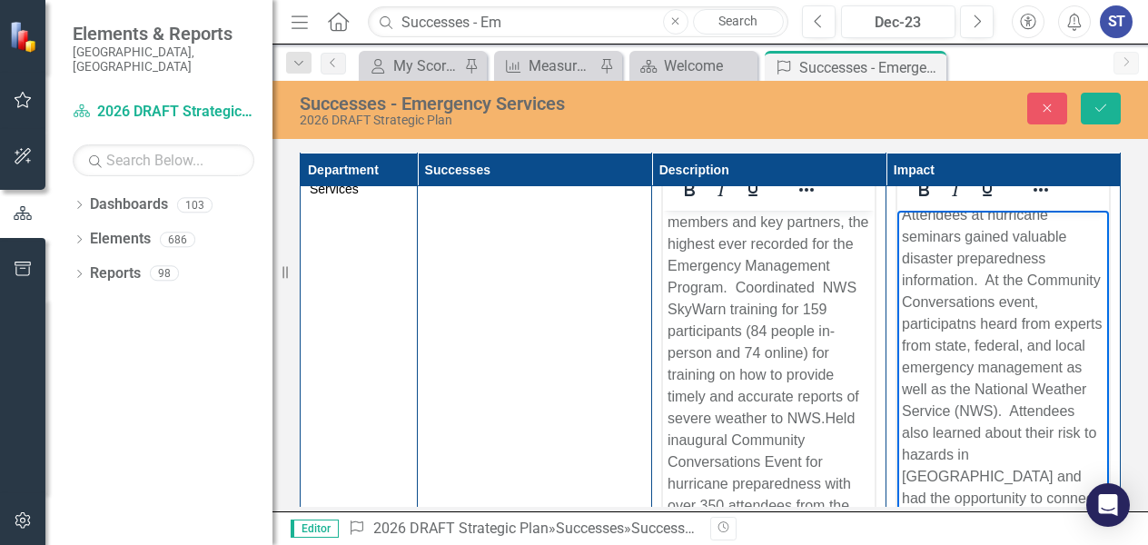
scroll to position [33, 0]
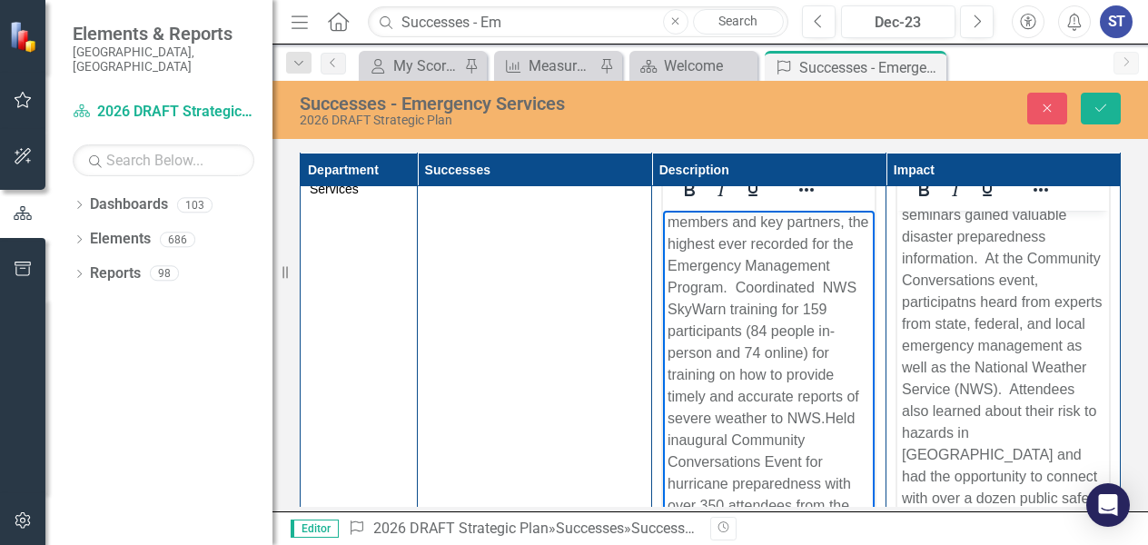
click at [667, 330] on p "Presented XX seminars and disaster preparedness presentations to XX community m…" at bounding box center [767, 342] width 202 height 392
click at [692, 400] on p "Presented XX seminars and disaster preparedness presentations to XX community m…" at bounding box center [767, 342] width 202 height 392
click at [958, 412] on p "Attendees at hurricane seminars gained valuable disaster preparedness informati…" at bounding box center [1002, 390] width 202 height 414
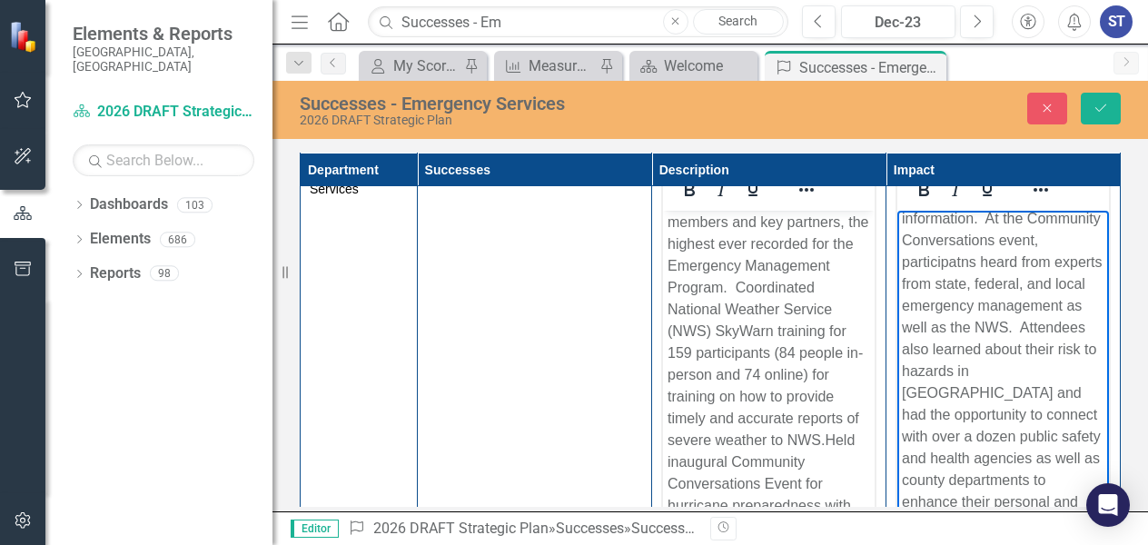
scroll to position [69, 0]
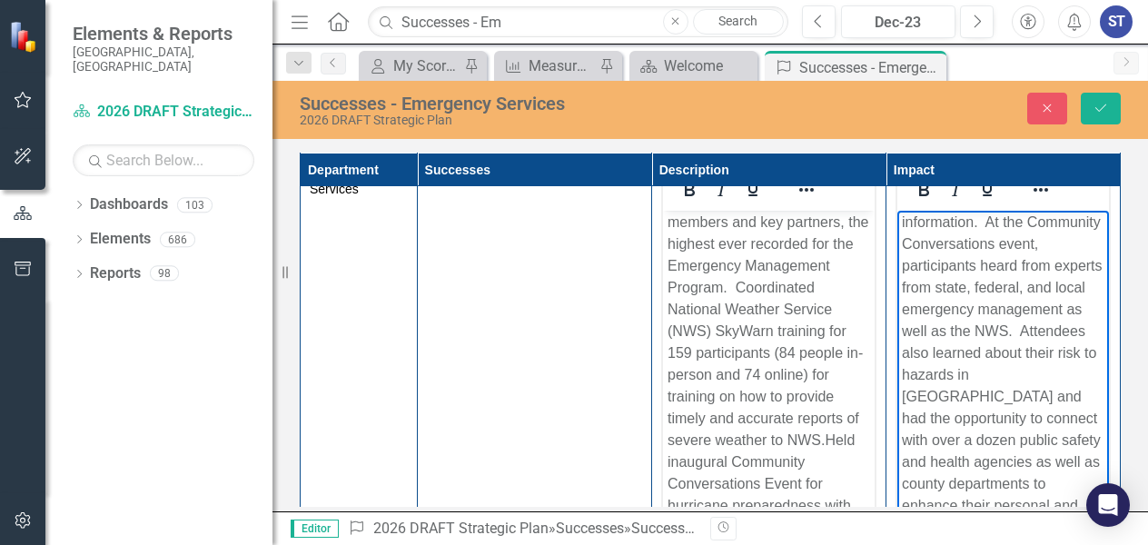
click at [1007, 351] on p "Attendees at hurricane seminars gained valuable disaster preparedness informati…" at bounding box center [1002, 342] width 202 height 392
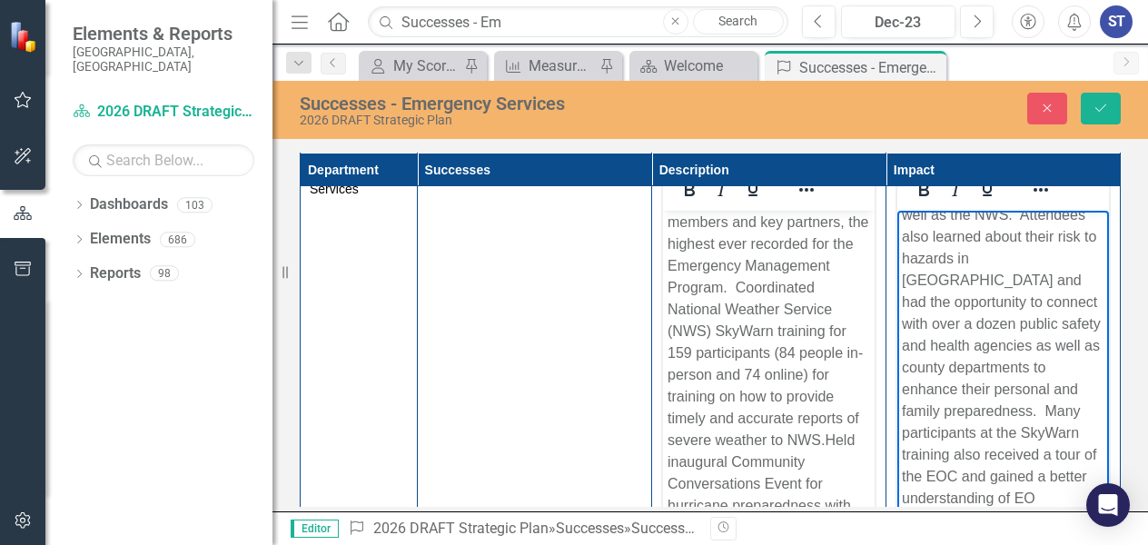
scroll to position [207, 0]
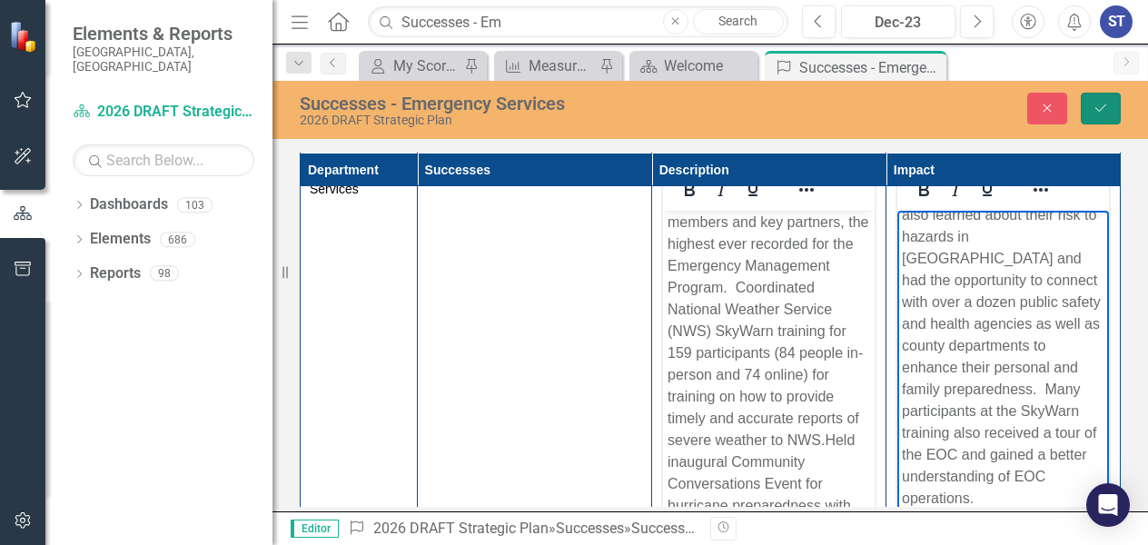
click at [1100, 99] on button "Save" at bounding box center [1100, 109] width 40 height 32
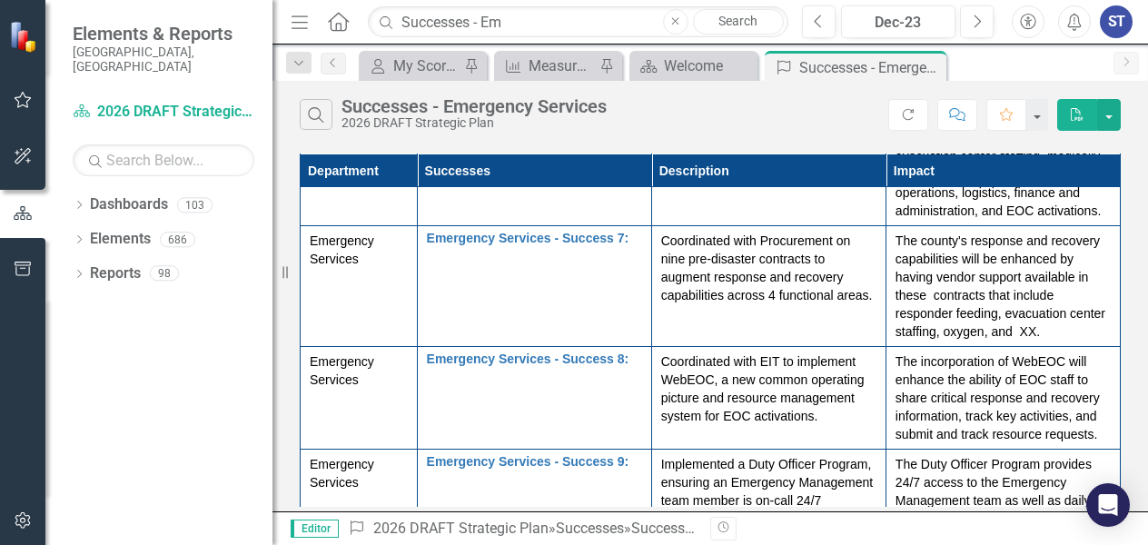
scroll to position [1428, 0]
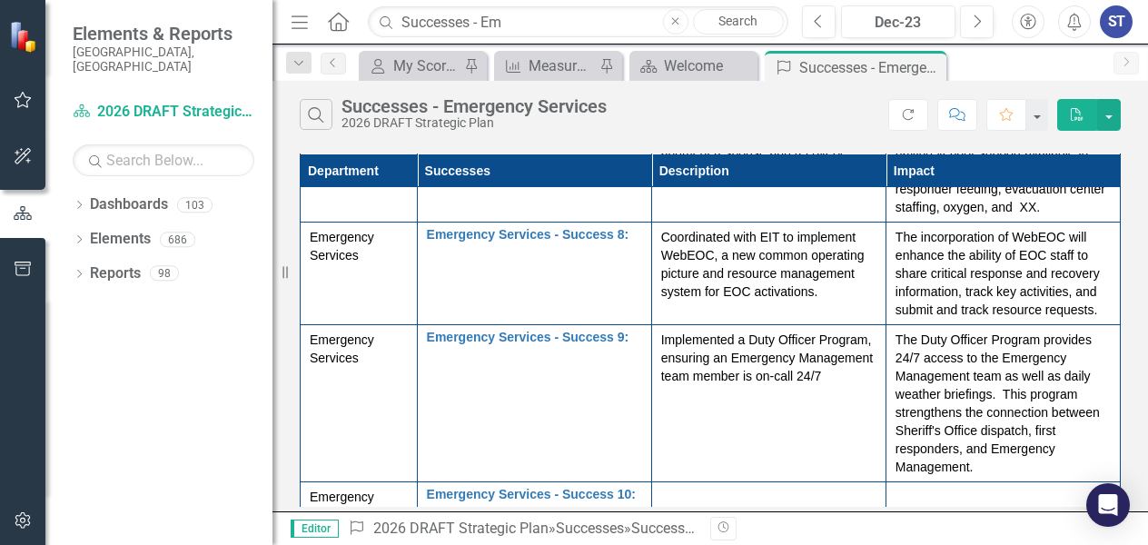
click at [731, 488] on div at bounding box center [768, 499] width 215 height 22
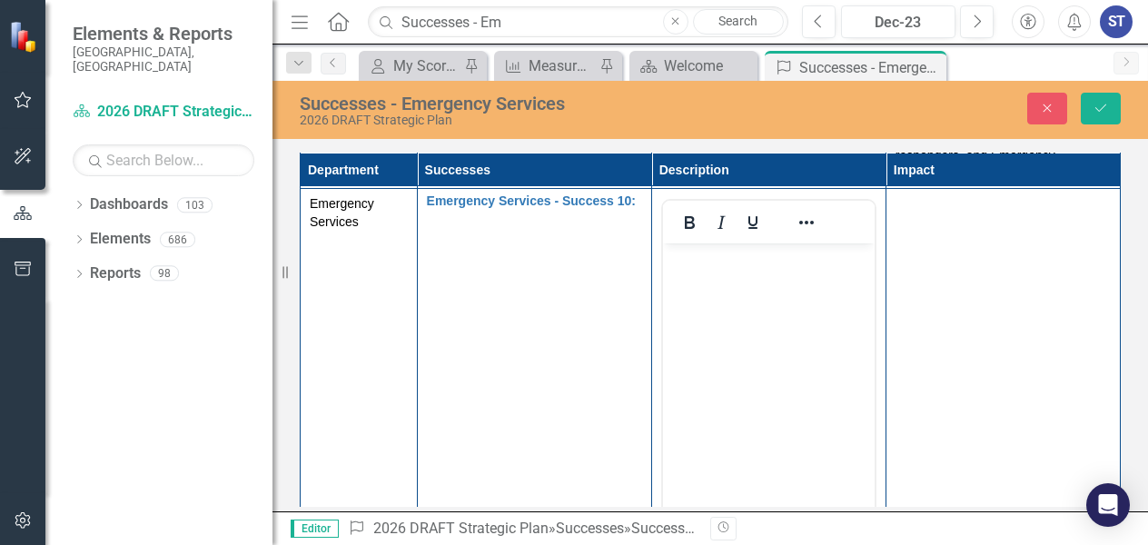
scroll to position [1694, 0]
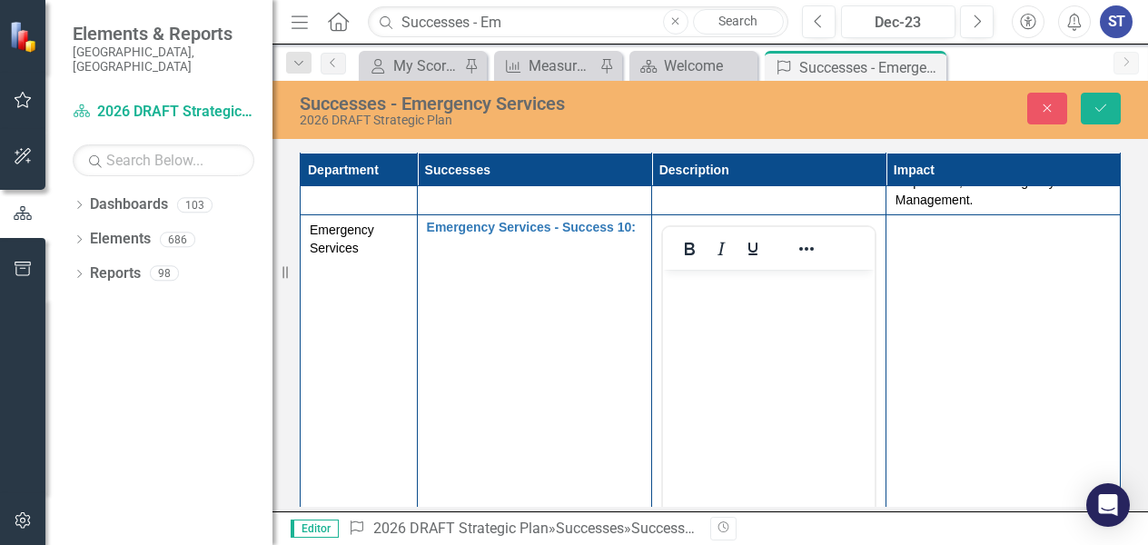
click at [684, 380] on body "Rich Text Area. Press ALT-0 for help." at bounding box center [768, 406] width 212 height 272
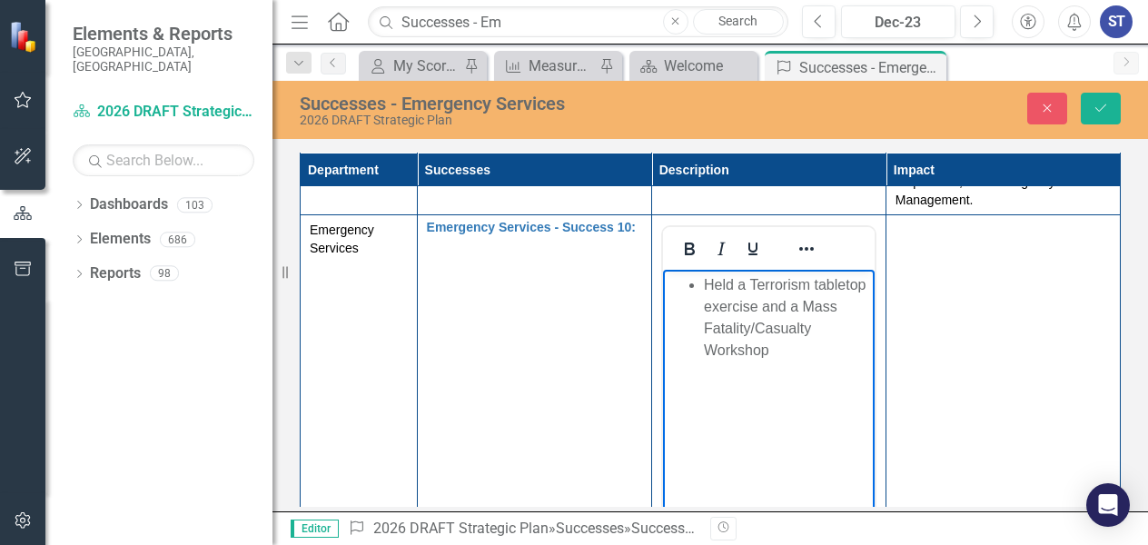
click at [705, 291] on li "Held a Terrorism tabletop exercise and a Mass Fatality/Casualty Workshop" at bounding box center [786, 317] width 166 height 87
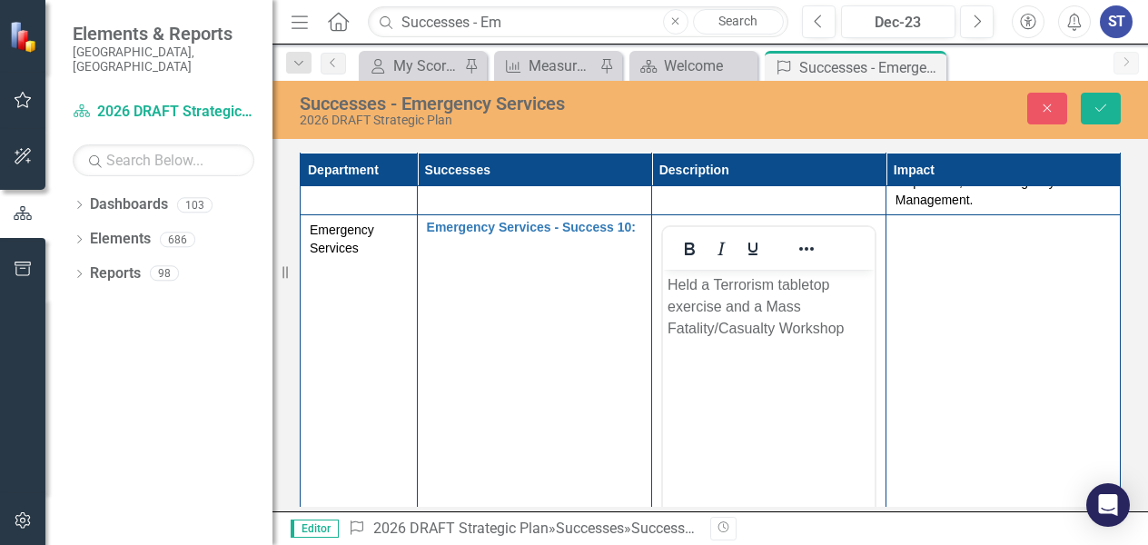
click at [1020, 341] on td at bounding box center [1002, 429] width 234 height 429
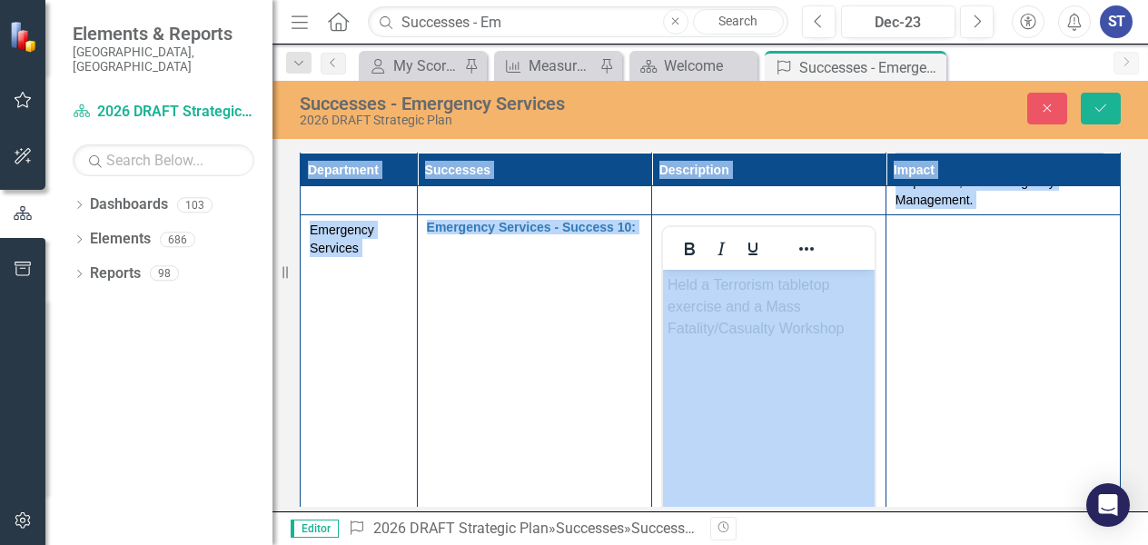
click at [1020, 341] on td at bounding box center [1002, 429] width 234 height 429
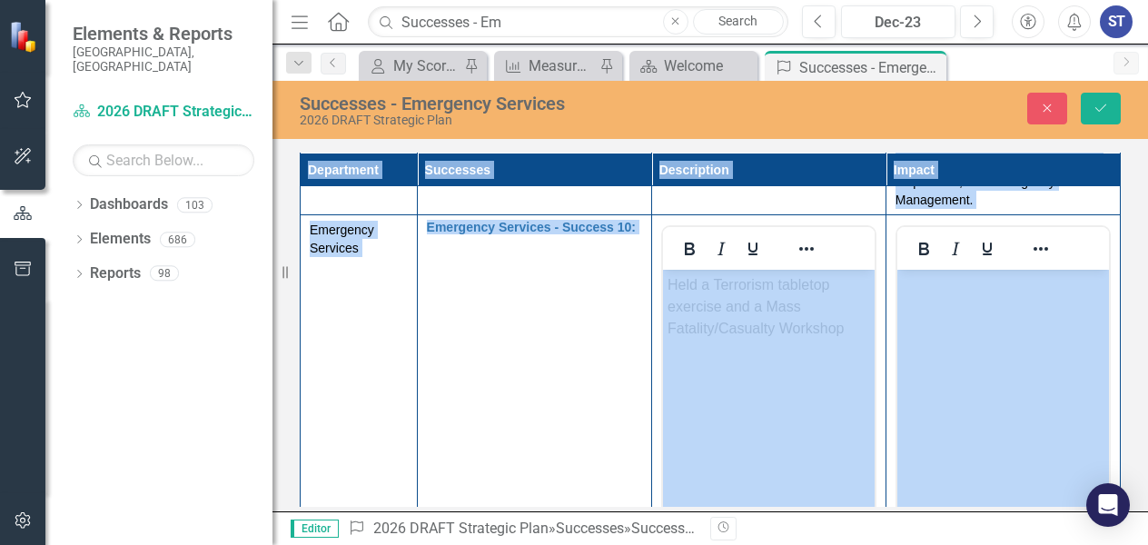
scroll to position [0, 0]
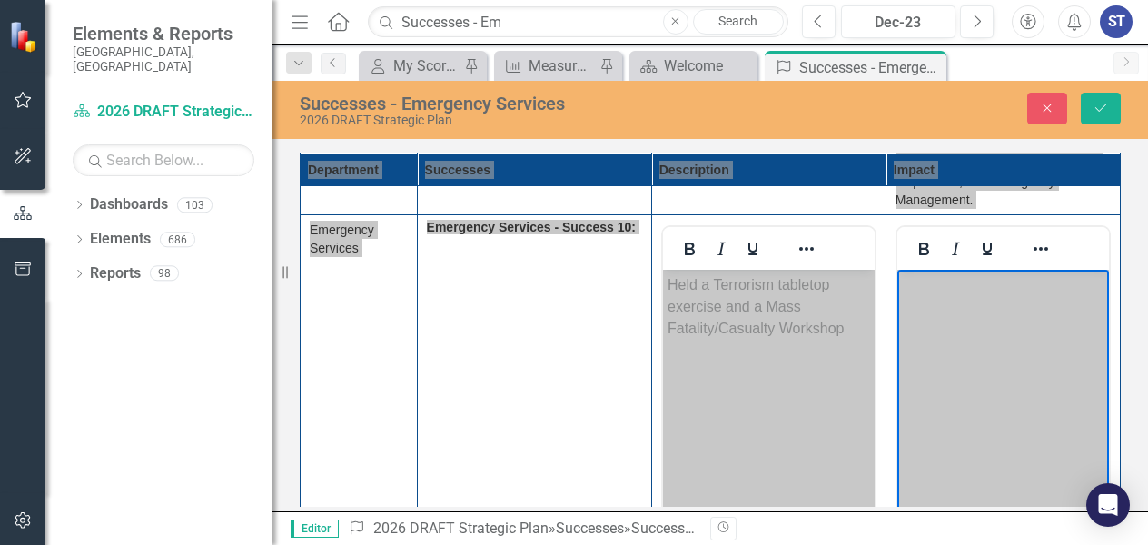
click at [981, 358] on body "Rich Text Area. Press ALT-0 for help." at bounding box center [1002, 406] width 212 height 272
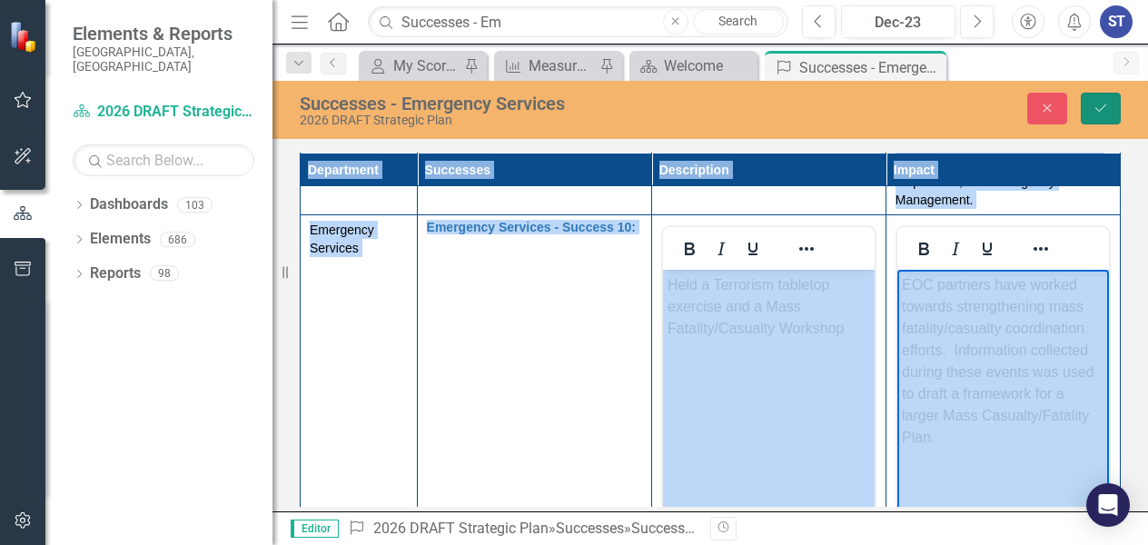
click at [1111, 111] on button "Save" at bounding box center [1100, 109] width 40 height 32
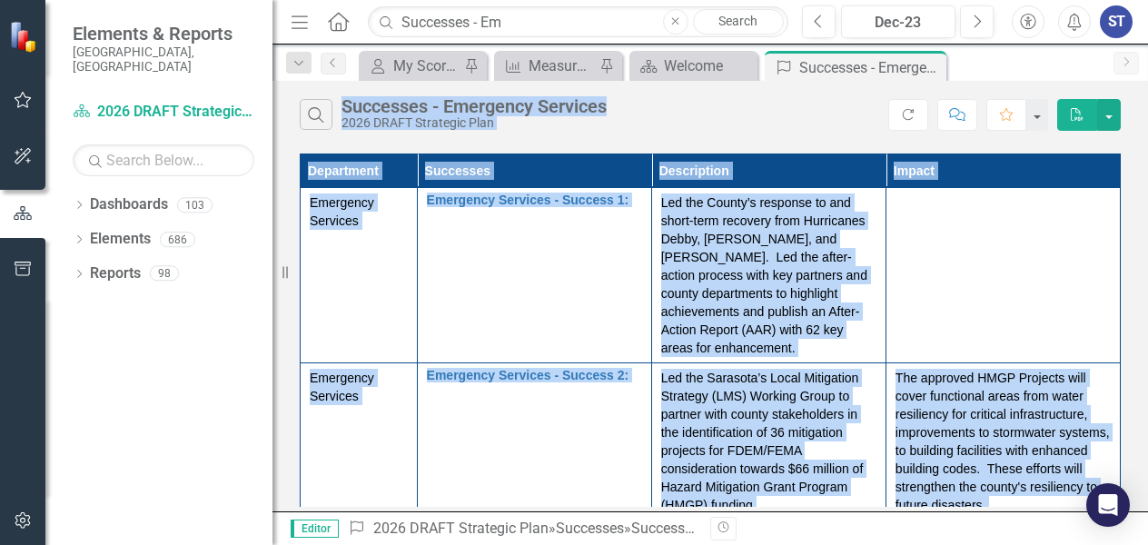
click at [987, 300] on td at bounding box center [1002, 275] width 234 height 175
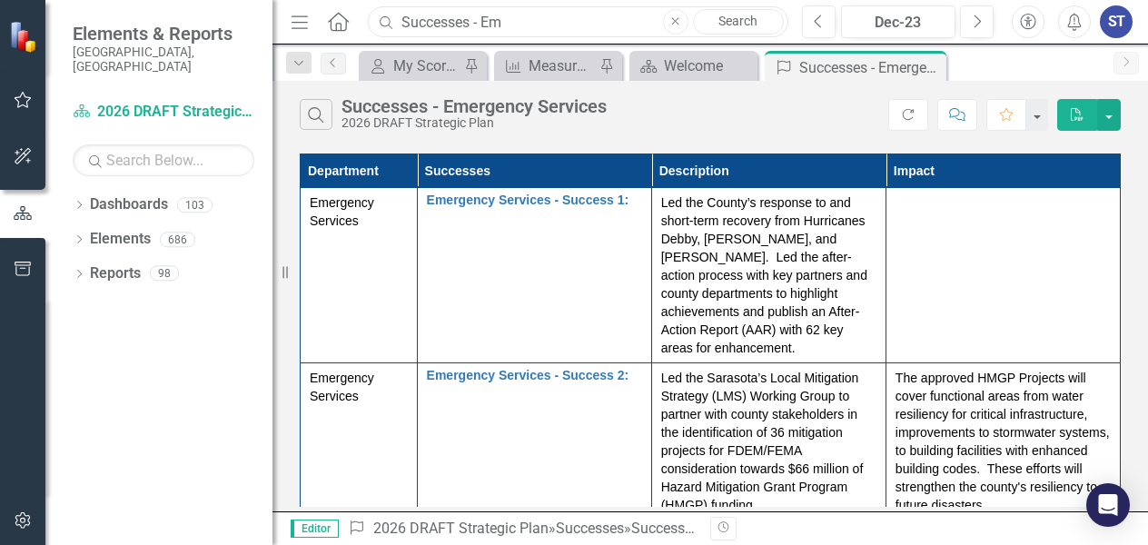
click at [496, 22] on input "Successes - Em" at bounding box center [578, 22] width 420 height 32
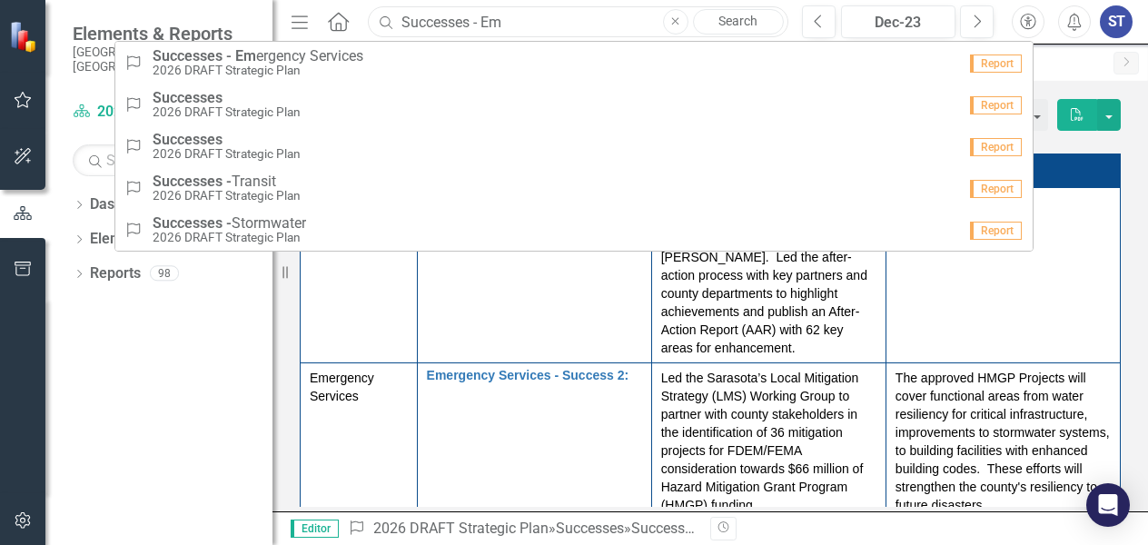
click at [507, 22] on input "Successes - Em" at bounding box center [578, 22] width 420 height 32
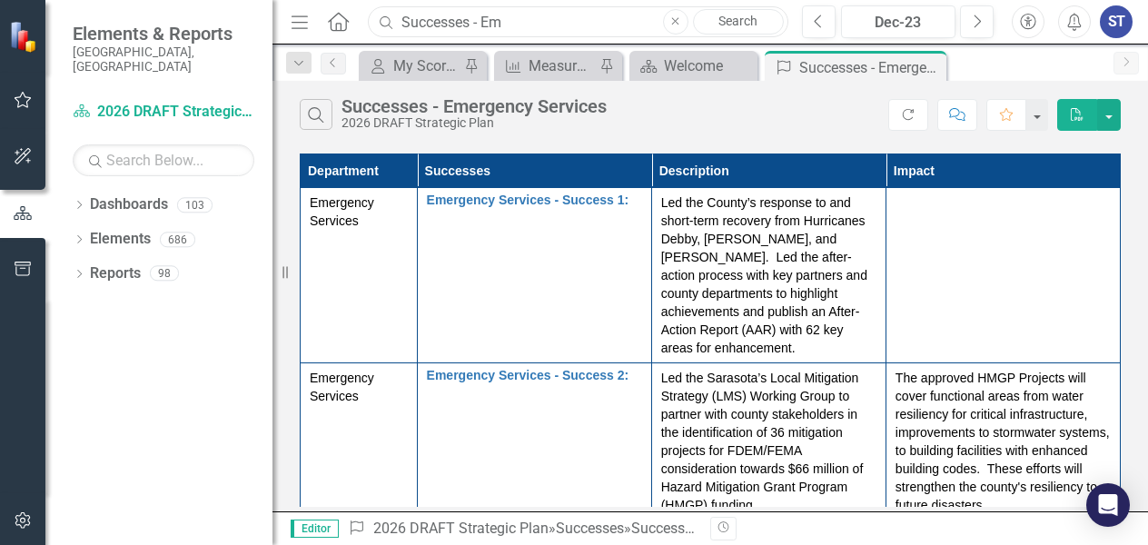
drag, startPoint x: 471, startPoint y: 21, endPoint x: 292, endPoint y: 20, distance: 178.9
click at [292, 20] on div "Menu Home Search Successes - Em Close Search" at bounding box center [535, 22] width 498 height 35
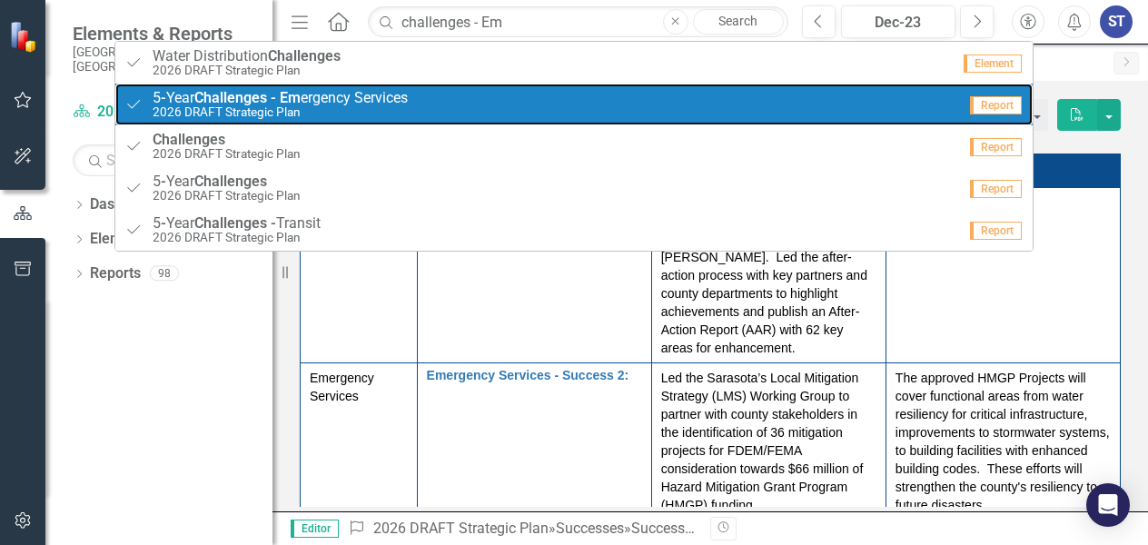
click at [327, 104] on span "5 - Year Challenges - Em ergency Services" at bounding box center [280, 98] width 255 height 16
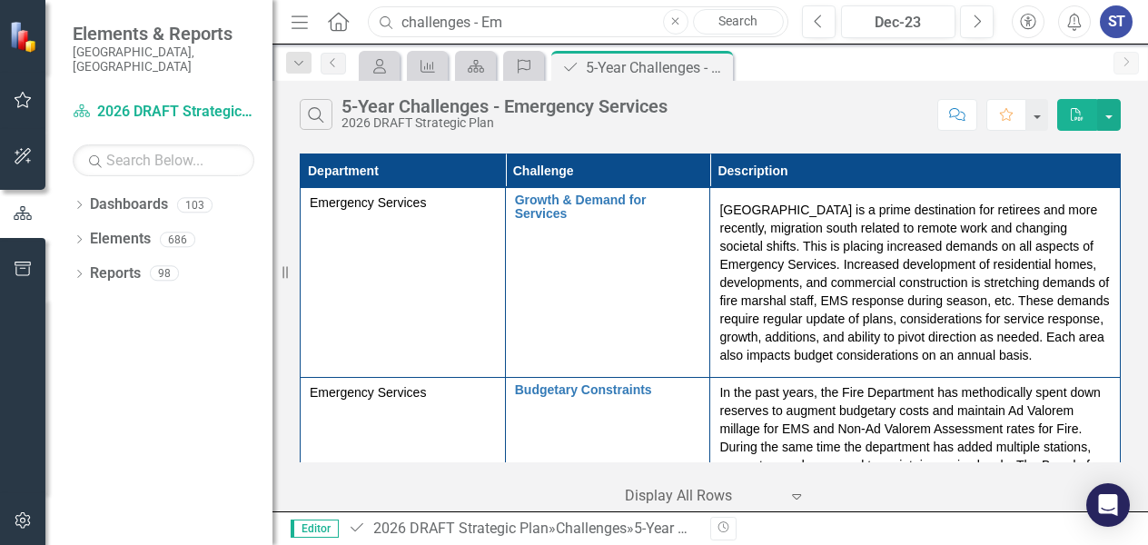
click at [516, 22] on input "challenges - Em" at bounding box center [578, 22] width 420 height 32
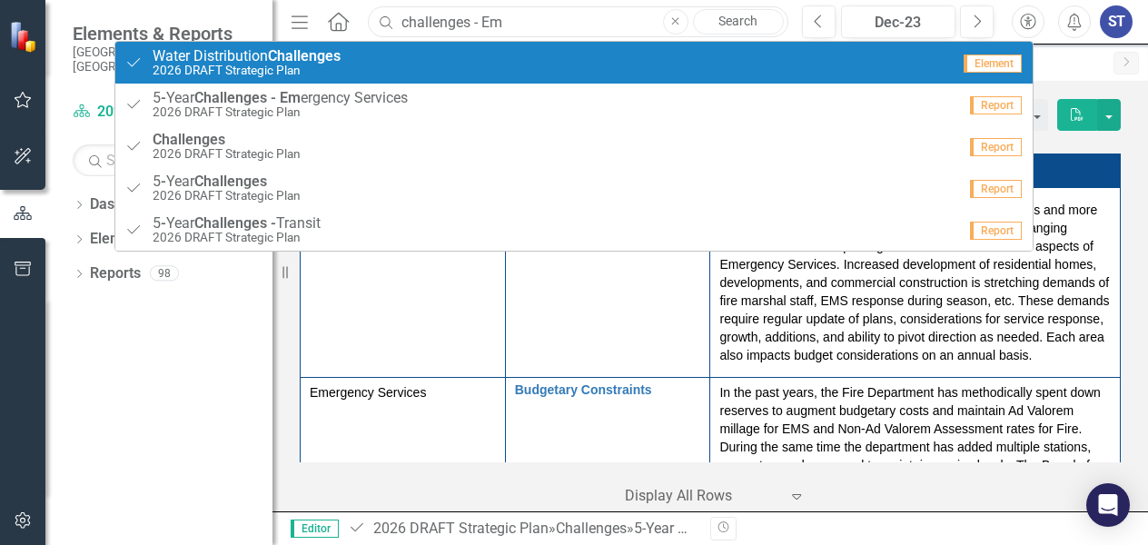
click at [505, 19] on input "challenges - Em" at bounding box center [578, 22] width 420 height 32
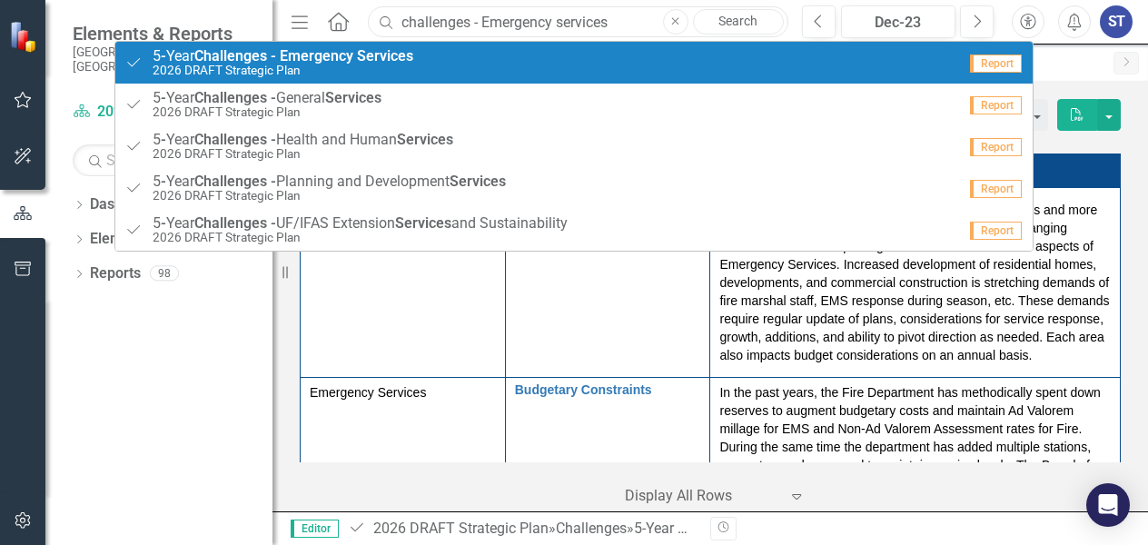
type input "challenges - Emergency services"
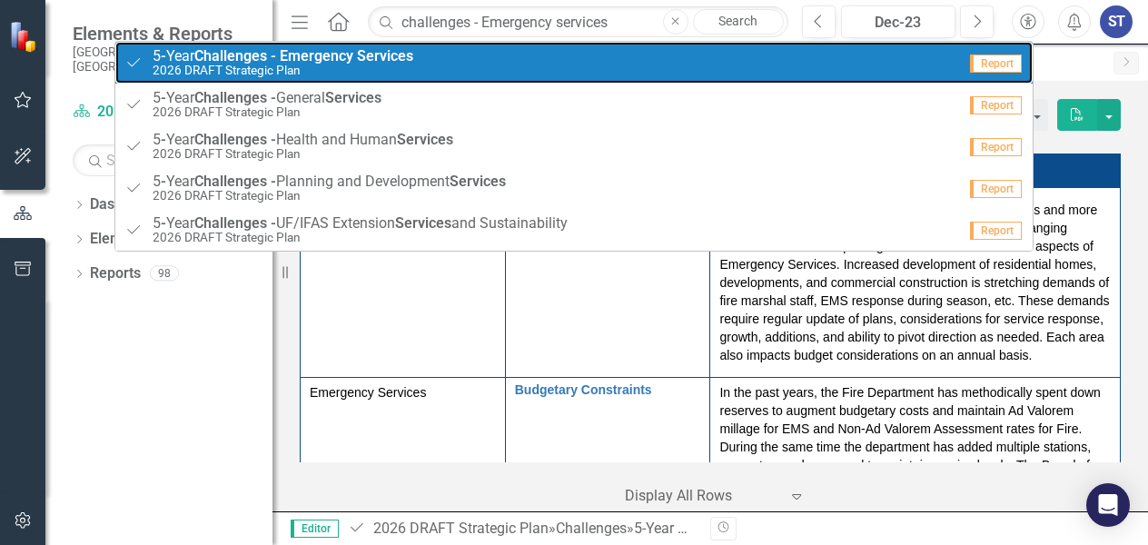
click at [400, 52] on strong "Services" at bounding box center [385, 55] width 56 height 17
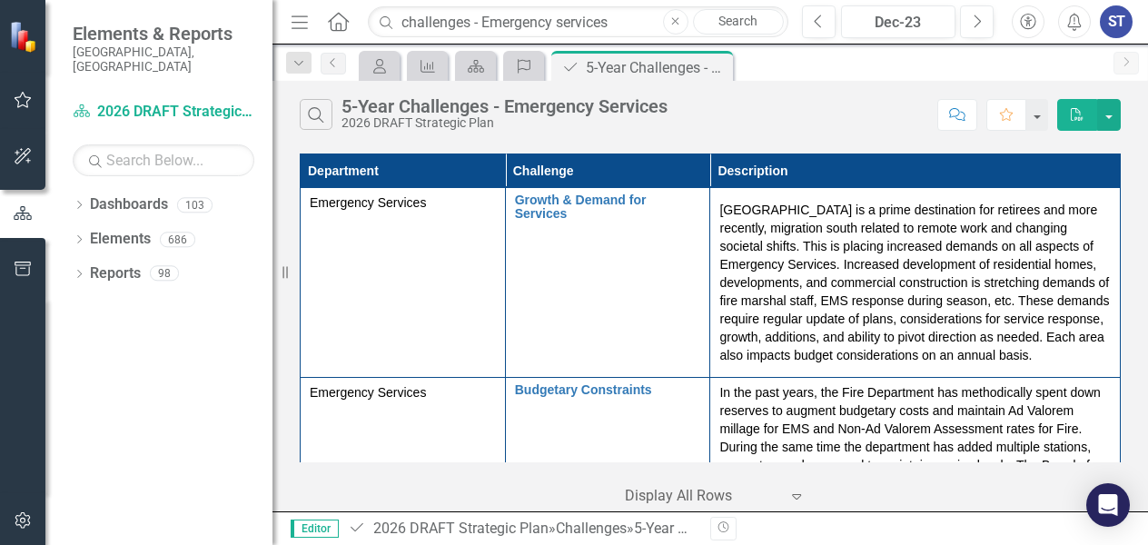
click at [832, 117] on div "Search 5-Year Challenges - Emergency Services 2026 DRAFT Strategic Plan" at bounding box center [614, 114] width 628 height 31
